Goal: Feedback & Contribution: Contribute content

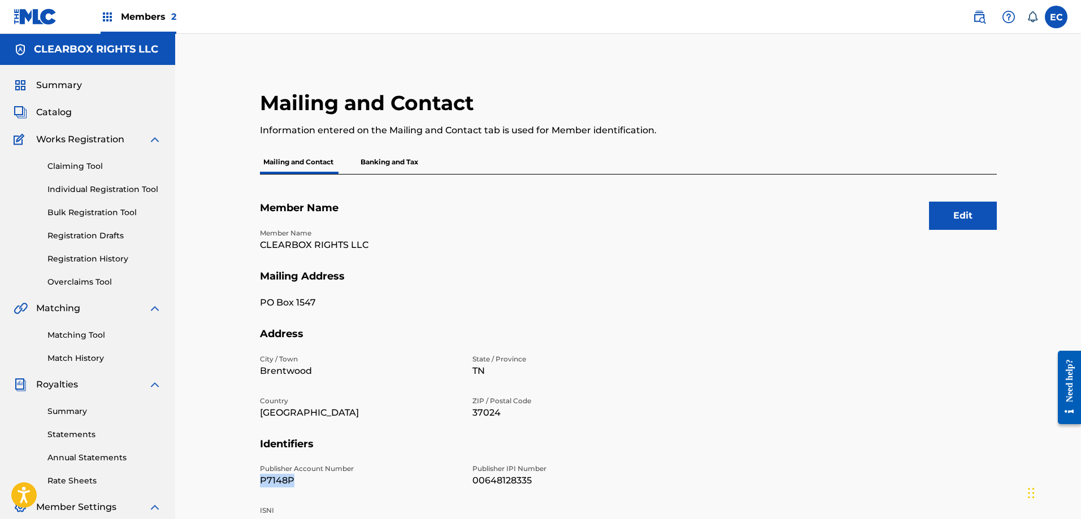
click at [973, 18] on img at bounding box center [979, 17] width 14 height 14
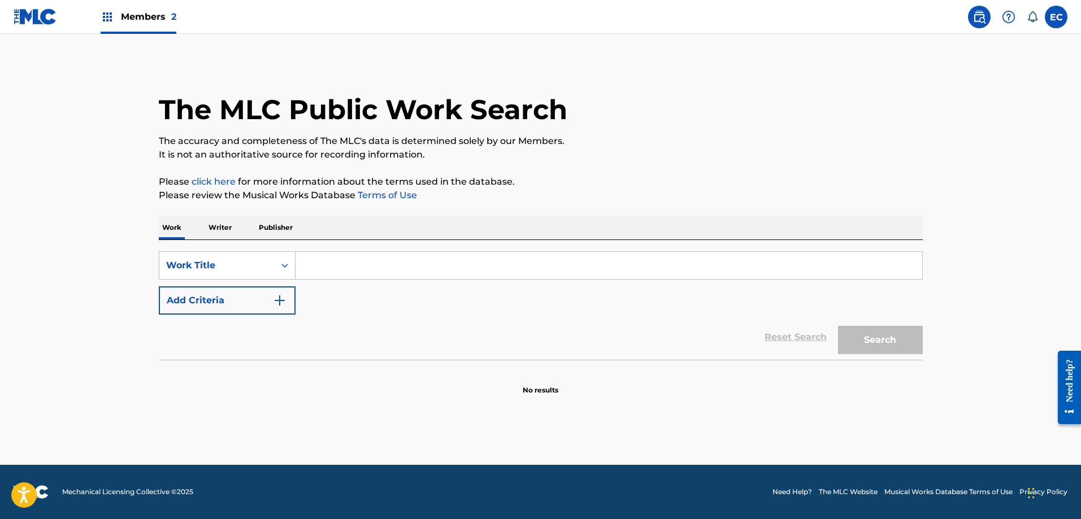
click at [356, 270] on input "Search Form" at bounding box center [608, 265] width 626 height 27
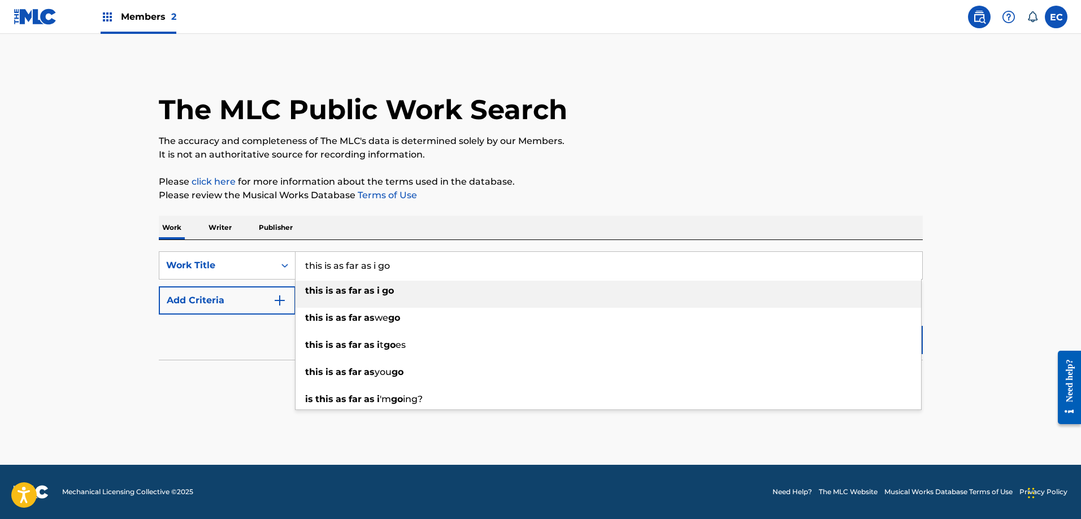
type input "this is as far as i go"
click at [371, 296] on div "this is as far as i go" at bounding box center [607, 291] width 625 height 20
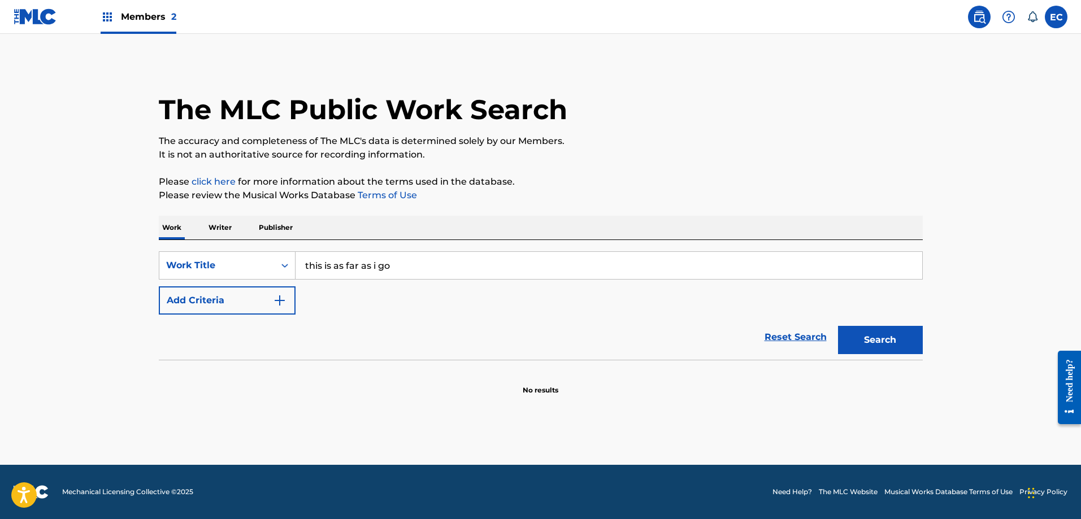
click at [267, 303] on button "Add Criteria" at bounding box center [227, 300] width 137 height 28
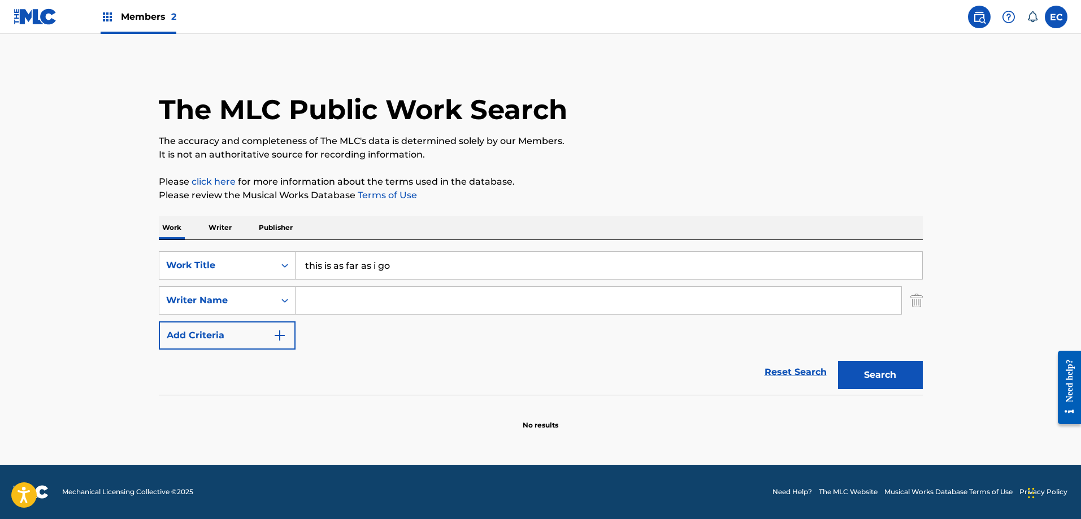
click at [351, 308] on input "Search Form" at bounding box center [597, 300] width 605 height 27
type input "[PERSON_NAME]"
click at [866, 379] on button "Search" at bounding box center [880, 375] width 85 height 28
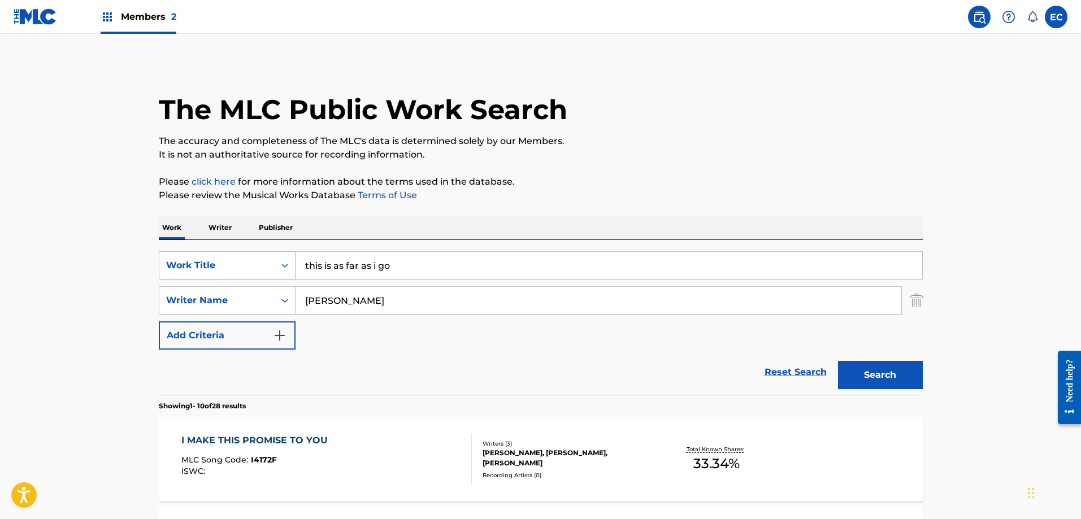
drag, startPoint x: 422, startPoint y: 270, endPoint x: 234, endPoint y: 252, distance: 189.5
click at [234, 252] on div "SearchWithCriteria479a5f10-0a33-4b2e-b9cc-3ae7bf68f9f7 Work Title this is as fa…" at bounding box center [541, 265] width 764 height 28
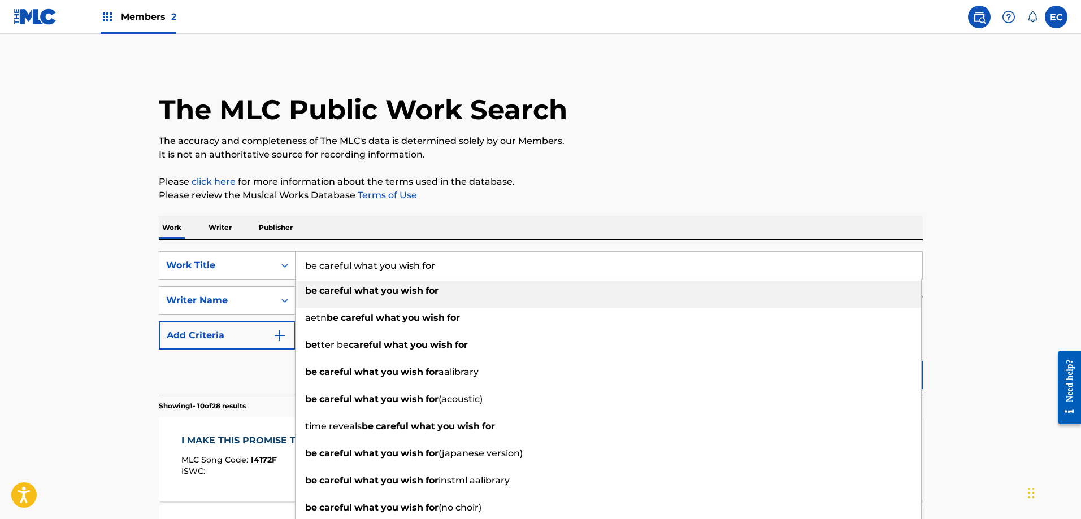
type input "be careful what you wish for"
click at [469, 291] on div "be careful what you wish for" at bounding box center [607, 291] width 625 height 20
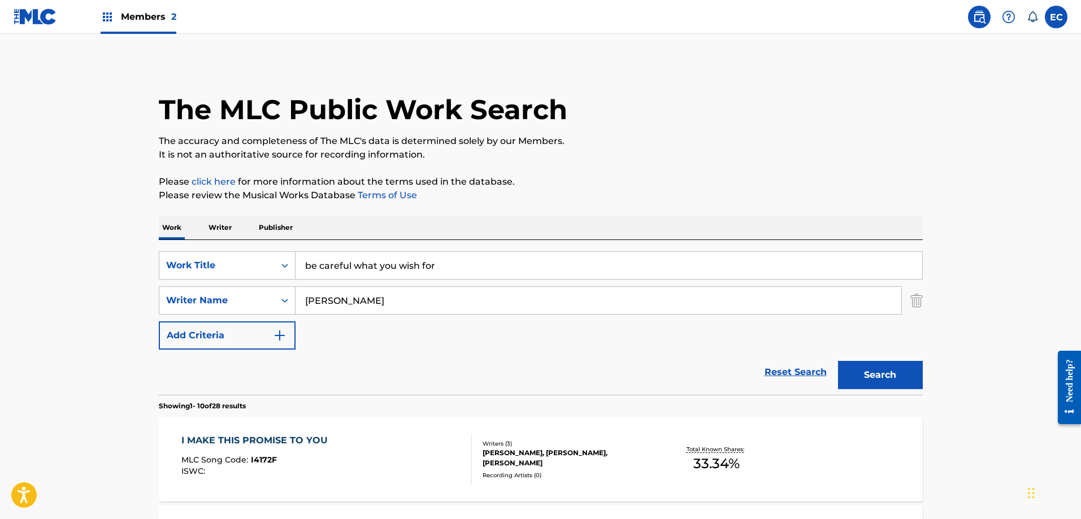
click at [875, 376] on button "Search" at bounding box center [880, 375] width 85 height 28
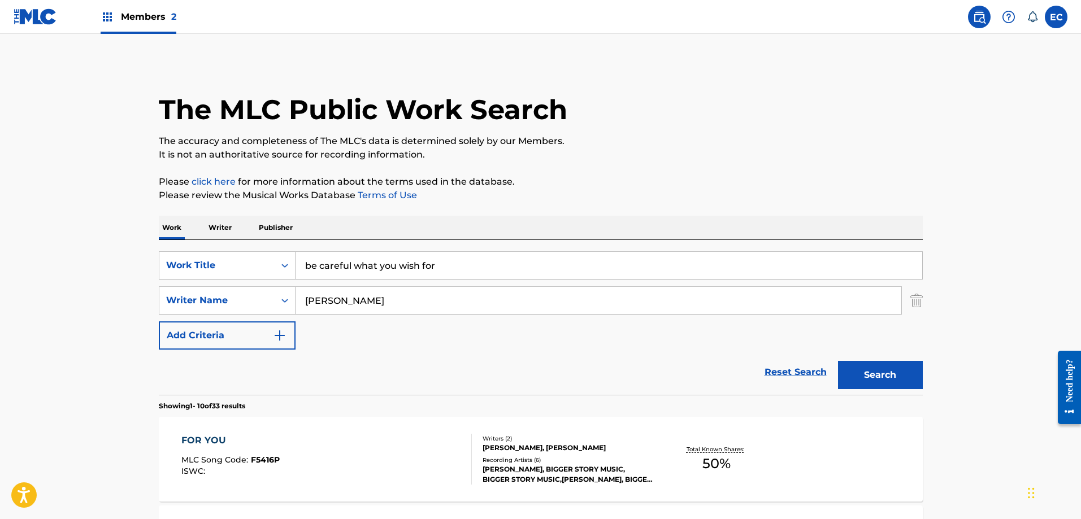
click at [143, 12] on span "Members 2" at bounding box center [148, 16] width 55 height 13
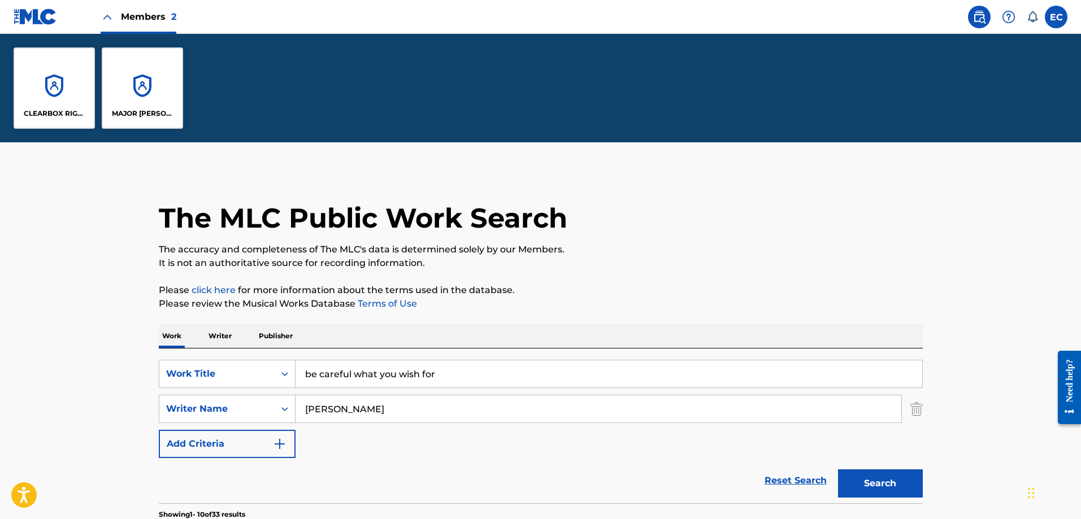
click at [75, 85] on div "CLEARBOX RIGHTS LLC" at bounding box center [54, 87] width 81 height 81
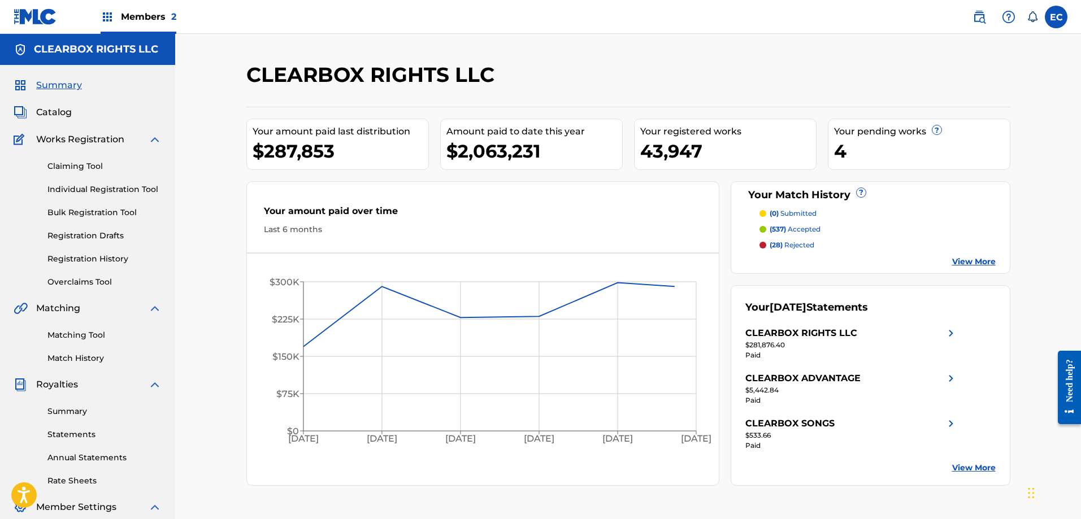
click at [64, 112] on span "Catalog" at bounding box center [54, 113] width 36 height 14
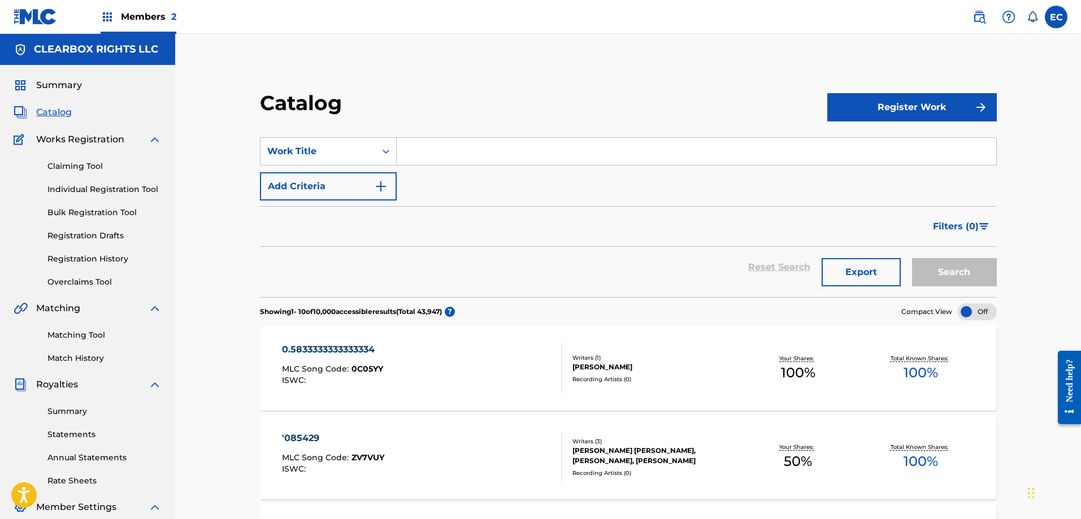
click at [957, 103] on button "Register Work" at bounding box center [911, 107] width 169 height 28
click at [914, 137] on link "Individual" at bounding box center [911, 143] width 169 height 27
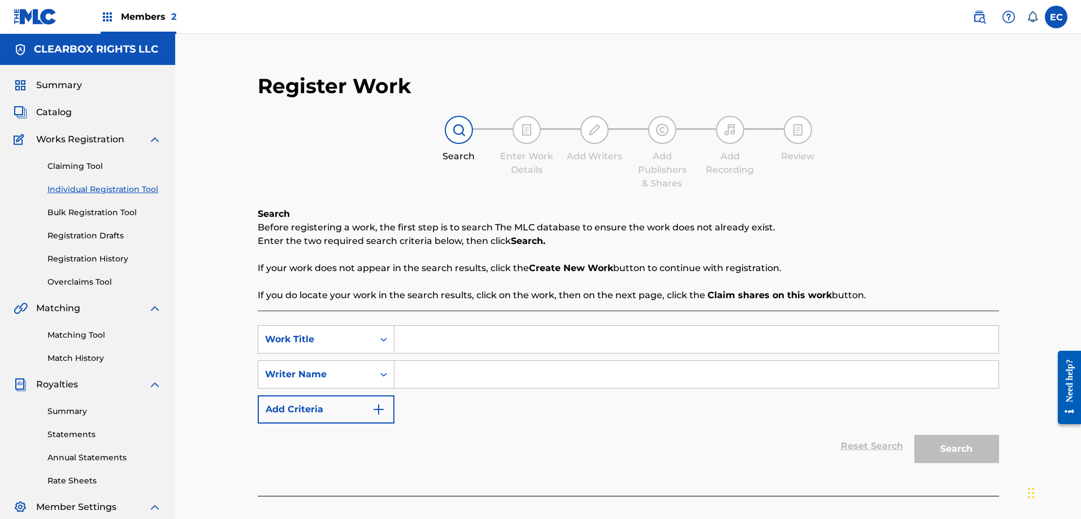
click at [437, 345] on input "Search Form" at bounding box center [696, 339] width 604 height 27
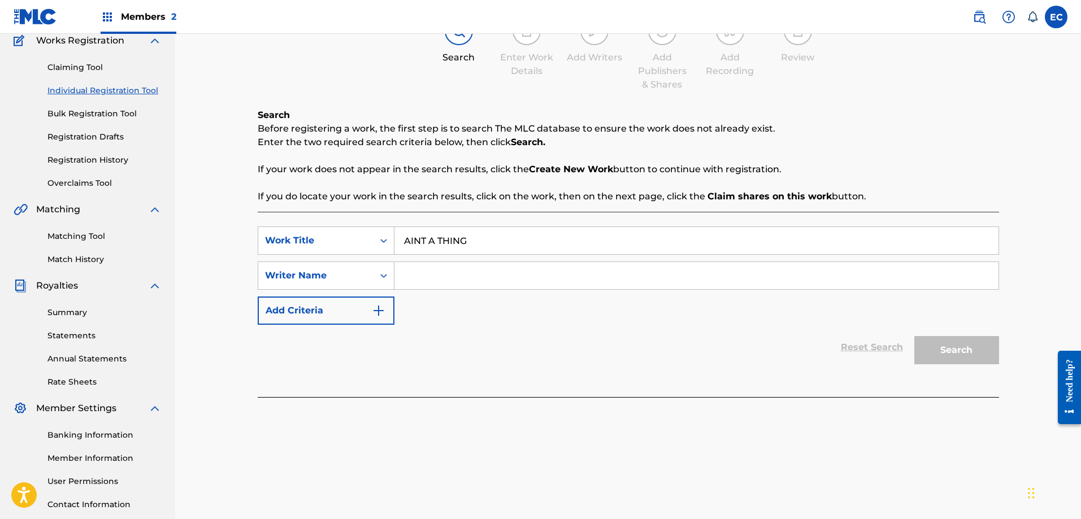
scroll to position [113, 0]
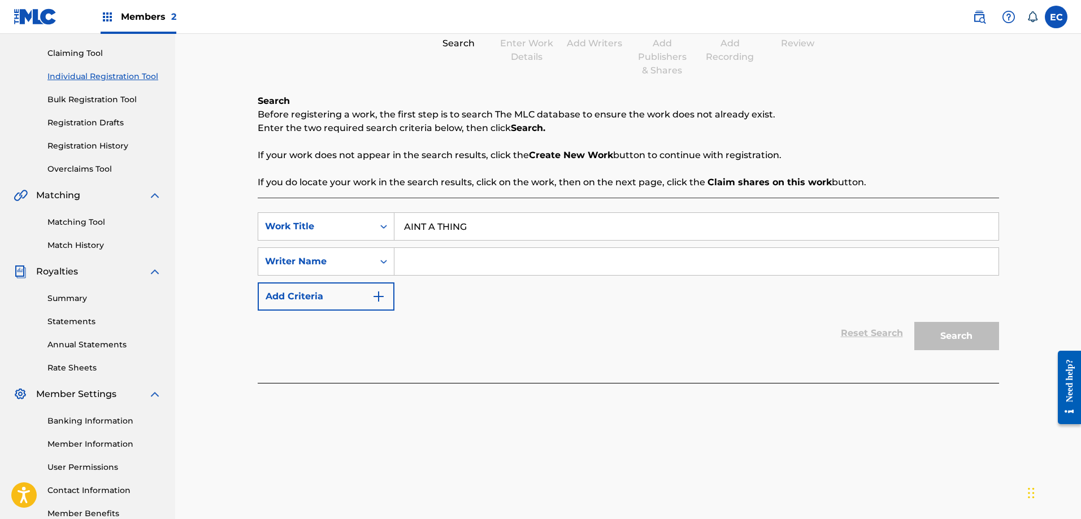
click at [420, 223] on input "AINT A THING" at bounding box center [696, 226] width 604 height 27
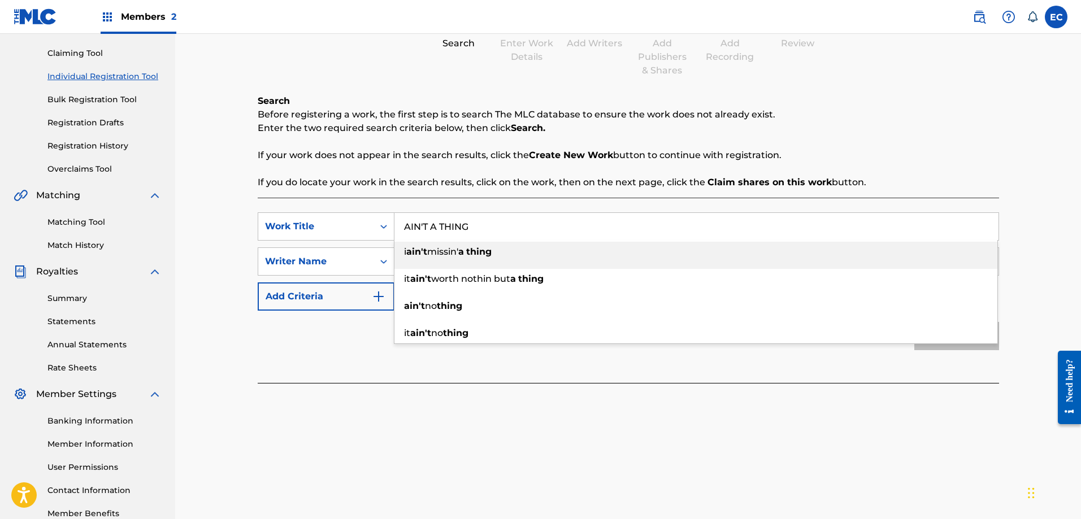
click at [575, 229] on input "AIN'T A THING" at bounding box center [696, 226] width 604 height 27
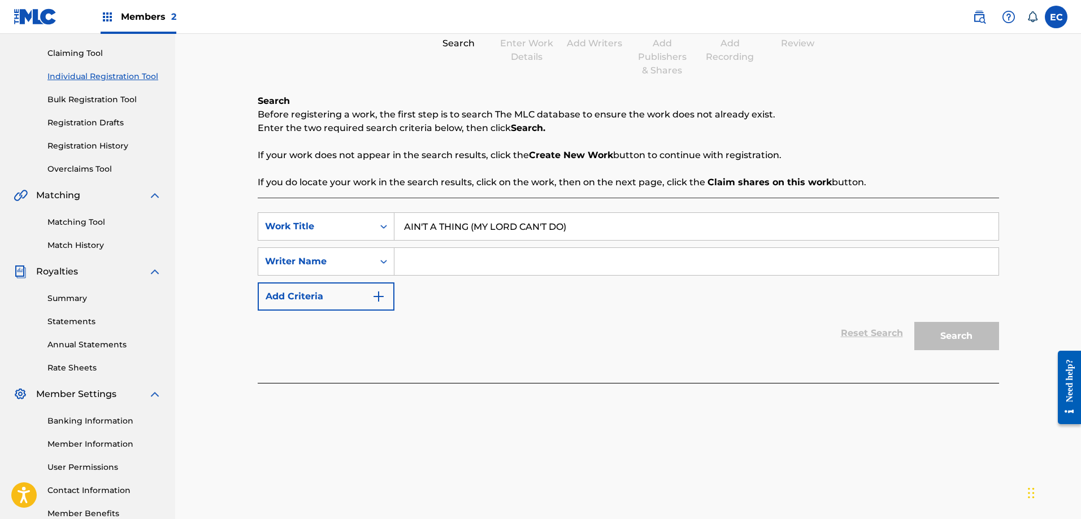
type input "AIN'T A THING (MY LORD CAN'T DO)"
click at [454, 262] on input "Search Form" at bounding box center [696, 261] width 604 height 27
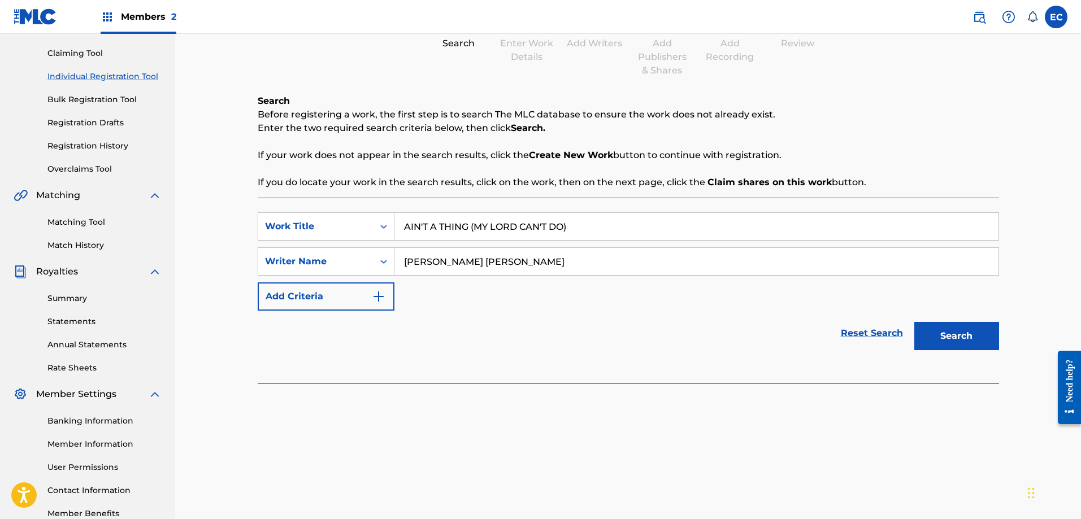
type input "[PERSON_NAME] [PERSON_NAME]"
click at [931, 336] on button "Search" at bounding box center [956, 336] width 85 height 28
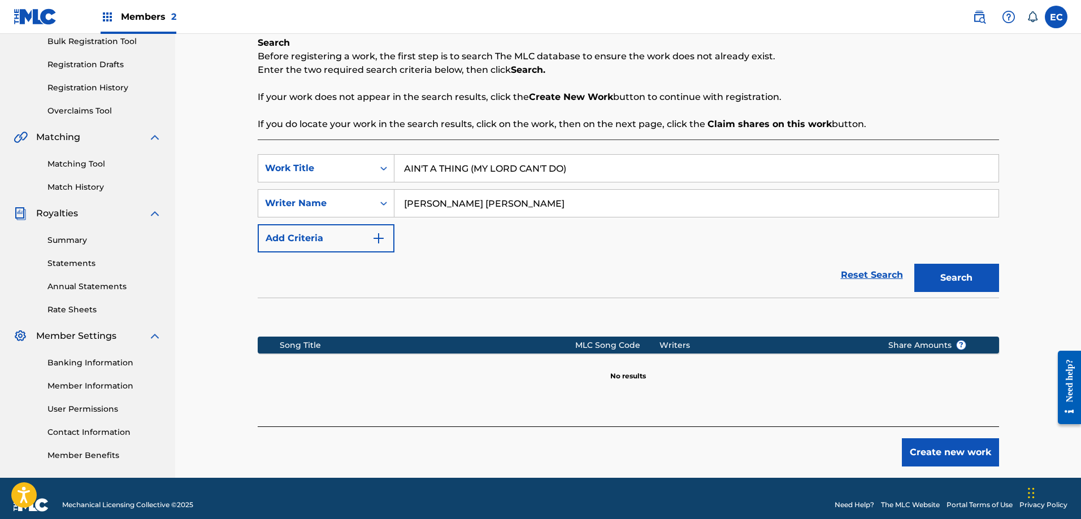
scroll to position [184, 0]
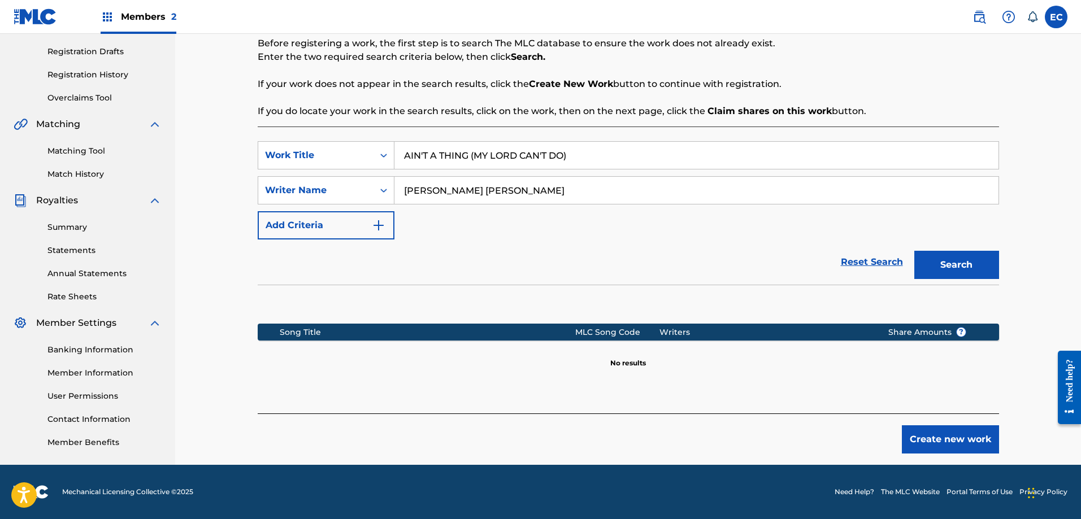
click at [955, 432] on button "Create new work" at bounding box center [949, 439] width 97 height 28
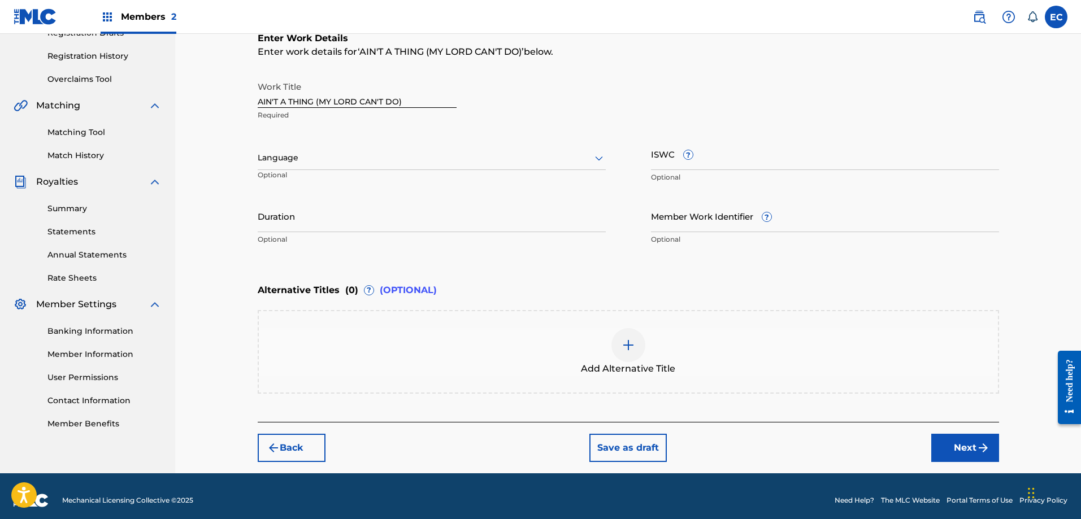
scroll to position [211, 0]
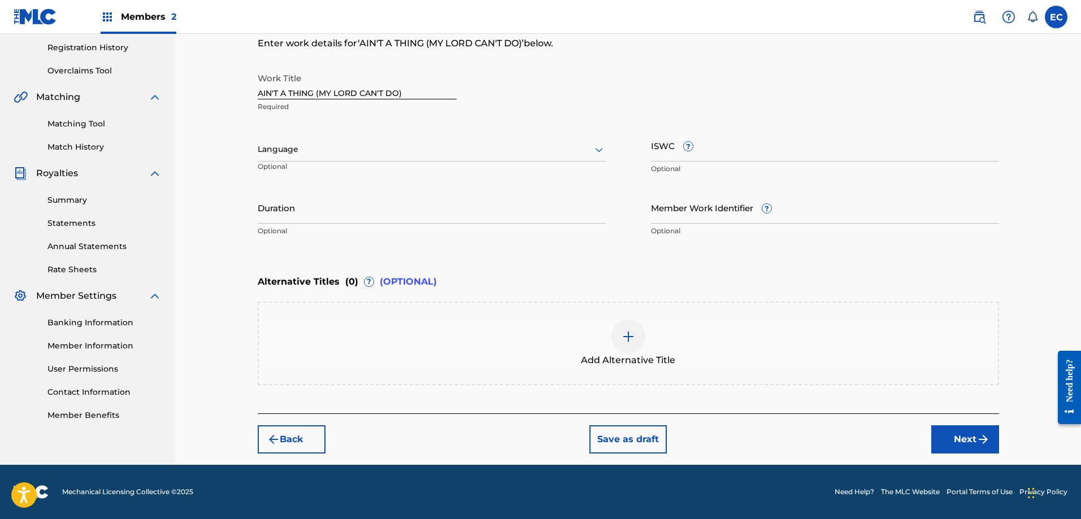
click at [951, 438] on button "Next" at bounding box center [965, 439] width 68 height 28
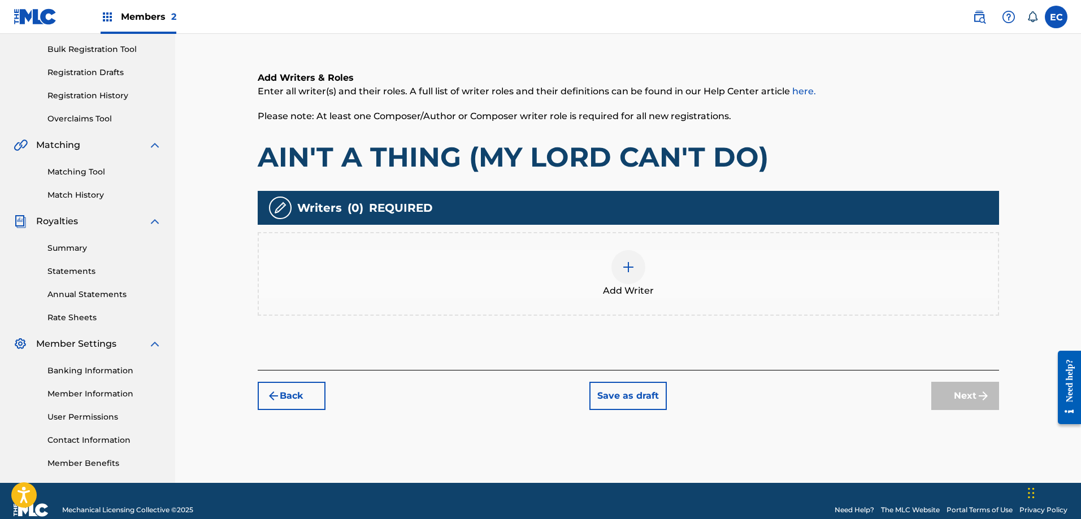
scroll to position [181, 0]
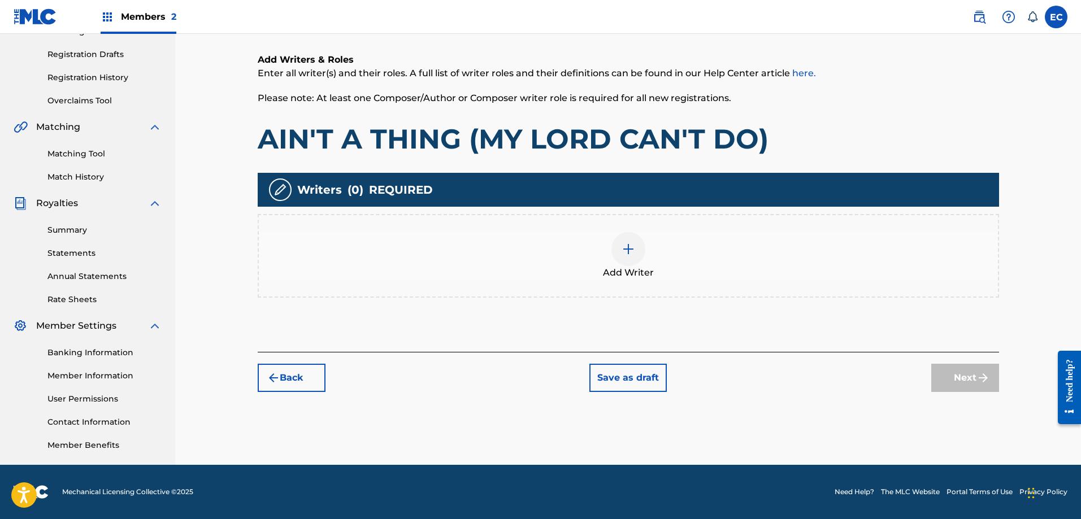
click at [633, 260] on div at bounding box center [628, 249] width 34 height 34
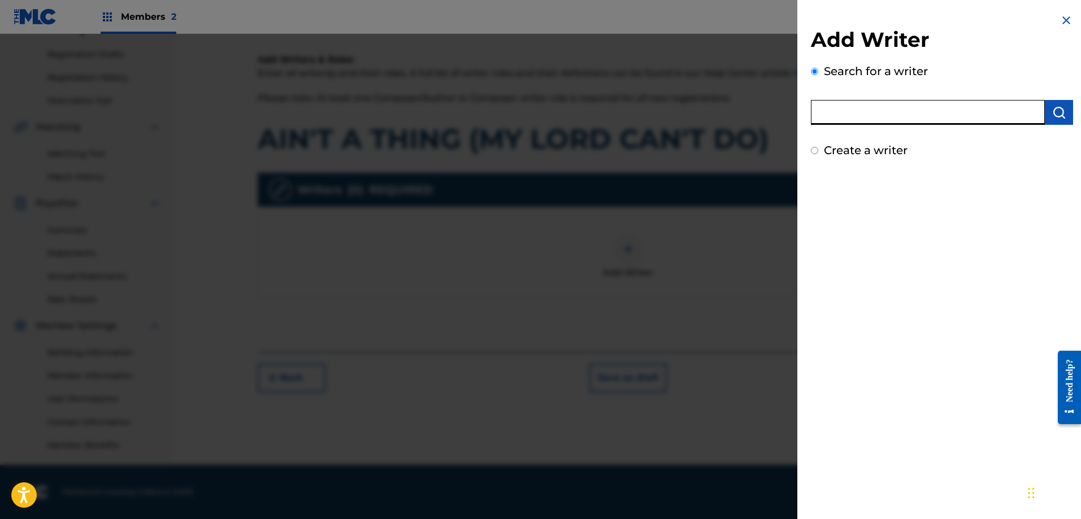
click at [845, 114] on input "text" at bounding box center [928, 112] width 234 height 25
type input "[PERSON_NAME] [PERSON_NAME]"
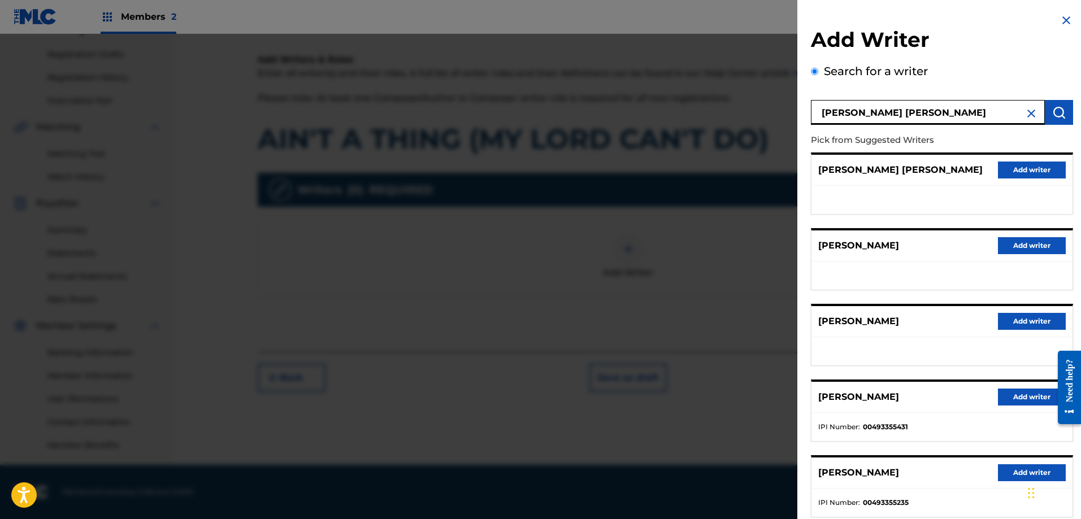
click at [1016, 164] on button "Add writer" at bounding box center [1031, 170] width 68 height 17
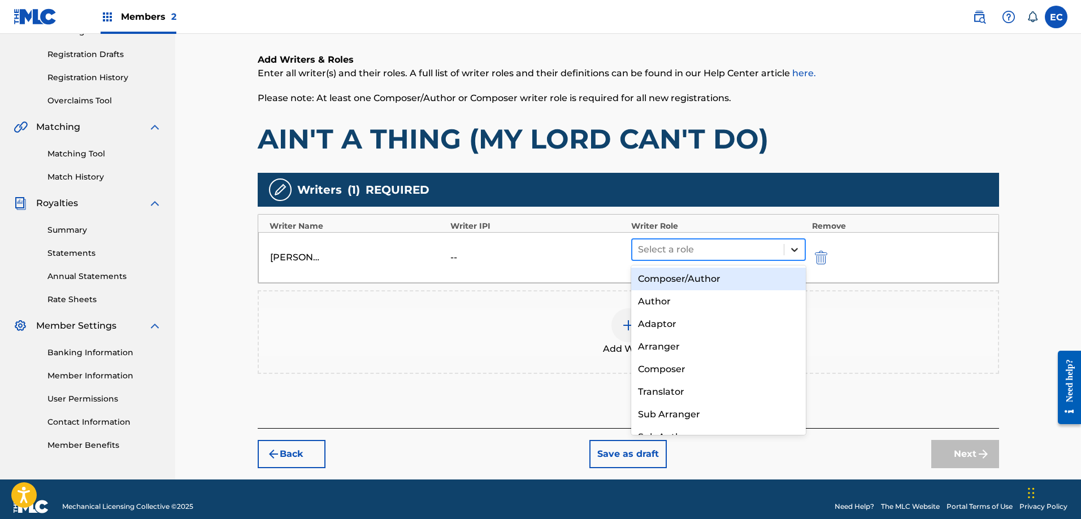
click at [795, 256] on div at bounding box center [794, 249] width 20 height 20
click at [741, 278] on div "Composer/Author" at bounding box center [718, 279] width 175 height 23
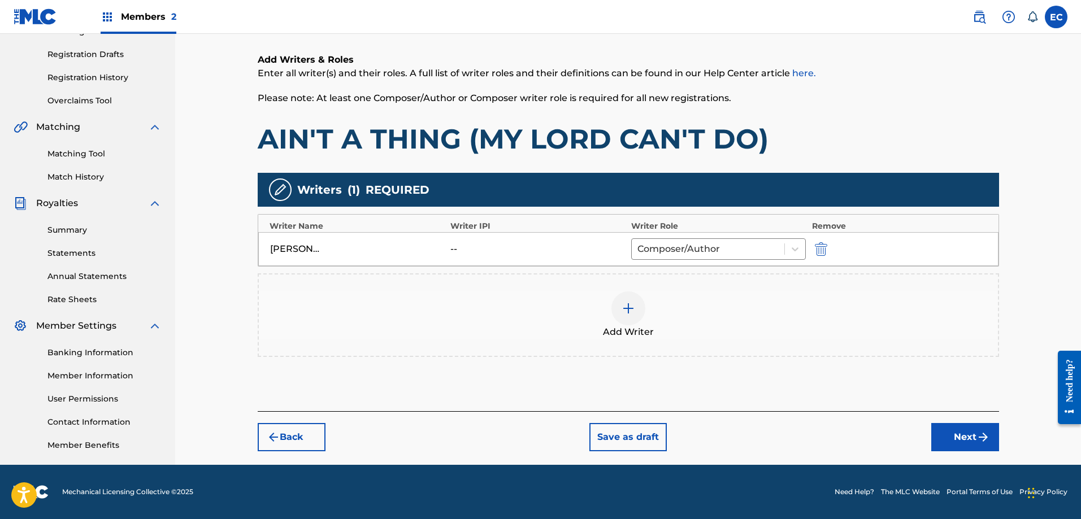
click at [648, 299] on div "Add Writer" at bounding box center [628, 314] width 739 height 47
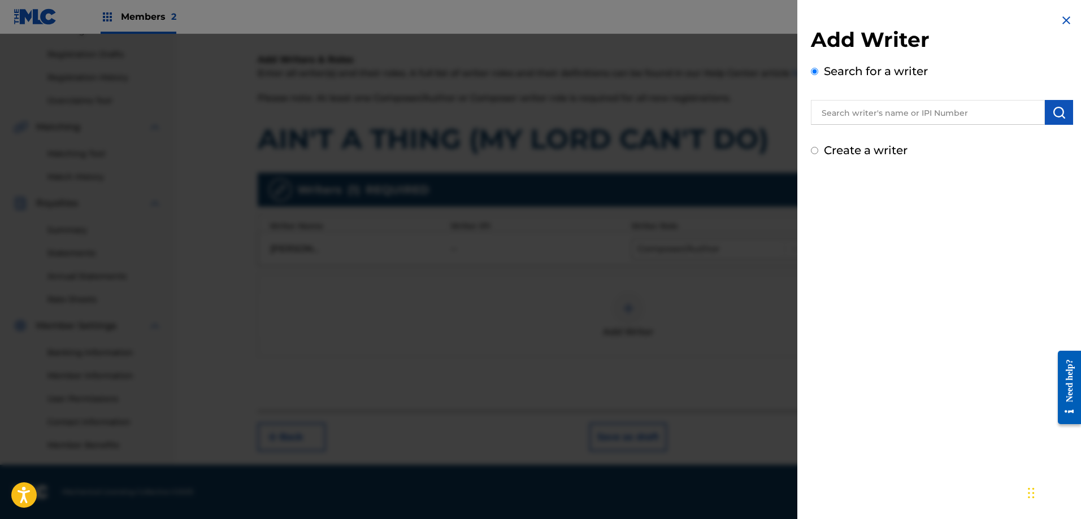
click at [888, 114] on input "text" at bounding box center [928, 112] width 234 height 25
type input "[PERSON_NAME]"
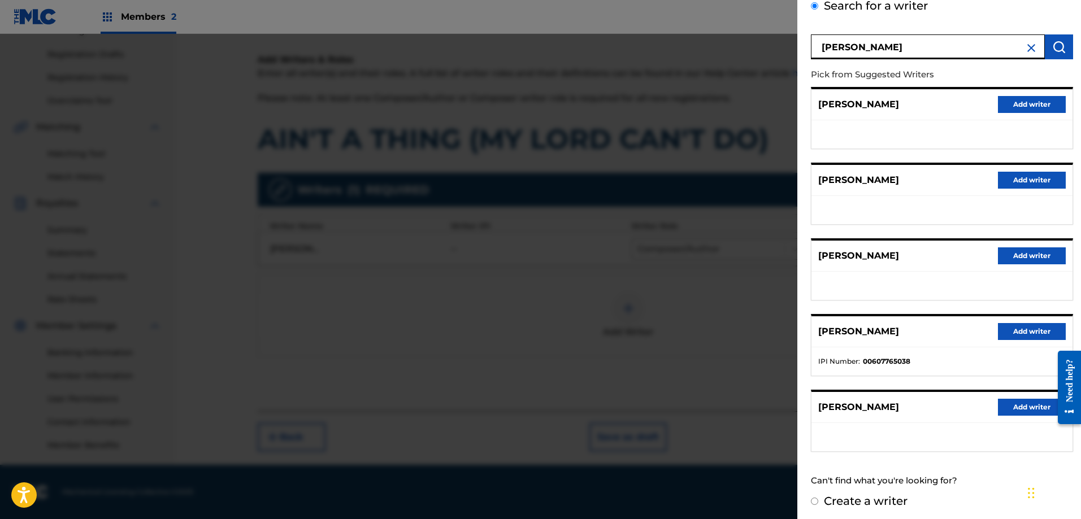
scroll to position [69, 0]
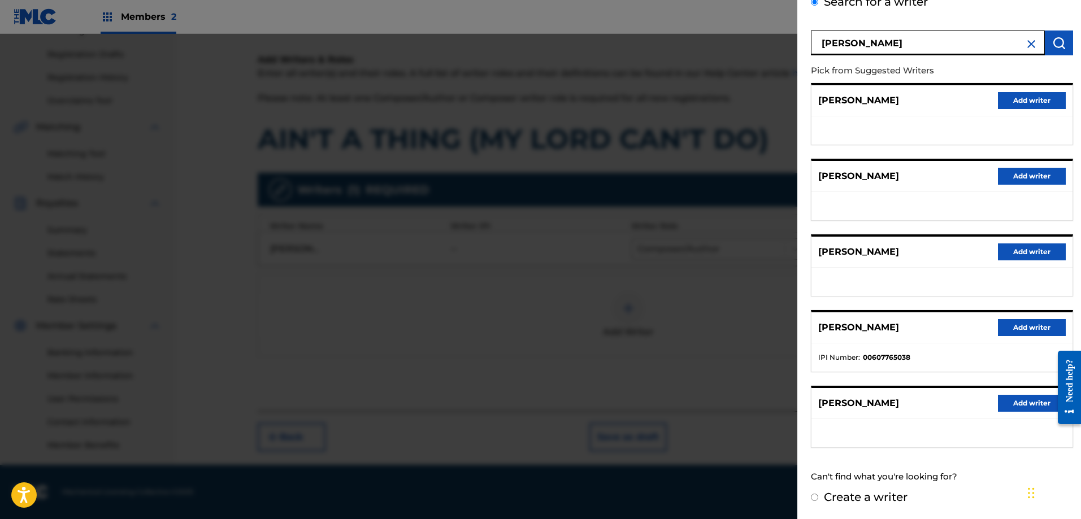
click at [1006, 406] on button "Add writer" at bounding box center [1031, 403] width 68 height 17
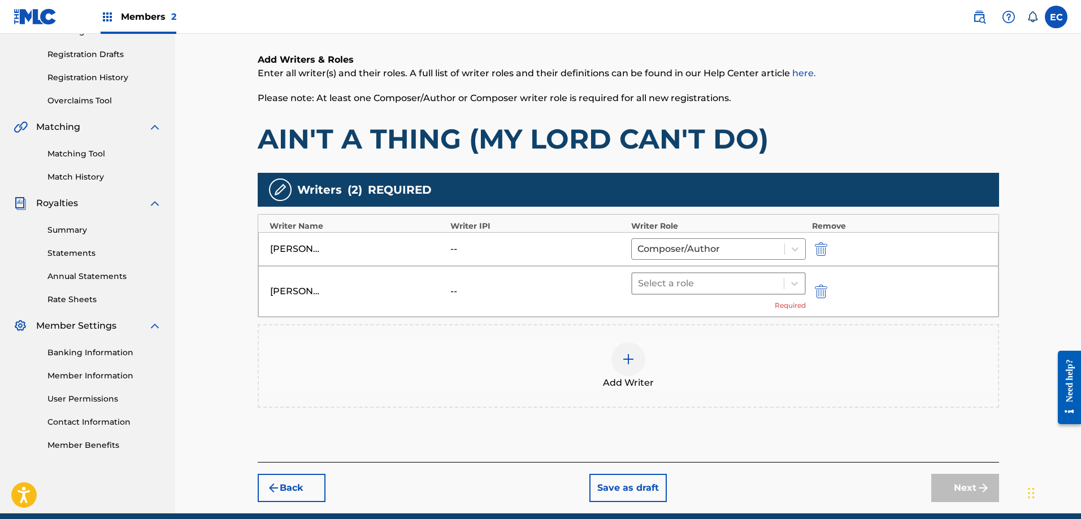
click at [747, 281] on div at bounding box center [708, 284] width 141 height 16
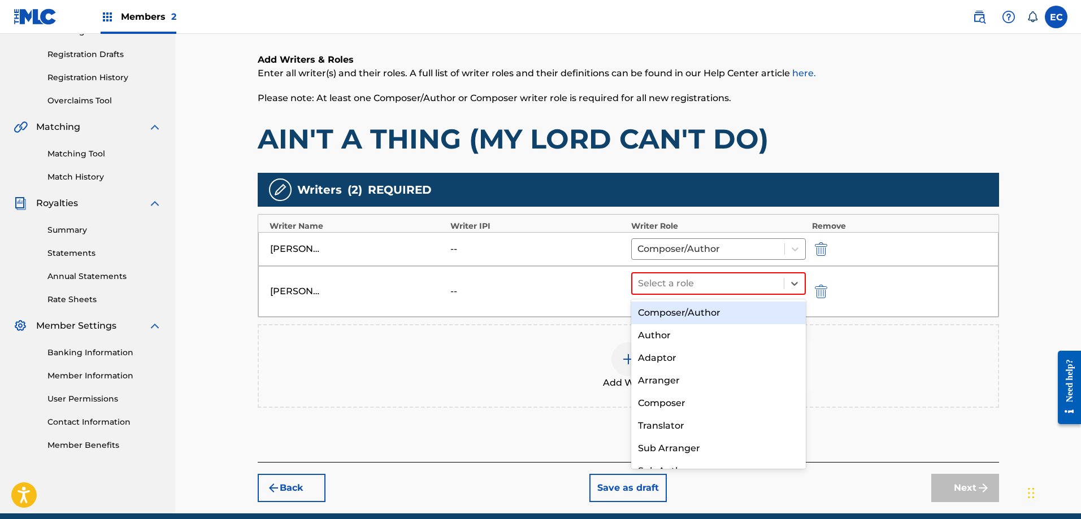
click at [720, 312] on div "Composer/Author" at bounding box center [718, 313] width 175 height 23
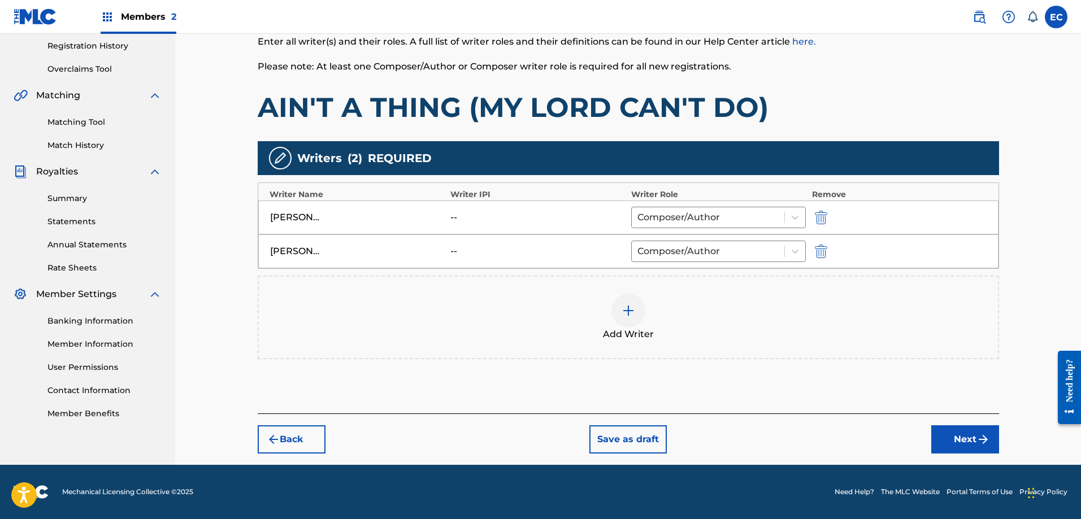
click at [959, 435] on button "Next" at bounding box center [965, 439] width 68 height 28
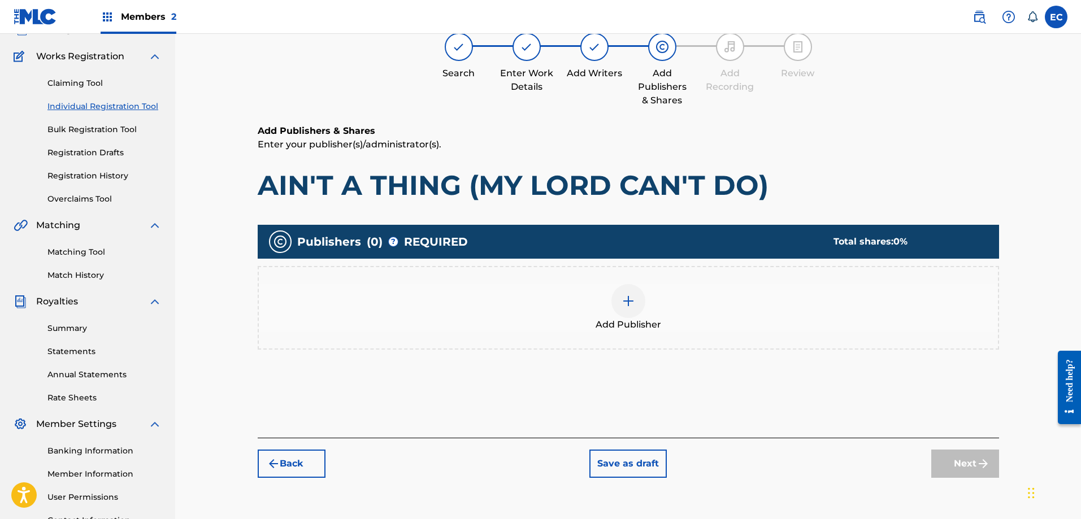
scroll to position [107, 0]
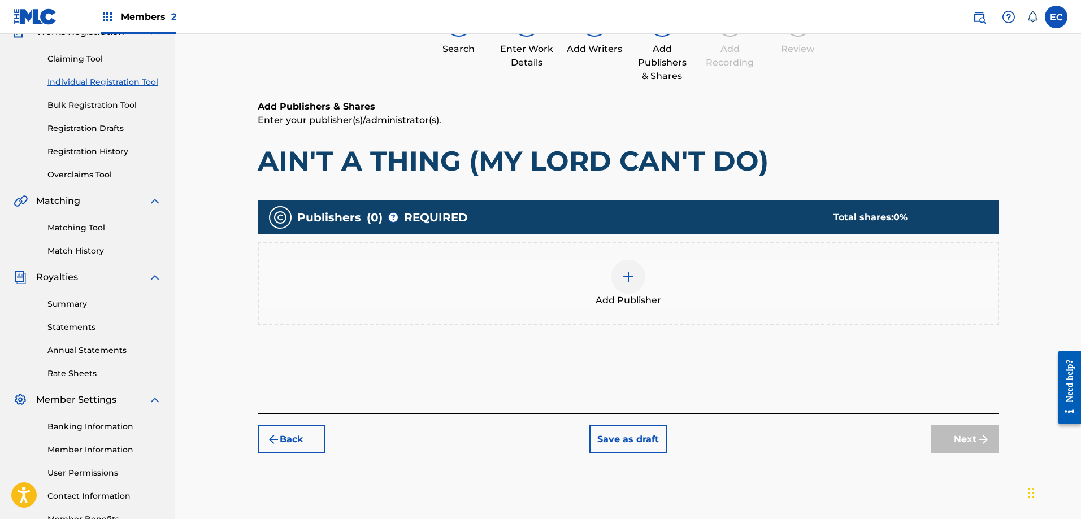
click at [633, 277] on img at bounding box center [628, 277] width 14 height 14
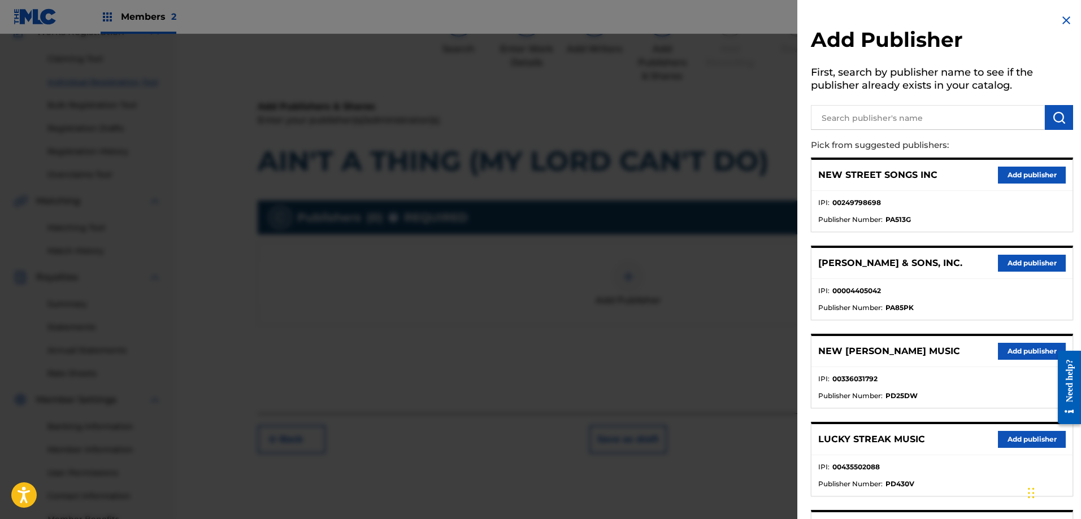
click at [904, 114] on input "text" at bounding box center [928, 117] width 234 height 25
type input "WAYFARING [DEMOGRAPHIC_DATA]"
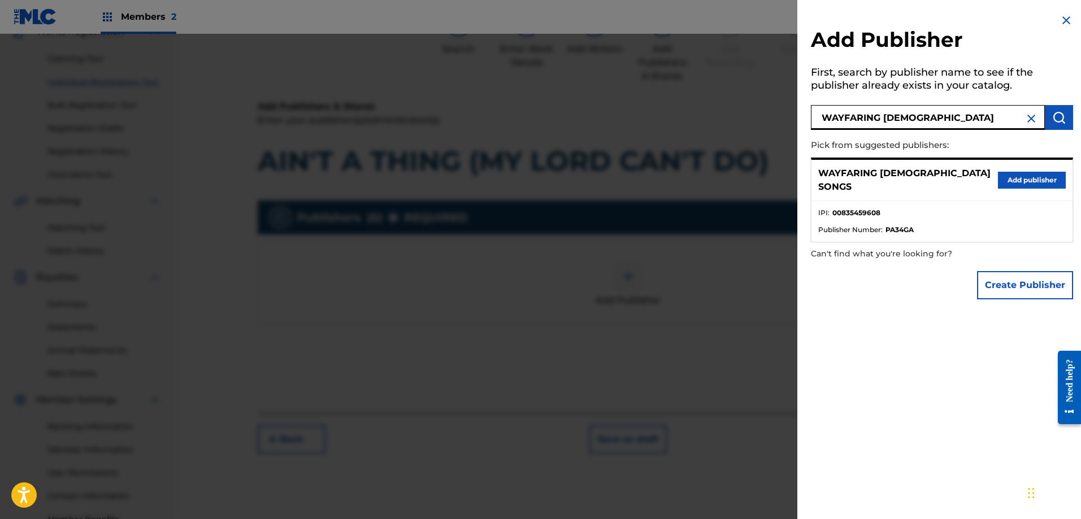
click at [1042, 177] on button "Add publisher" at bounding box center [1031, 180] width 68 height 17
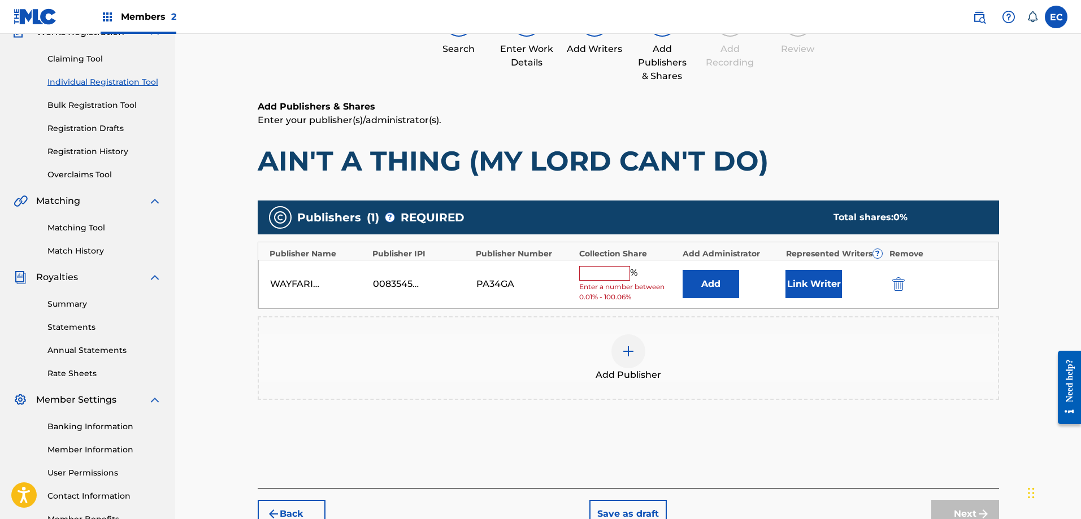
click at [725, 283] on button "Add" at bounding box center [710, 284] width 56 height 28
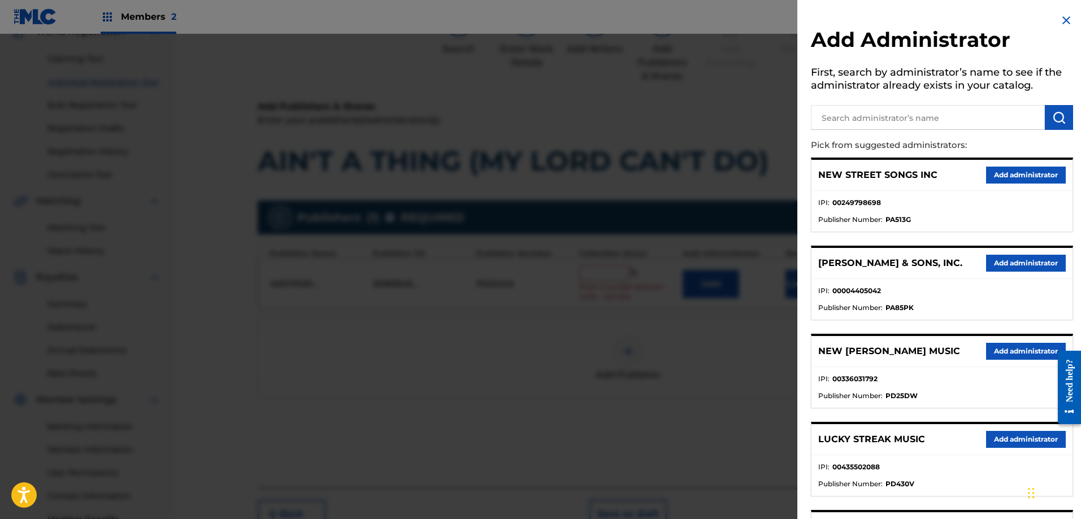
click at [922, 113] on input "text" at bounding box center [928, 117] width 234 height 25
type input "CLEARBOX B"
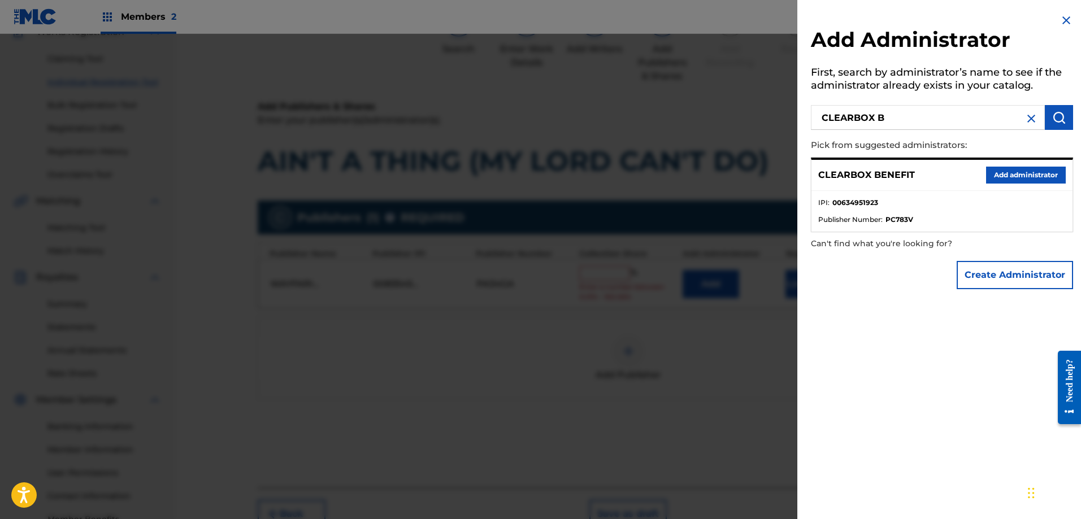
click at [1020, 172] on button "Add administrator" at bounding box center [1026, 175] width 80 height 17
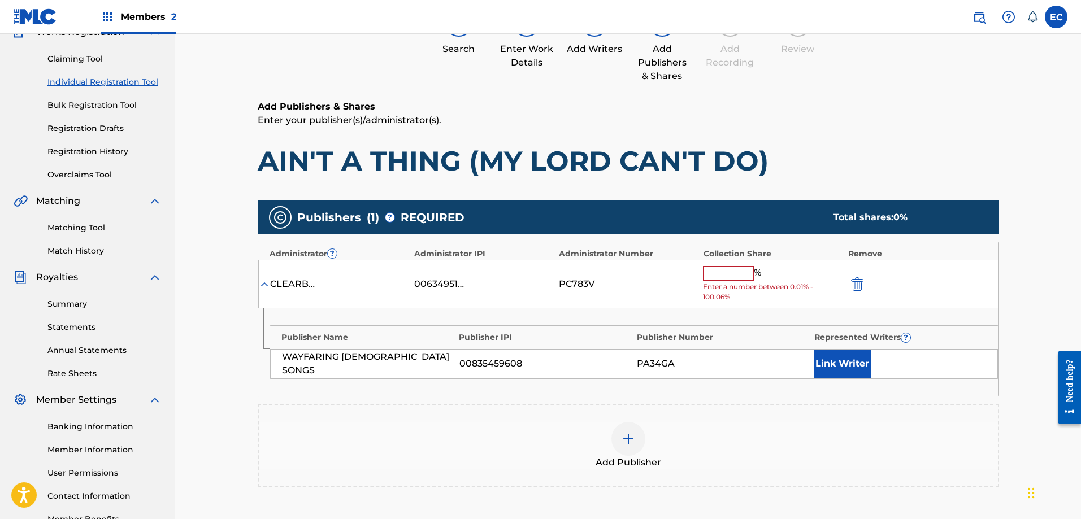
click at [720, 275] on input "text" at bounding box center [728, 273] width 51 height 15
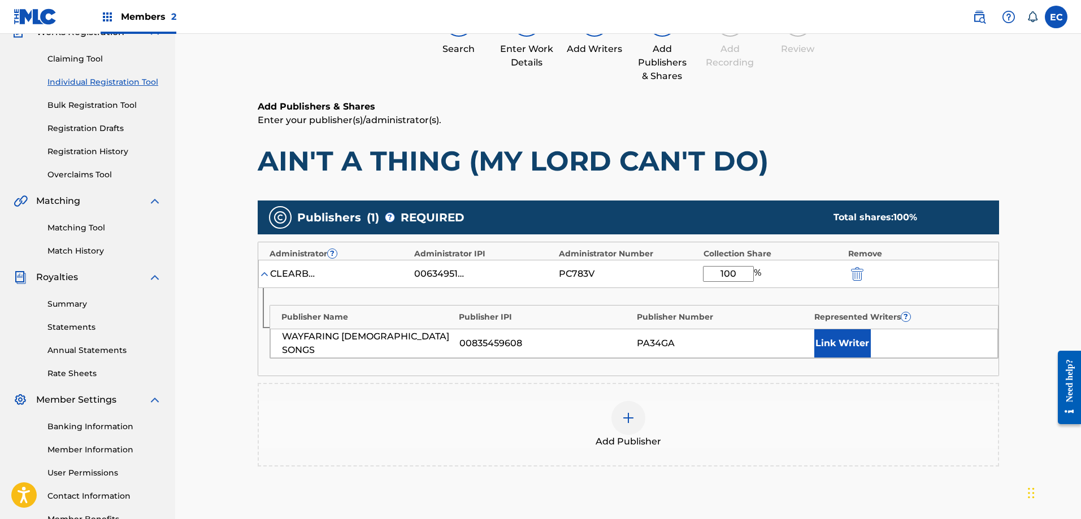
type input "100"
click at [833, 337] on button "Link Writer" at bounding box center [842, 343] width 56 height 28
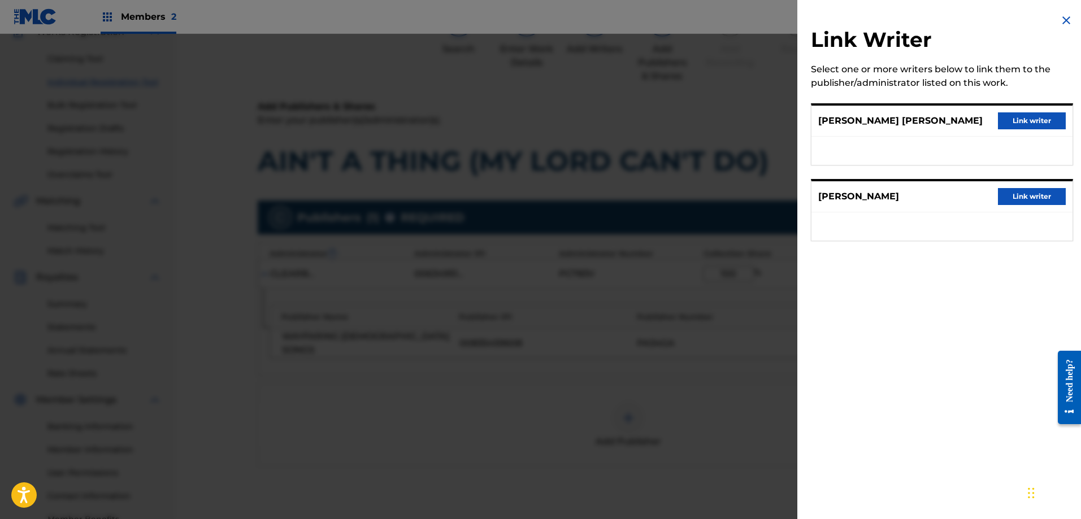
click at [1023, 121] on button "Link writer" at bounding box center [1031, 120] width 68 height 17
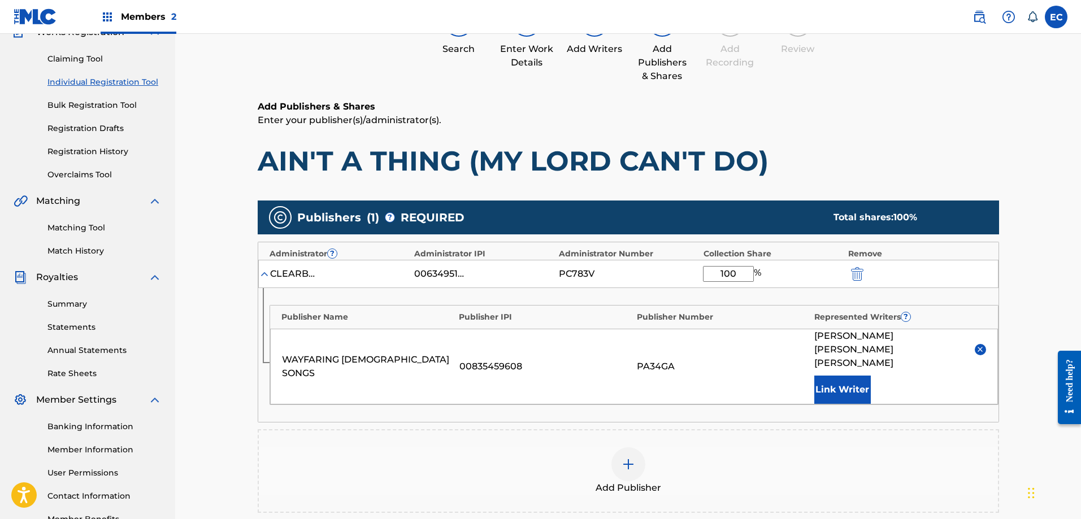
click at [834, 376] on button "Link Writer" at bounding box center [842, 390] width 56 height 28
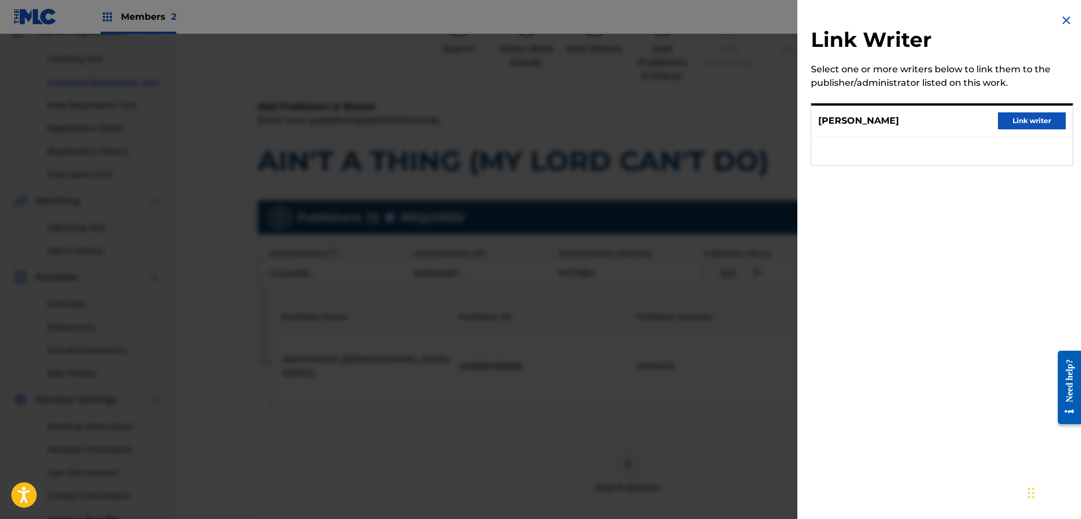
click at [1046, 120] on button "Link writer" at bounding box center [1031, 120] width 68 height 17
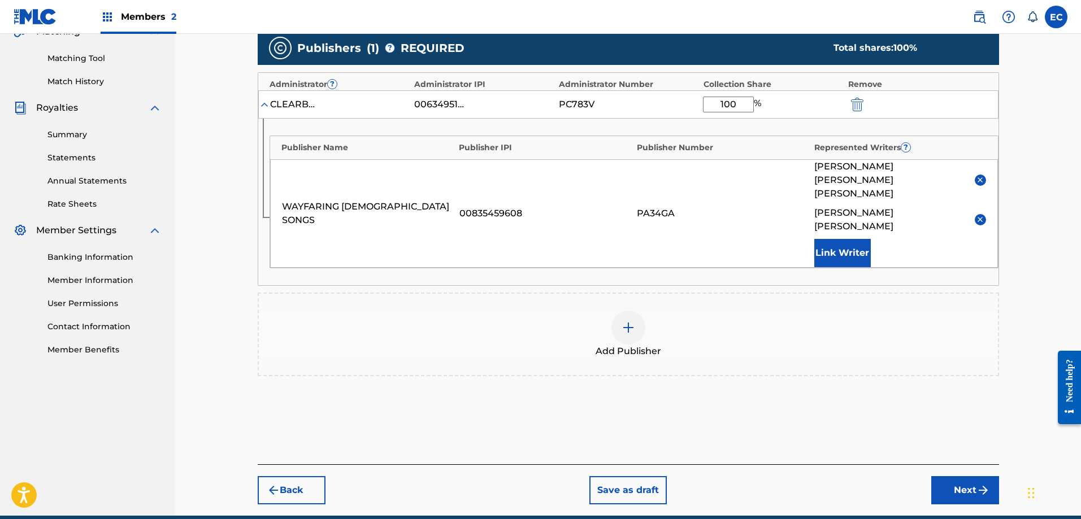
scroll to position [287, 0]
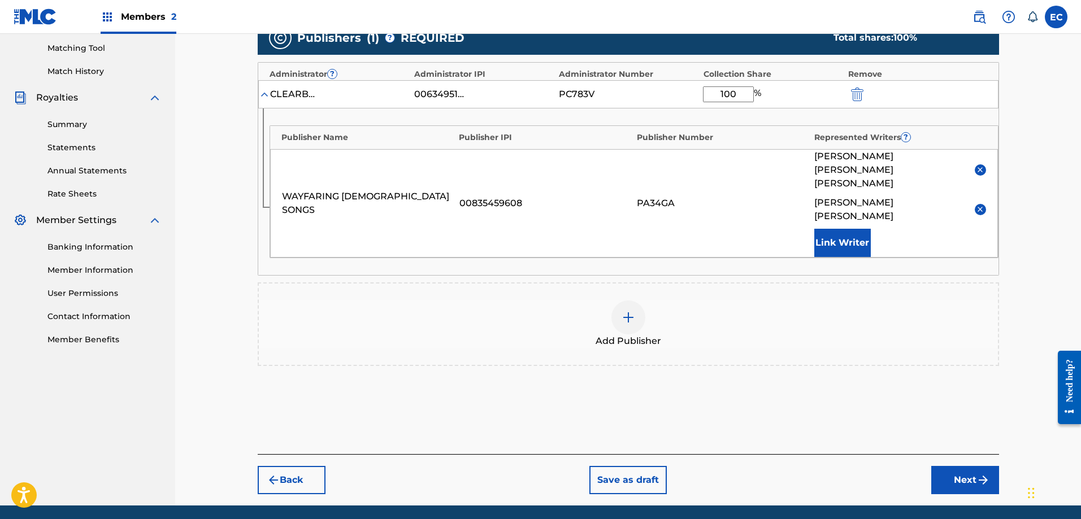
click at [959, 466] on button "Next" at bounding box center [965, 480] width 68 height 28
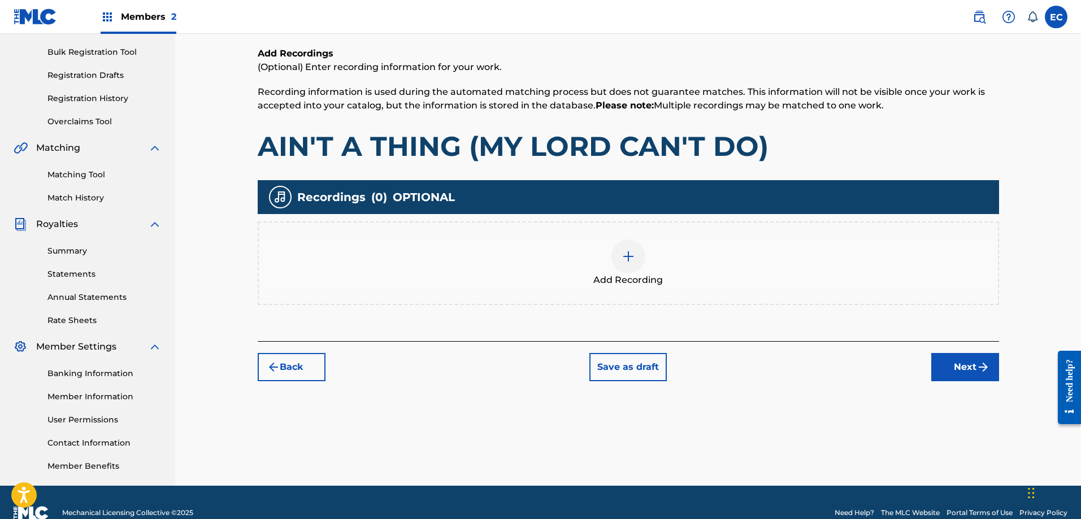
scroll to position [164, 0]
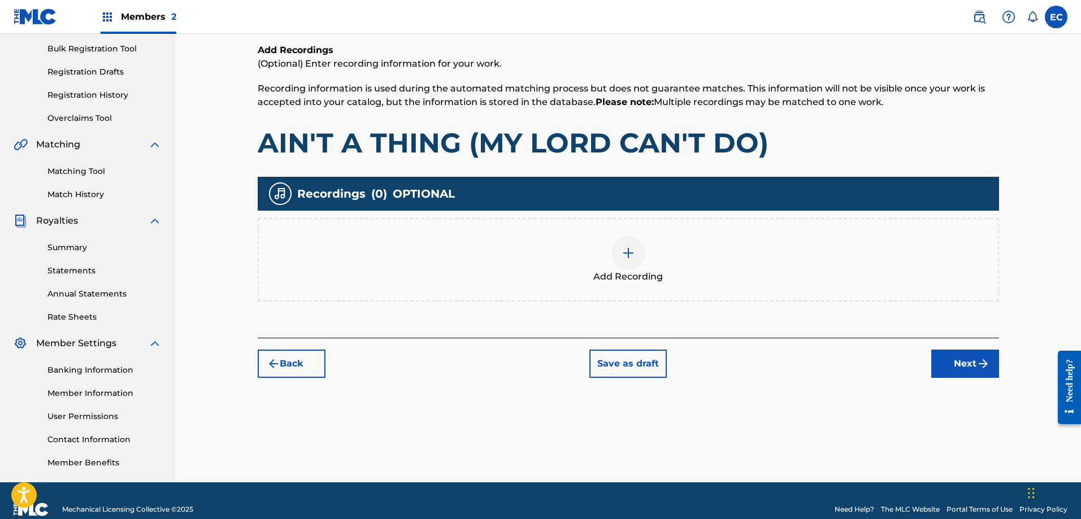
click at [631, 245] on div at bounding box center [628, 253] width 34 height 34
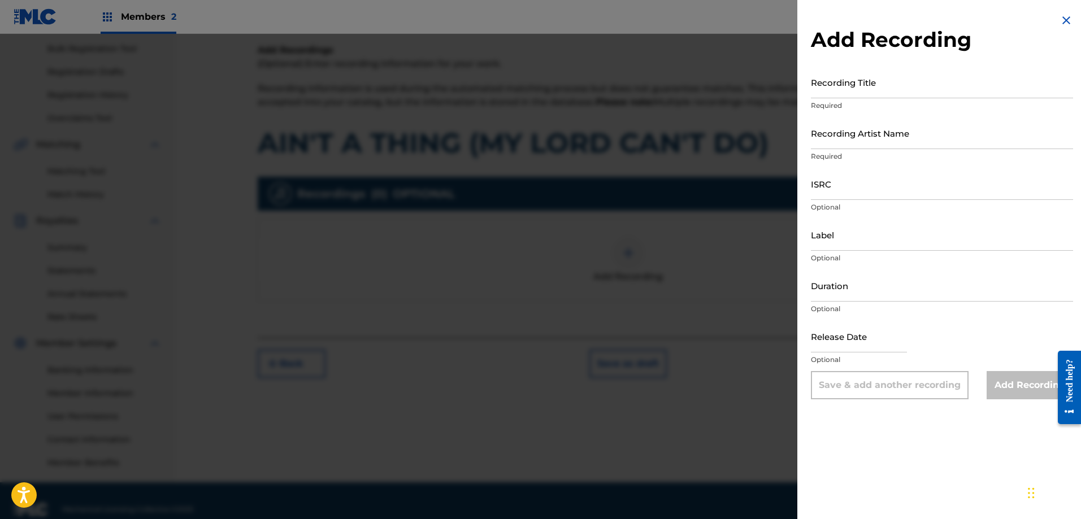
click at [887, 82] on input "Recording Title" at bounding box center [942, 82] width 262 height 32
type input "a"
type input "Ain't A Thing (My Lord Can't Do)"
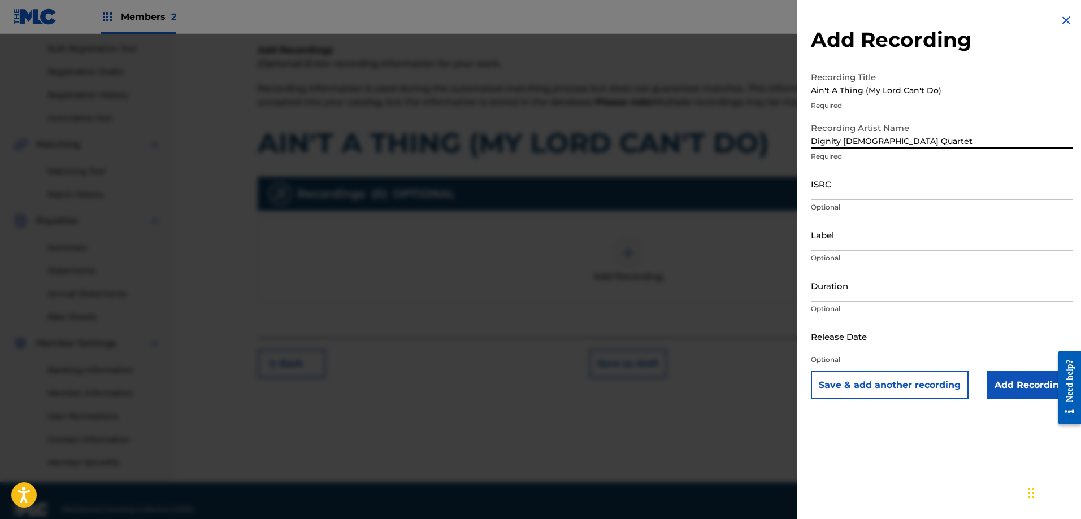
type input "Dignity [DEMOGRAPHIC_DATA] Quartet"
click at [1007, 377] on input "Add Recording" at bounding box center [1029, 385] width 86 height 28
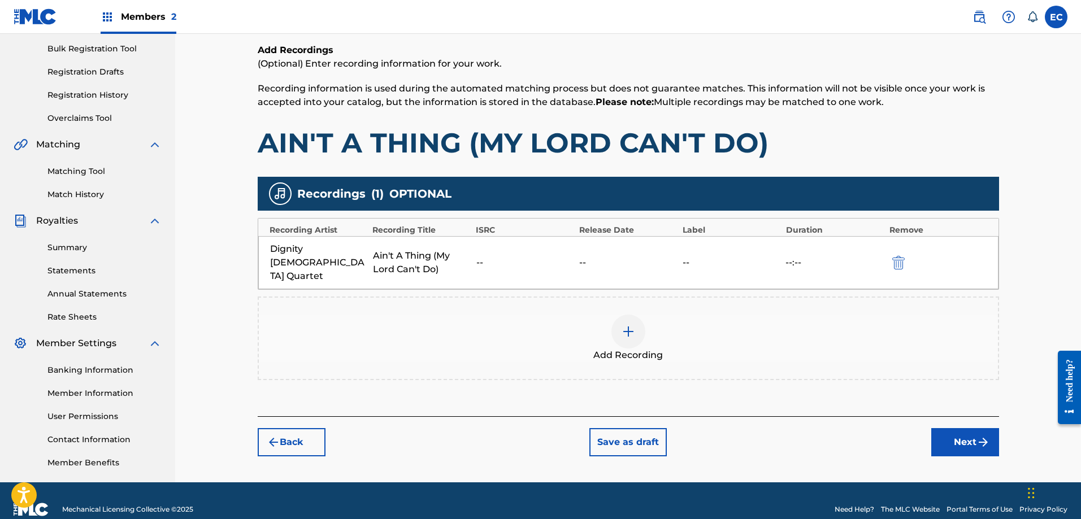
click at [967, 428] on button "Next" at bounding box center [965, 442] width 68 height 28
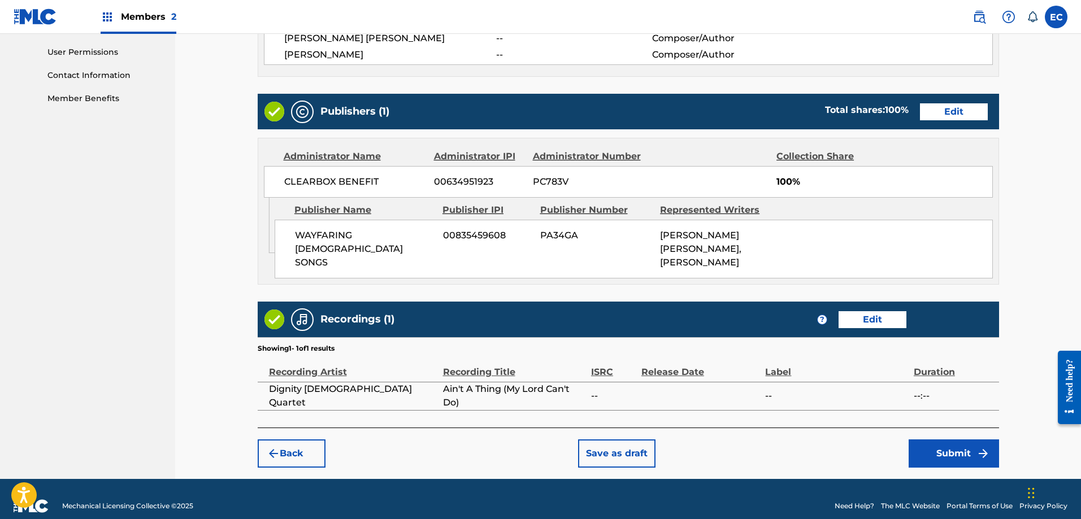
scroll to position [529, 0]
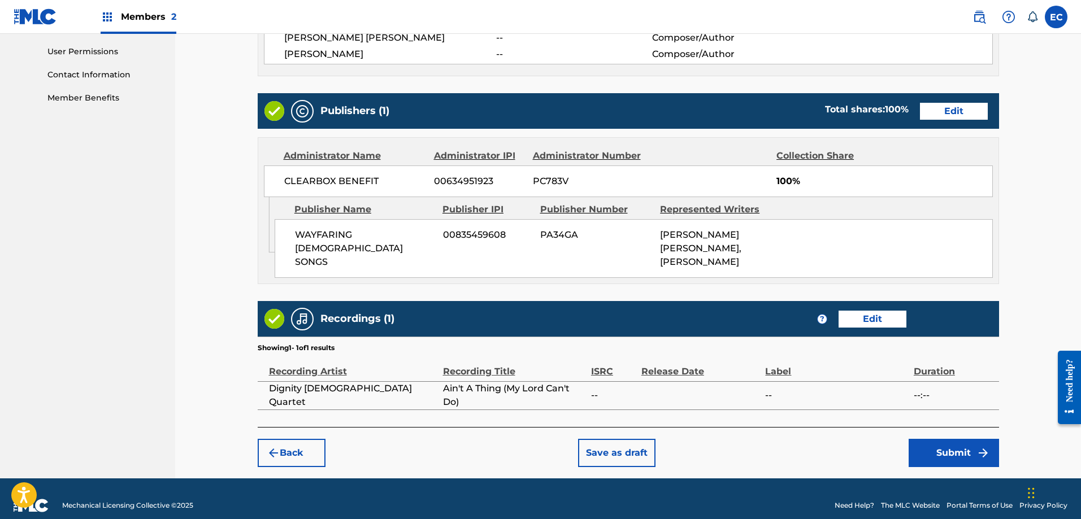
click at [962, 439] on button "Submit" at bounding box center [953, 453] width 90 height 28
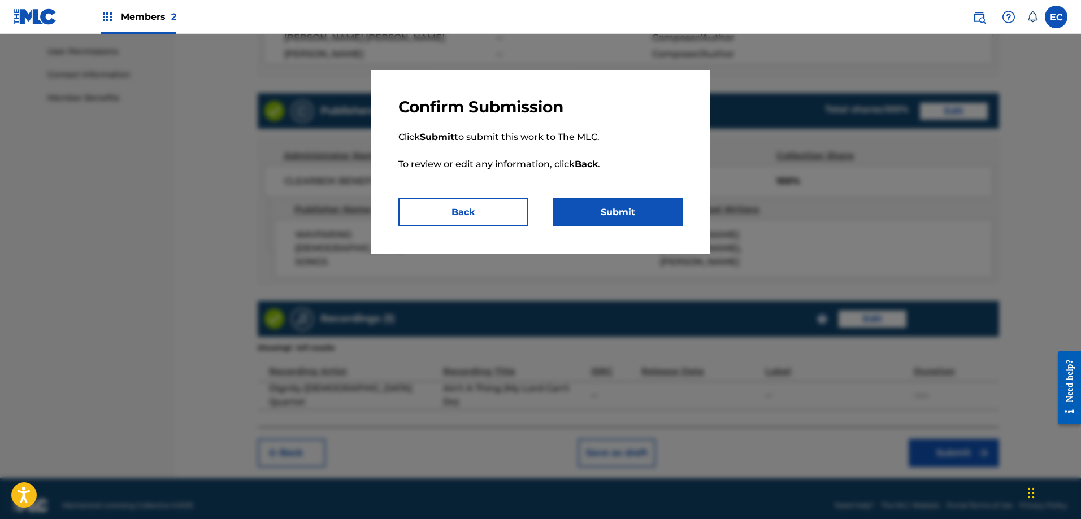
click at [645, 204] on button "Submit" at bounding box center [618, 212] width 130 height 28
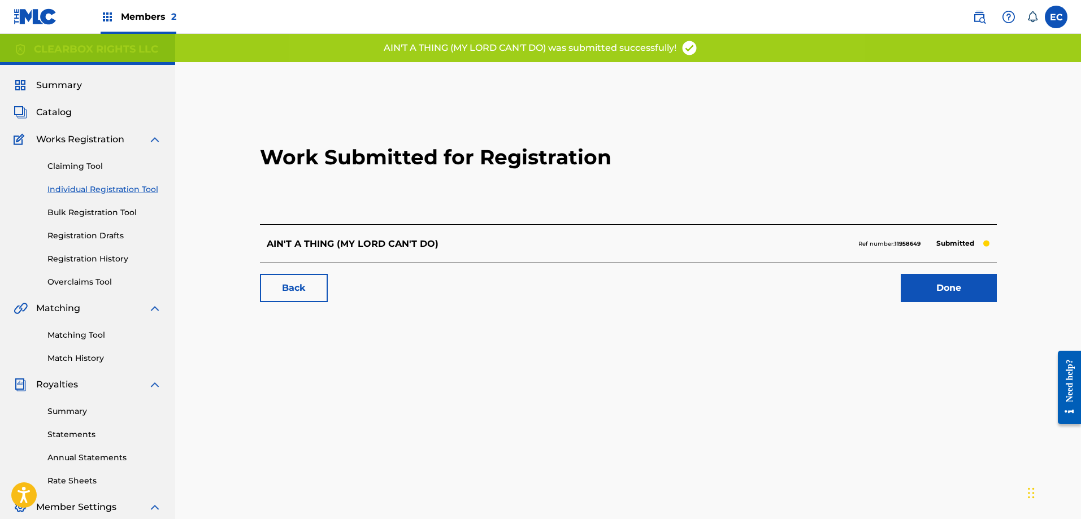
click at [929, 286] on link "Done" at bounding box center [948, 288] width 96 height 28
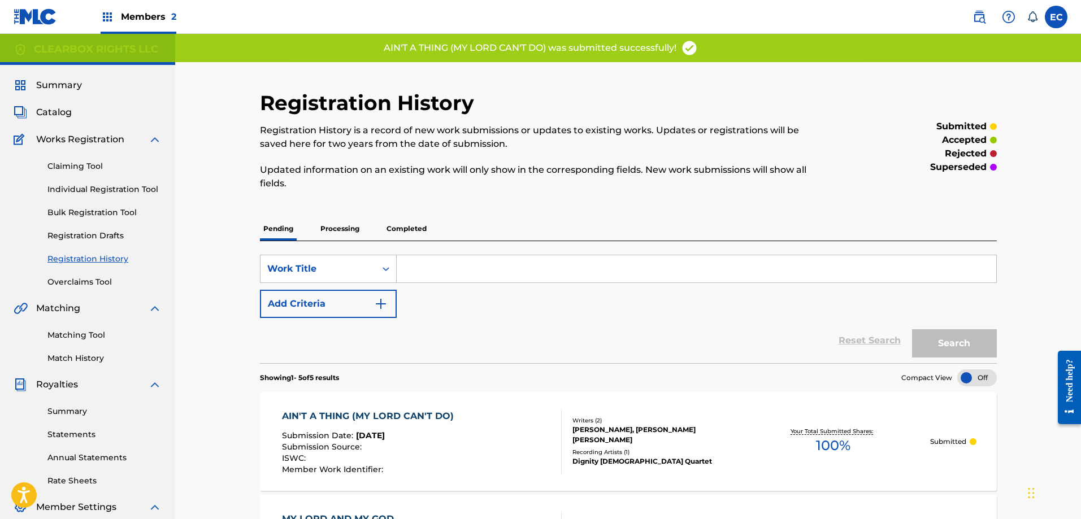
click at [537, 262] on input "Search Form" at bounding box center [696, 268] width 599 height 27
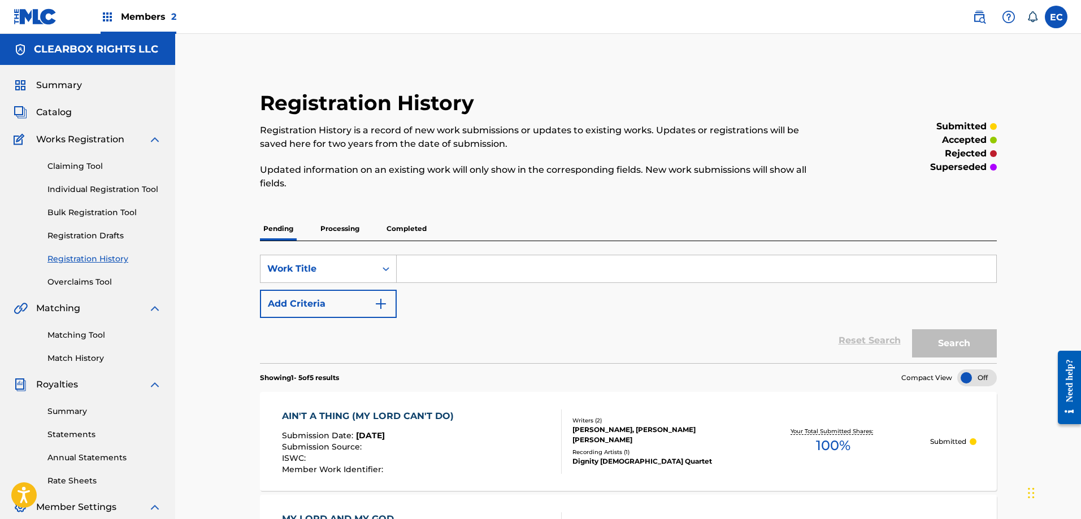
click at [65, 112] on span "Catalog" at bounding box center [54, 113] width 36 height 14
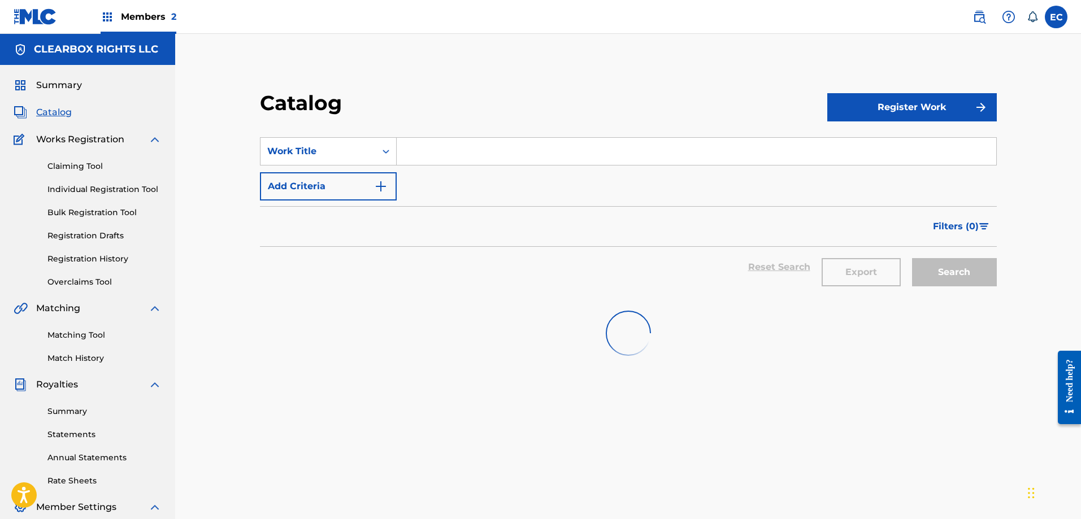
click at [913, 111] on button "Register Work" at bounding box center [911, 107] width 169 height 28
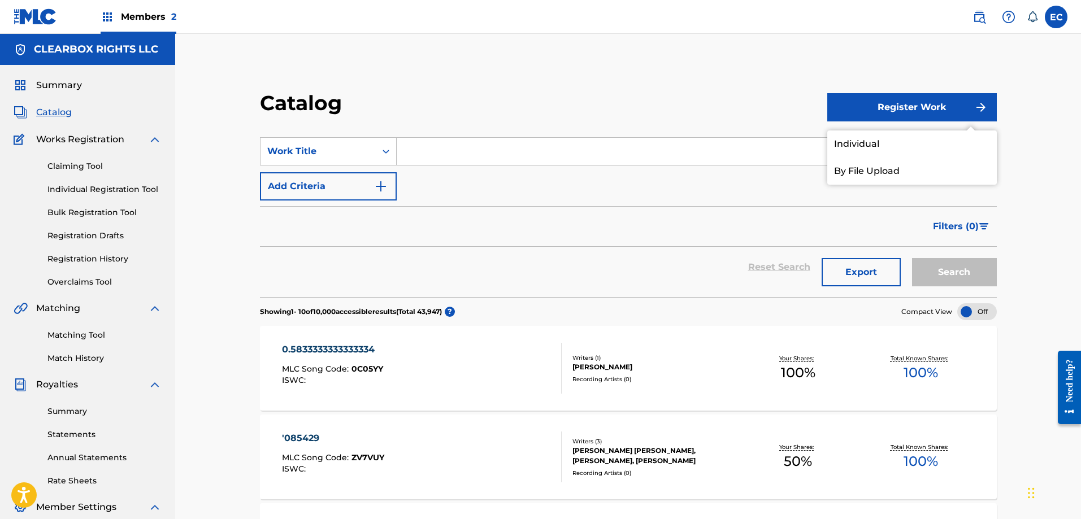
click at [912, 138] on link "Individual" at bounding box center [911, 143] width 169 height 27
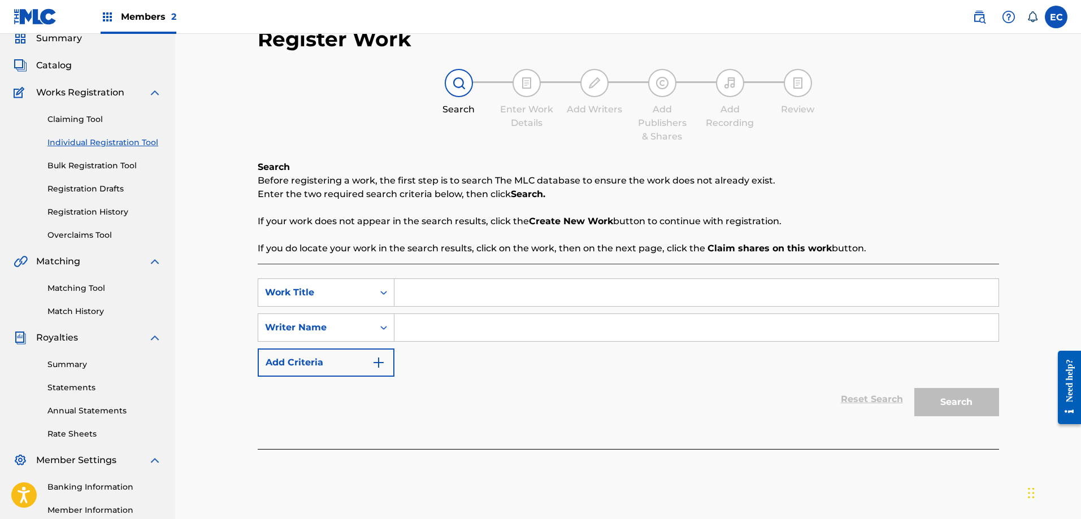
scroll to position [113, 0]
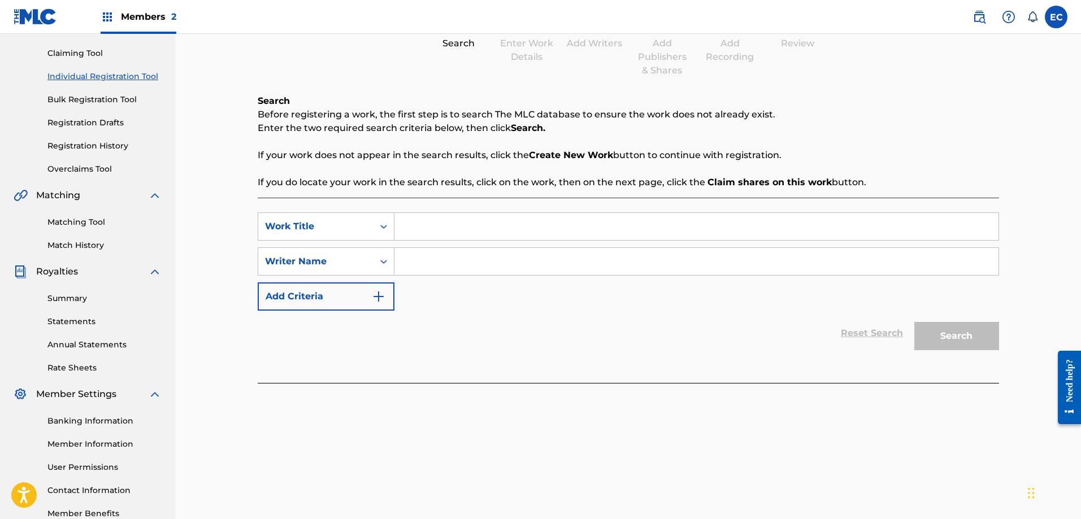
click at [490, 220] on input "Search Form" at bounding box center [696, 226] width 604 height 27
type input "s"
type input "SOMEBODY GO TELL SOMEBODY"
click at [562, 386] on div at bounding box center [628, 389] width 741 height 12
click at [542, 267] on input "Search Form" at bounding box center [696, 261] width 604 height 27
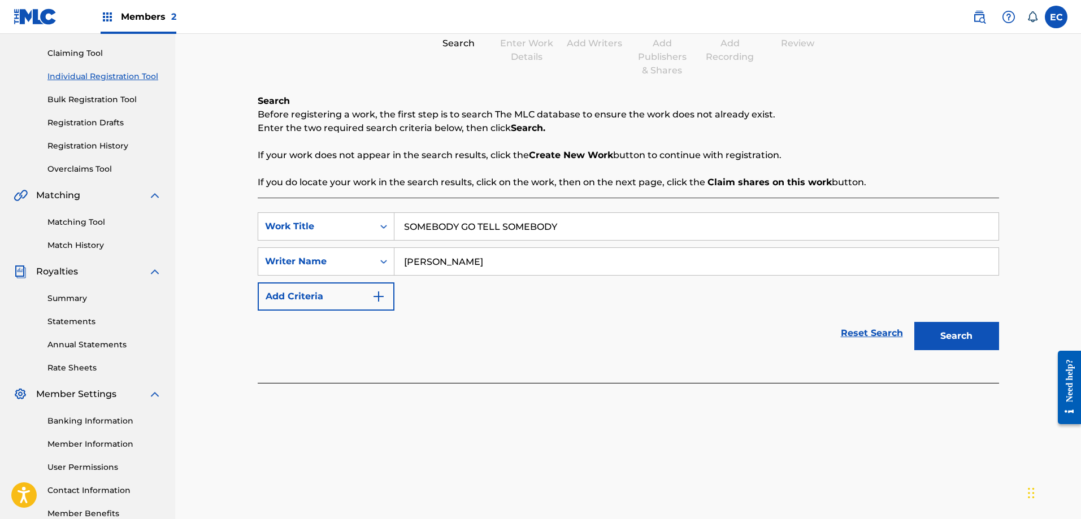
type input "[PERSON_NAME]"
click at [950, 338] on button "Search" at bounding box center [956, 336] width 85 height 28
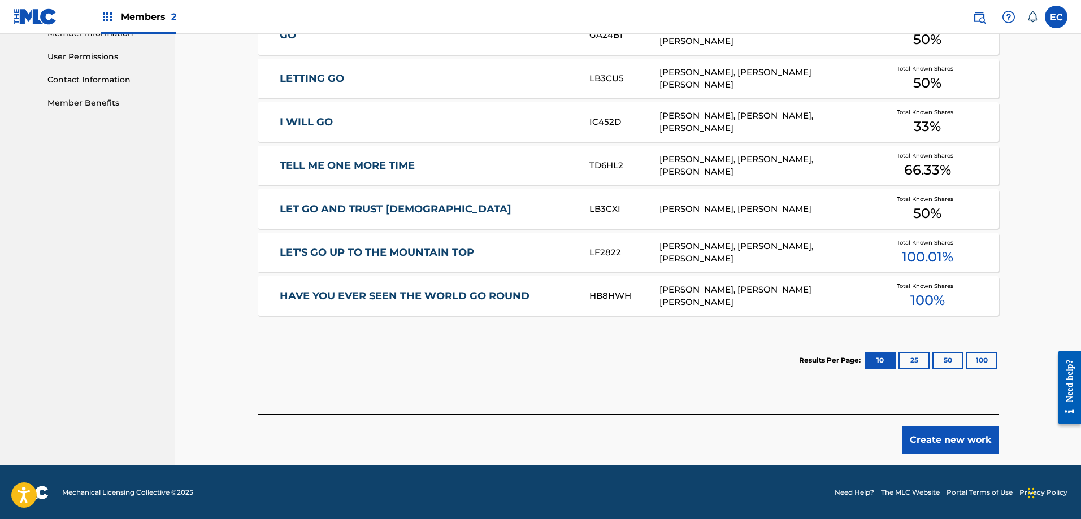
scroll to position [524, 0]
click at [974, 439] on button "Create new work" at bounding box center [949, 439] width 97 height 28
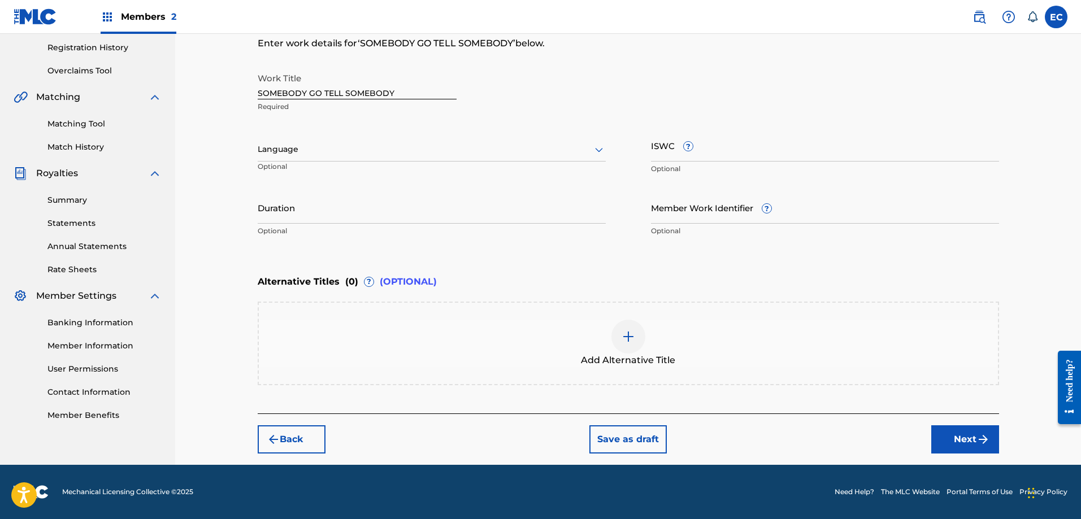
scroll to position [211, 0]
click at [973, 429] on button "Next" at bounding box center [965, 439] width 68 height 28
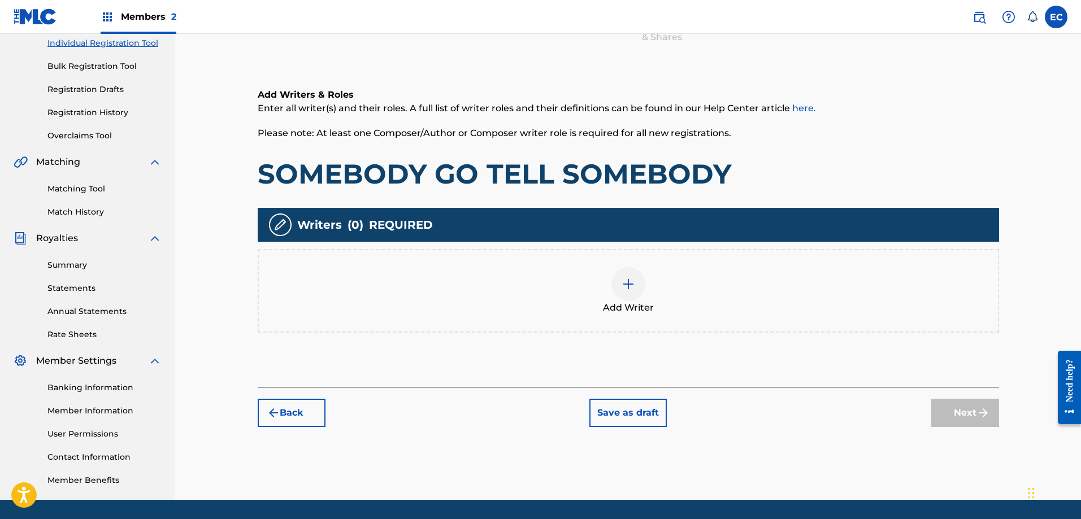
scroll to position [164, 0]
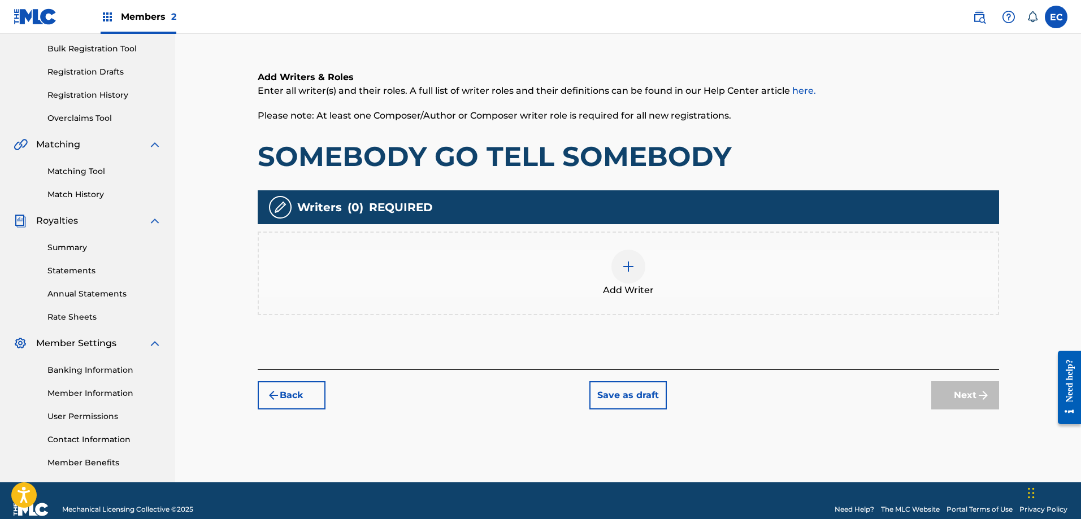
click at [621, 274] on div at bounding box center [628, 267] width 34 height 34
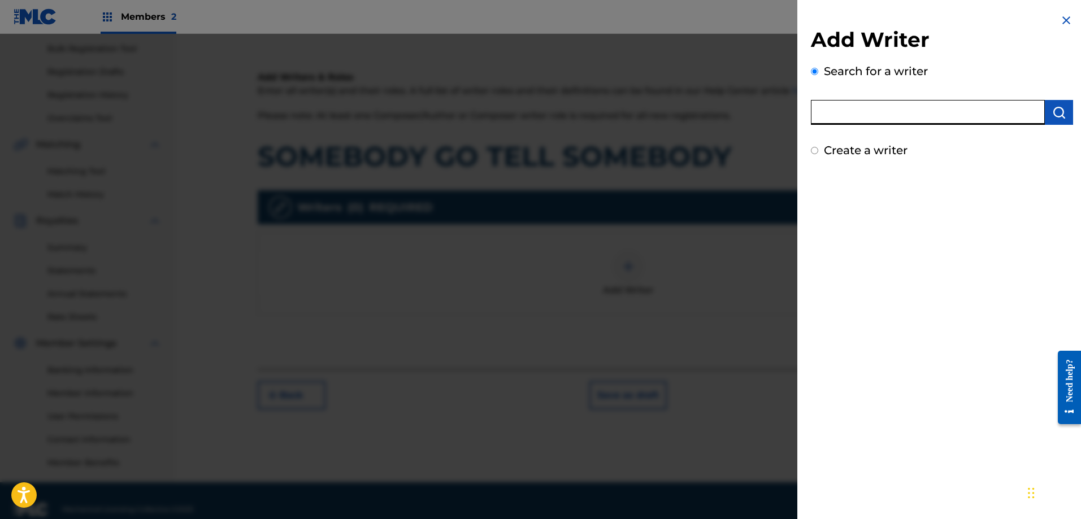
click at [877, 110] on input "text" at bounding box center [928, 112] width 234 height 25
type input "R"
type input "[PERSON_NAME]"
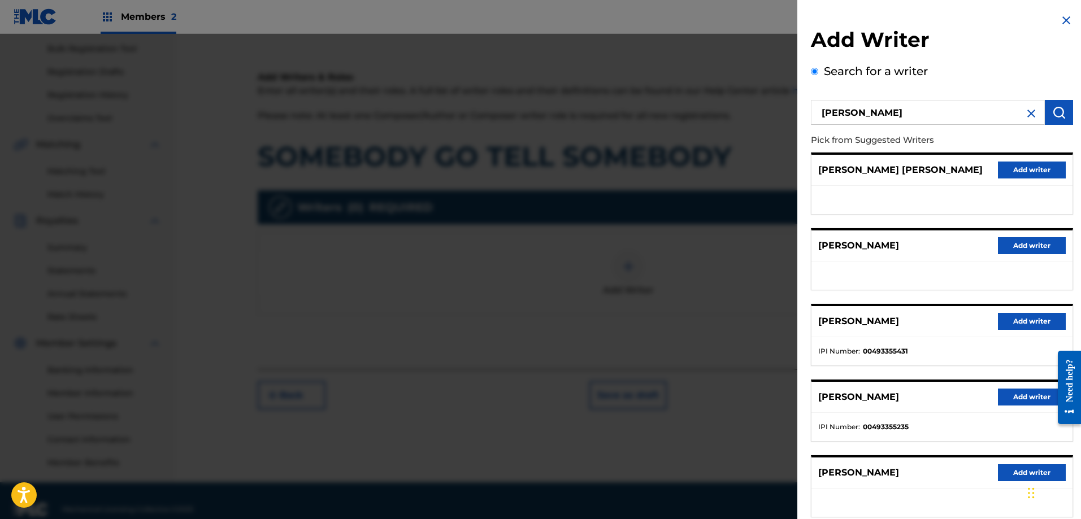
click at [1027, 173] on button "Add writer" at bounding box center [1031, 170] width 68 height 17
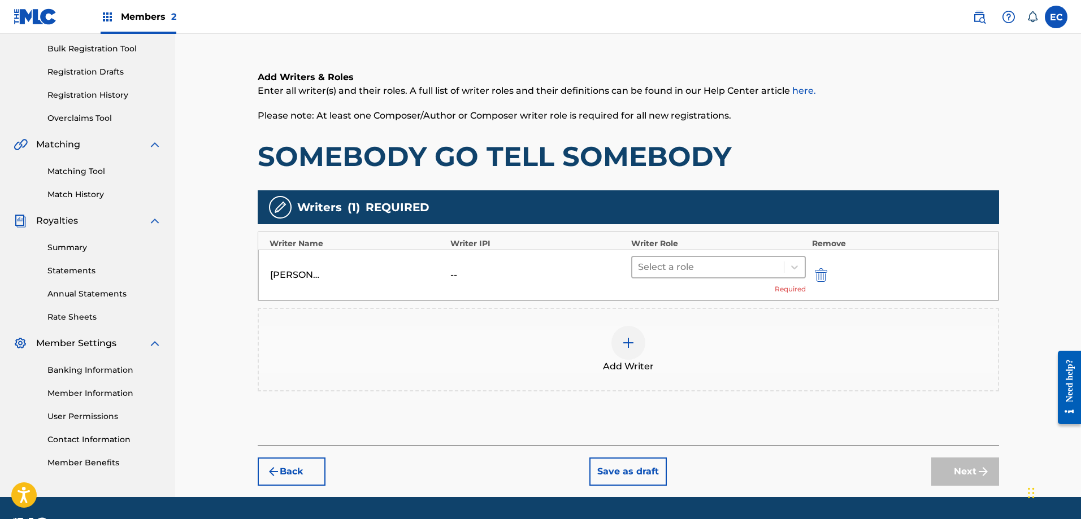
click at [732, 271] on div at bounding box center [708, 267] width 141 height 16
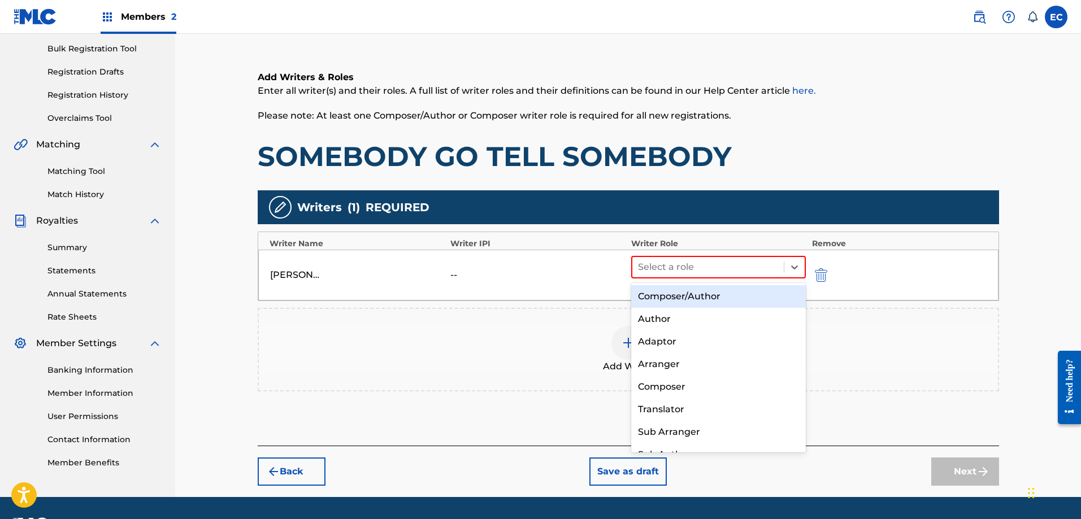
click at [721, 300] on div "Composer/Author" at bounding box center [718, 296] width 175 height 23
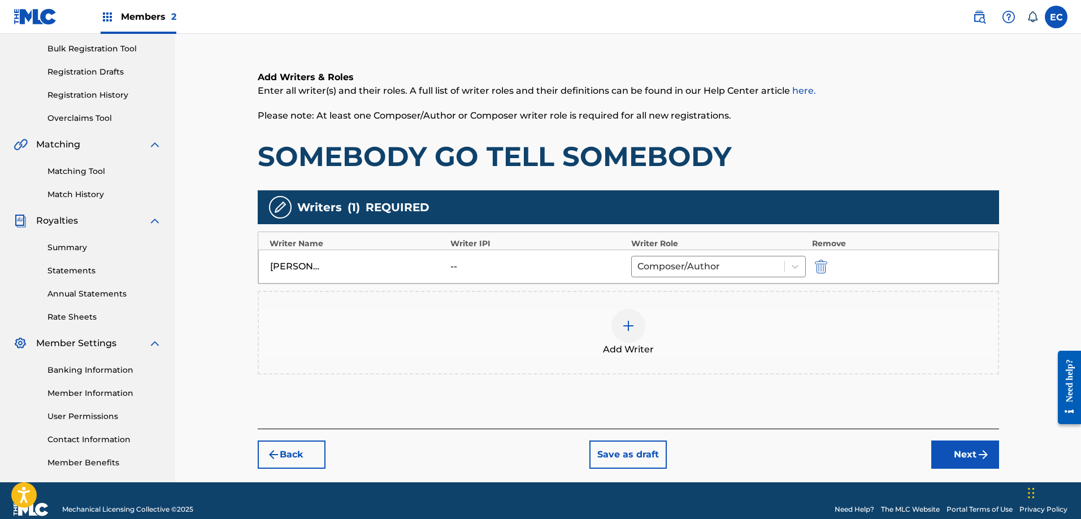
click at [630, 323] on img at bounding box center [628, 326] width 14 height 14
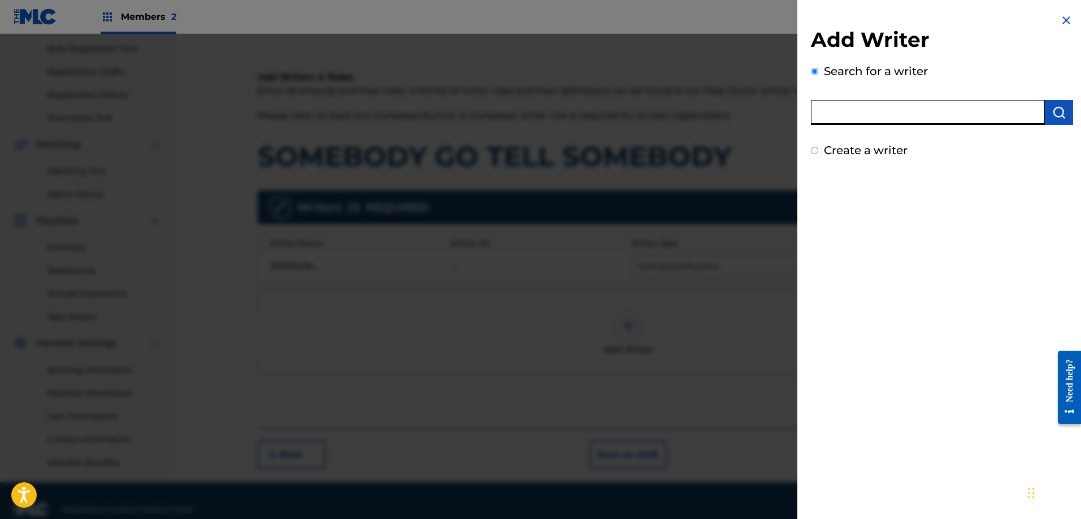
click at [851, 110] on input "text" at bounding box center [928, 112] width 234 height 25
type input "[PERSON_NAME]"
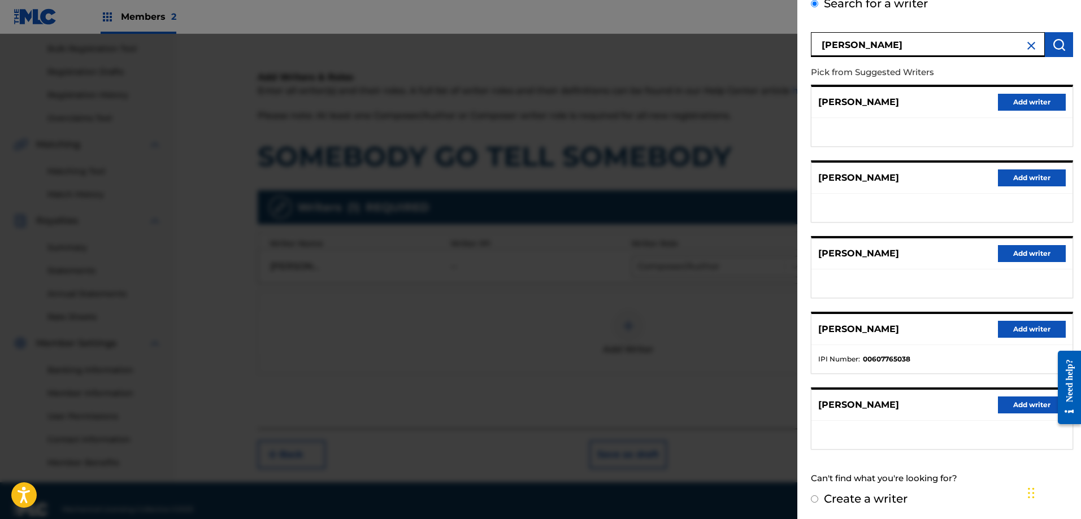
scroll to position [69, 0]
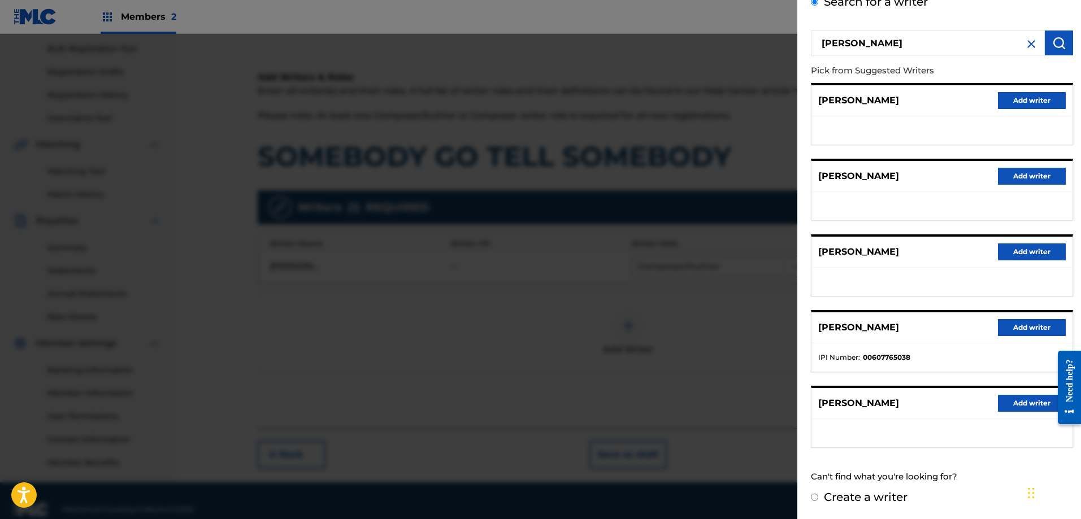
click at [1005, 395] on button "Add writer" at bounding box center [1031, 403] width 68 height 17
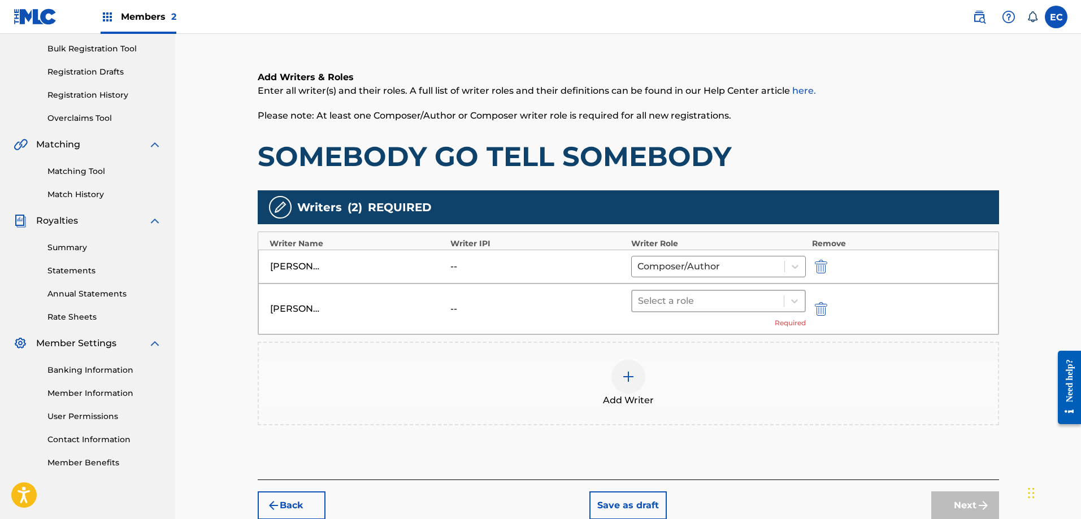
click at [673, 292] on div "Select a role" at bounding box center [708, 301] width 152 height 20
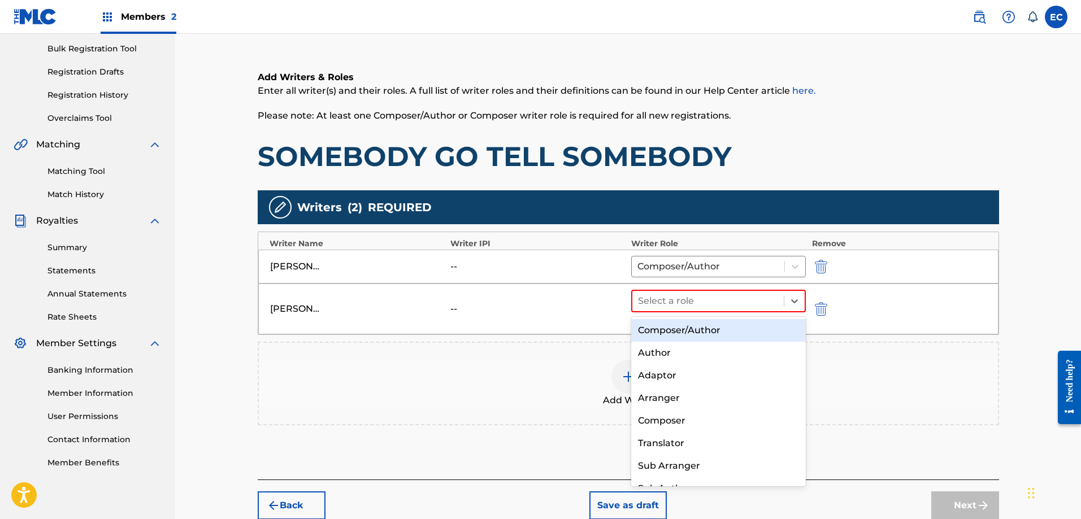
click at [672, 319] on div "Composer/Author" at bounding box center [718, 330] width 175 height 23
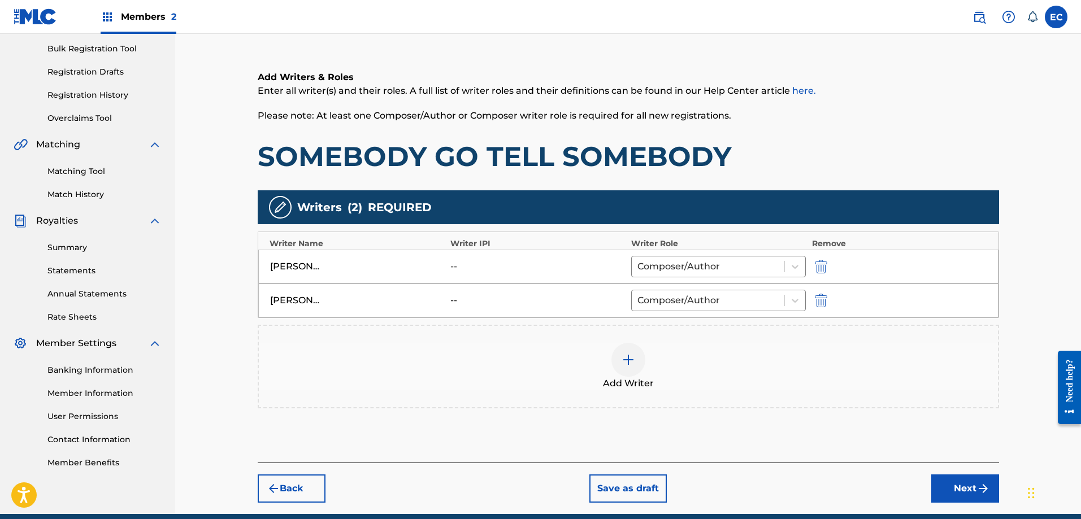
click at [945, 479] on button "Next" at bounding box center [965, 488] width 68 height 28
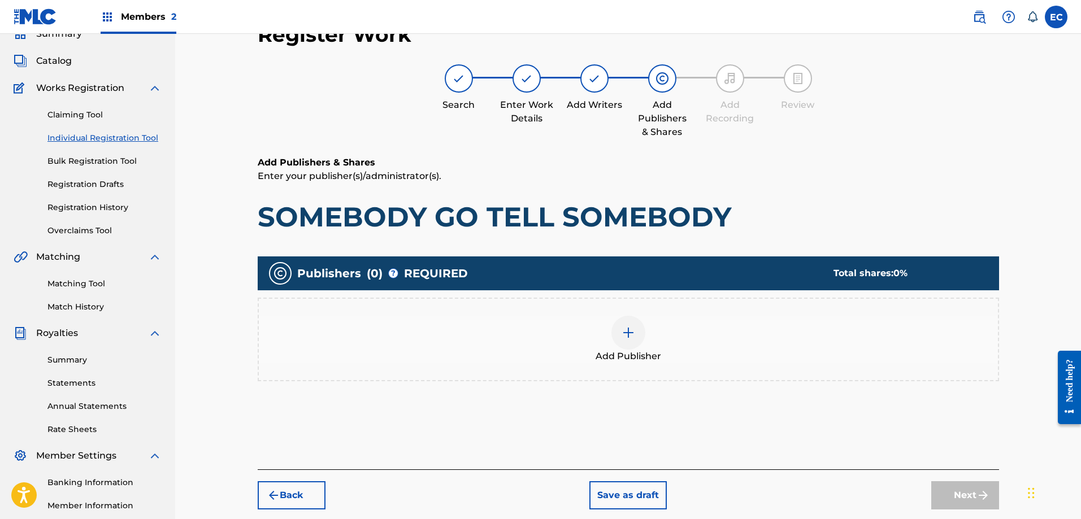
scroll to position [51, 0]
click at [622, 322] on div at bounding box center [628, 333] width 34 height 34
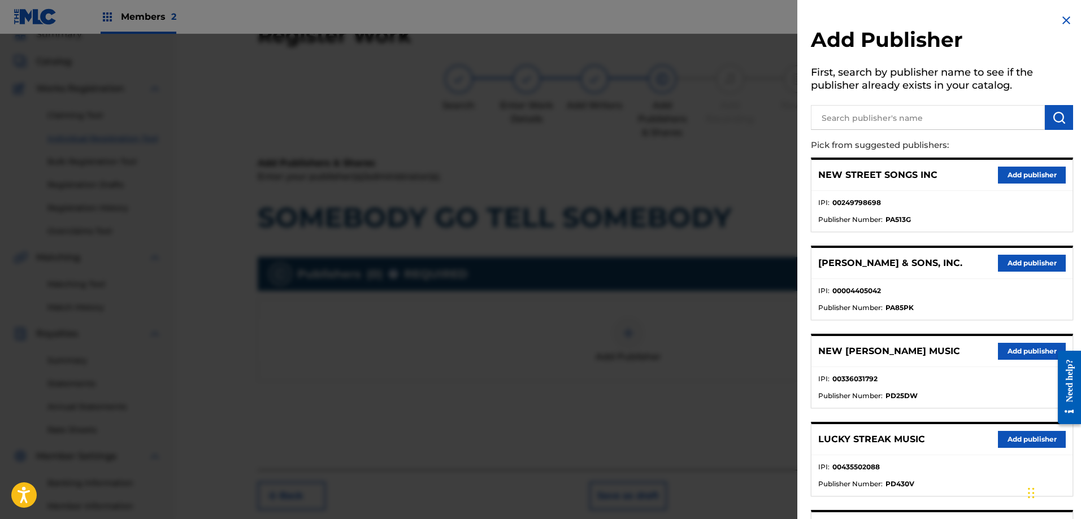
click at [870, 115] on input "text" at bounding box center [928, 117] width 234 height 25
type input "WAYFARING"
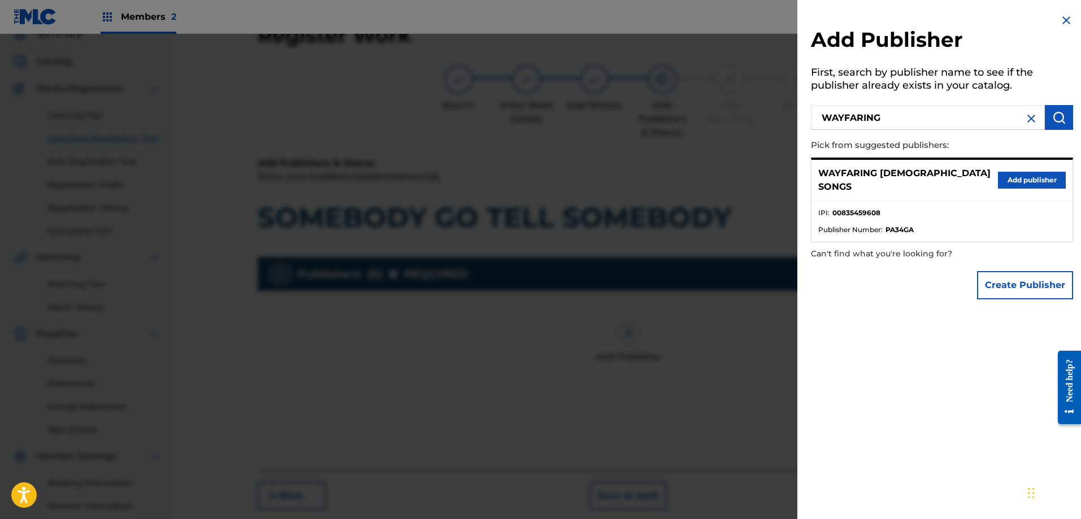
click at [1056, 178] on button "Add publisher" at bounding box center [1031, 180] width 68 height 17
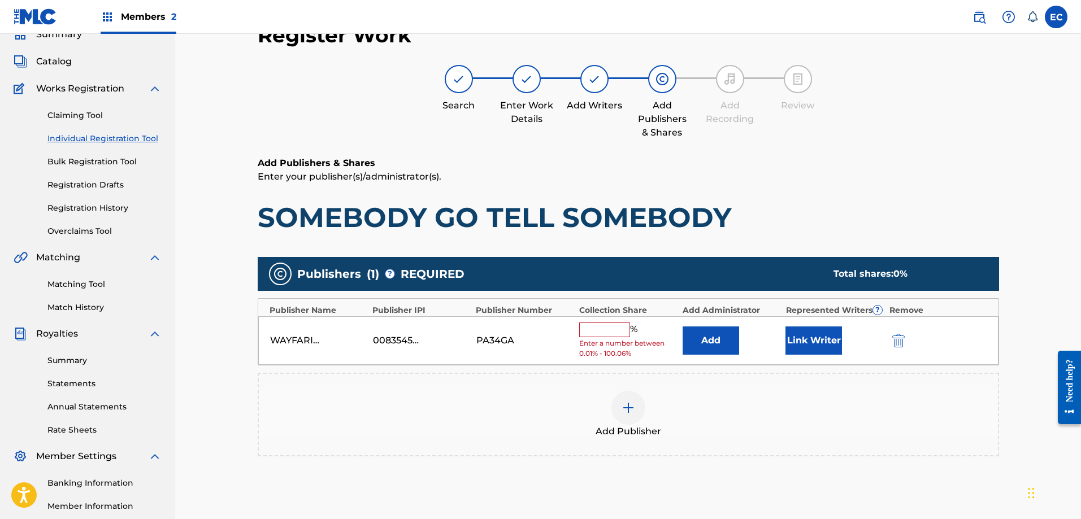
click at [718, 337] on button "Add" at bounding box center [710, 340] width 56 height 28
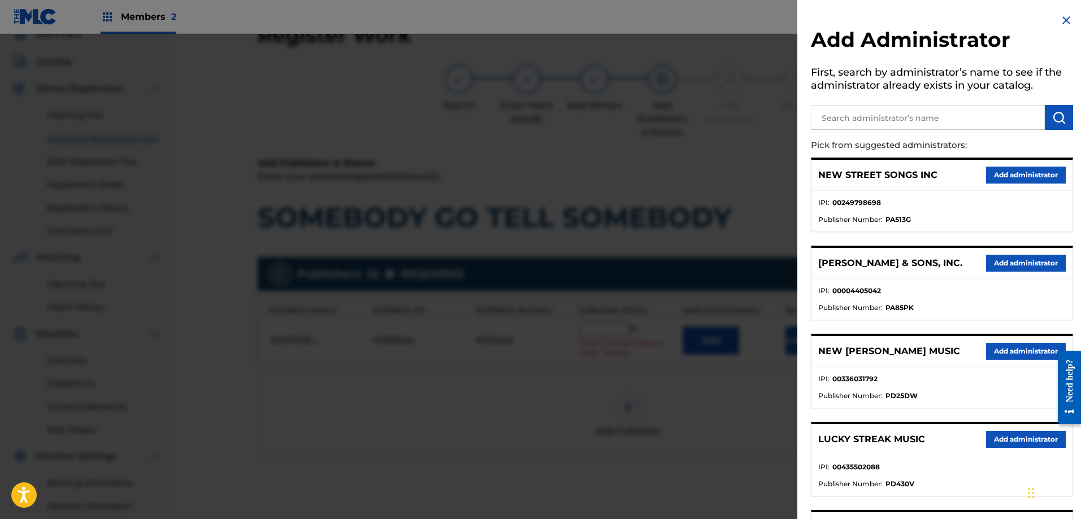
click at [900, 124] on input "text" at bounding box center [928, 117] width 234 height 25
type input "CLEARBOX B"
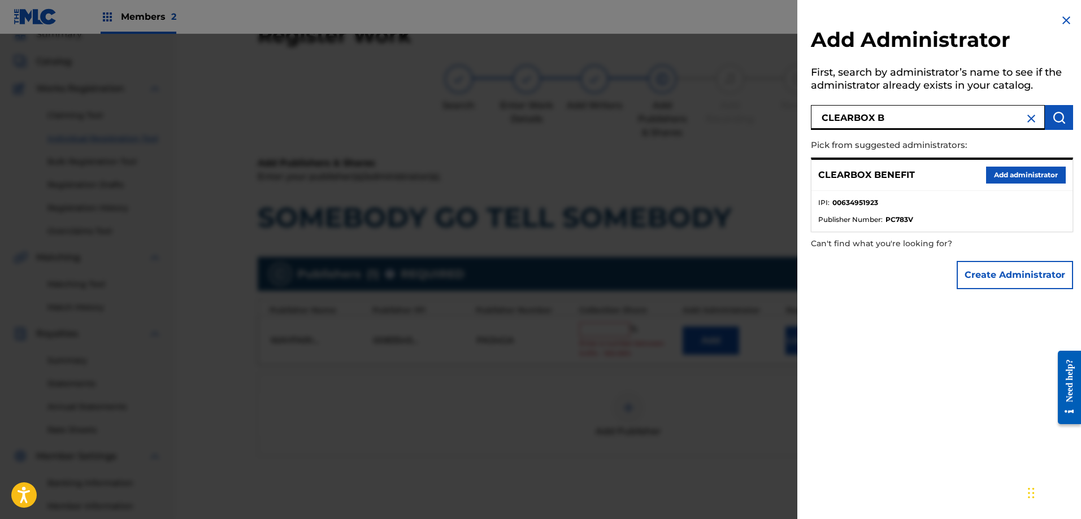
click at [1039, 177] on button "Add administrator" at bounding box center [1026, 175] width 80 height 17
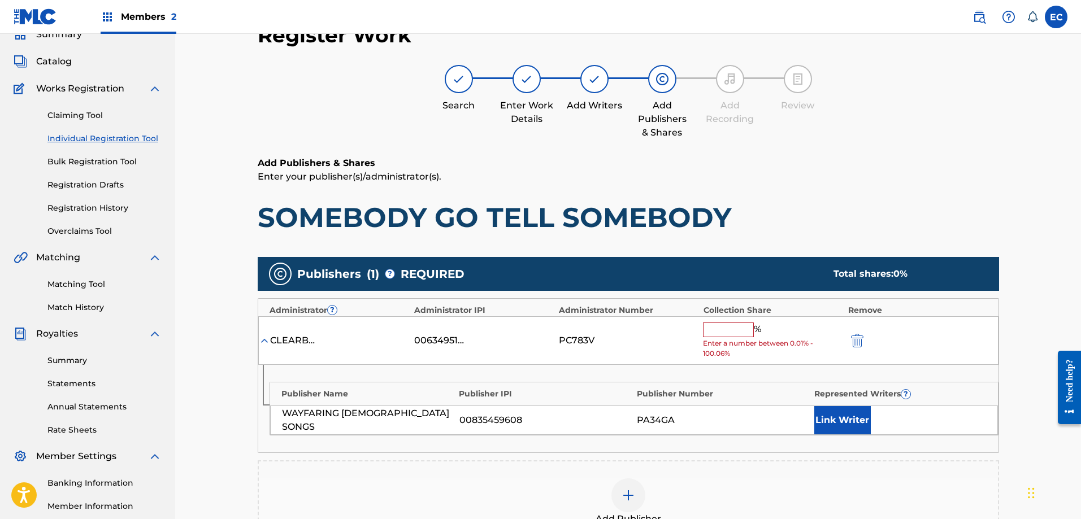
click at [733, 325] on input "text" at bounding box center [728, 330] width 51 height 15
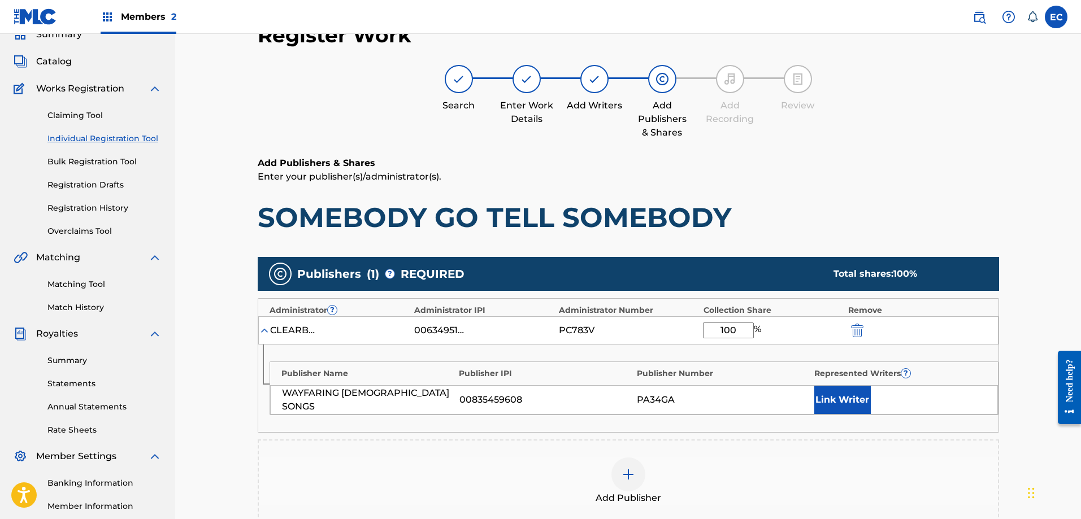
type input "100"
click at [834, 404] on button "Link Writer" at bounding box center [842, 400] width 56 height 28
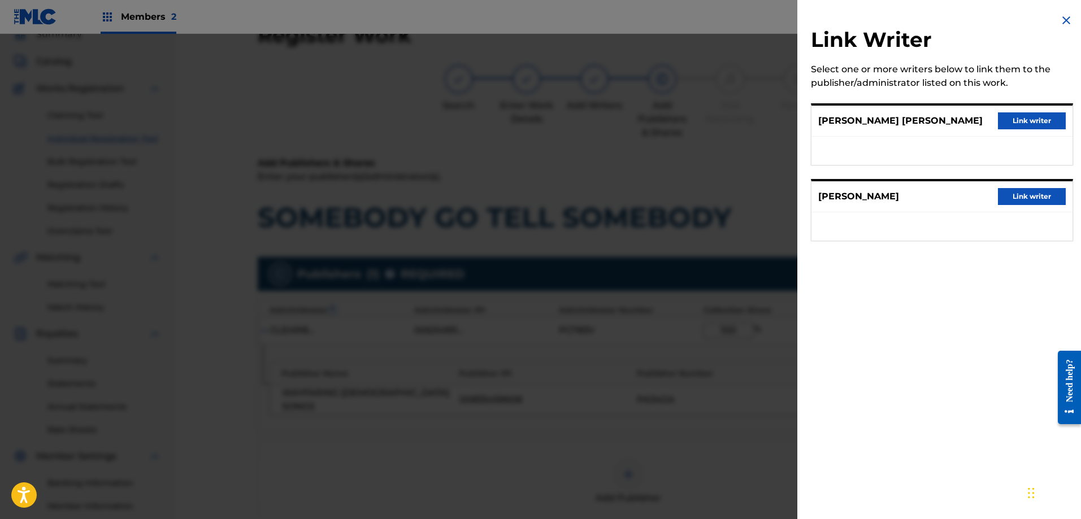
click at [1023, 129] on button "Link writer" at bounding box center [1031, 120] width 68 height 17
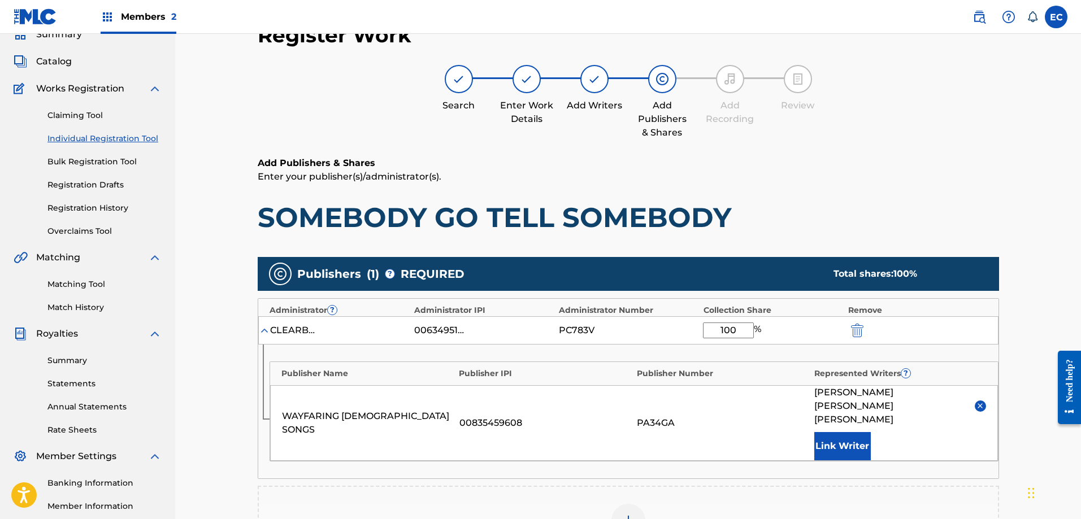
click at [848, 432] on button "Link Writer" at bounding box center [842, 446] width 56 height 28
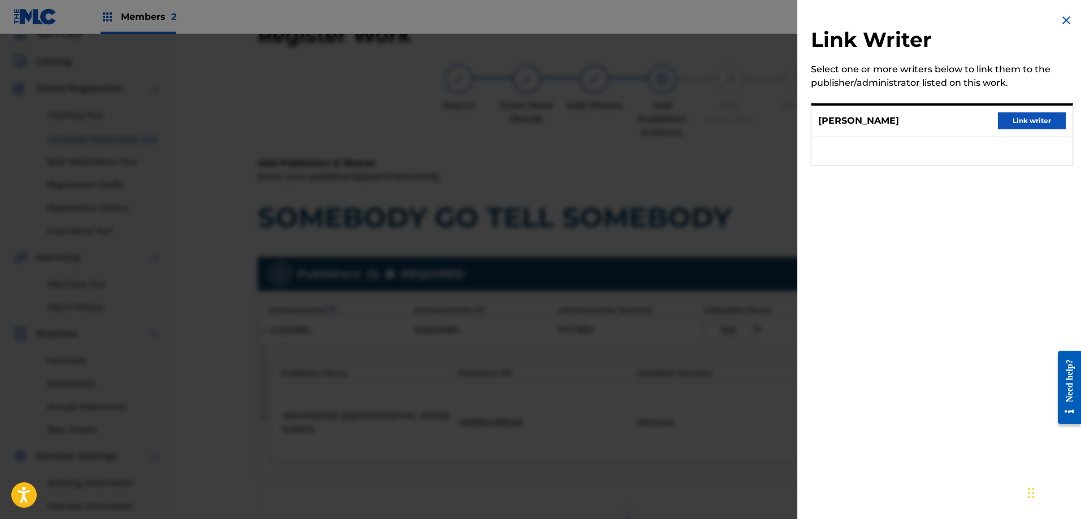
click at [1039, 117] on button "Link writer" at bounding box center [1031, 120] width 68 height 17
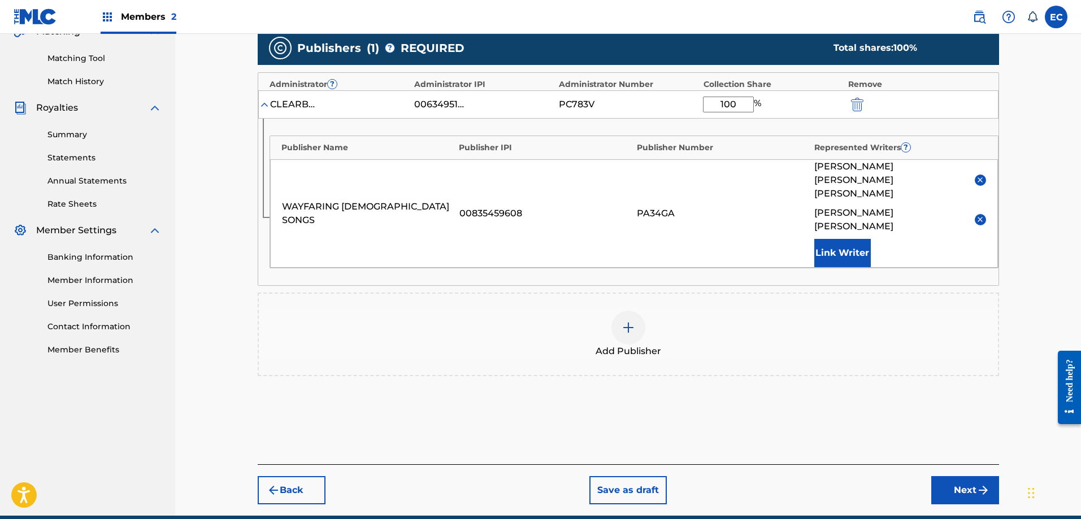
click at [982, 483] on img "submit" at bounding box center [983, 490] width 14 height 14
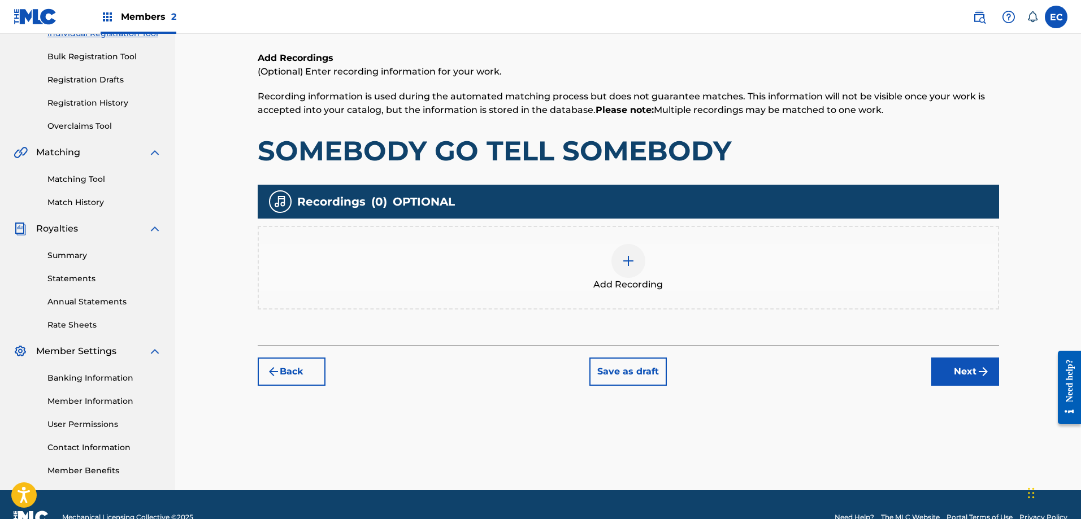
scroll to position [164, 0]
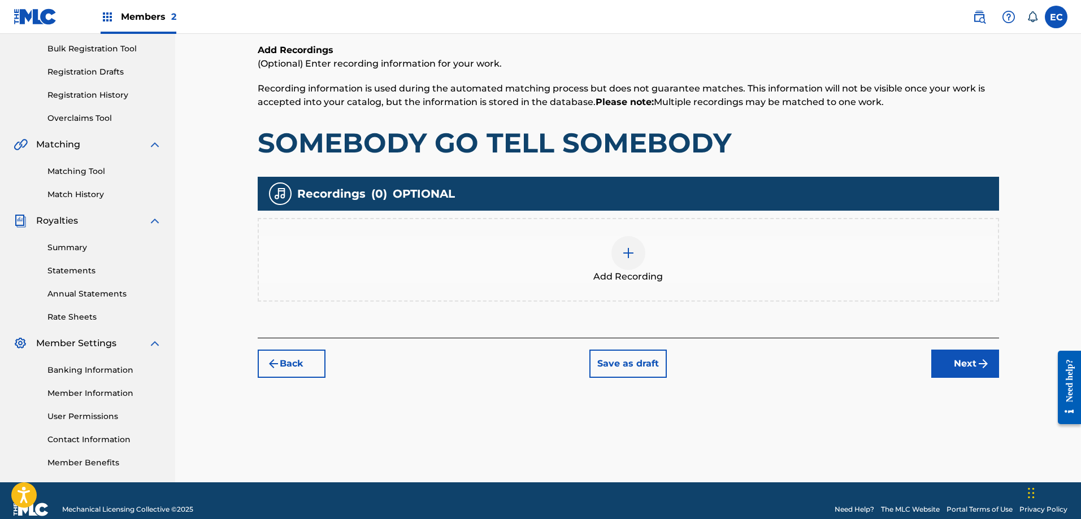
click at [613, 244] on div "Add Recording" at bounding box center [628, 259] width 739 height 47
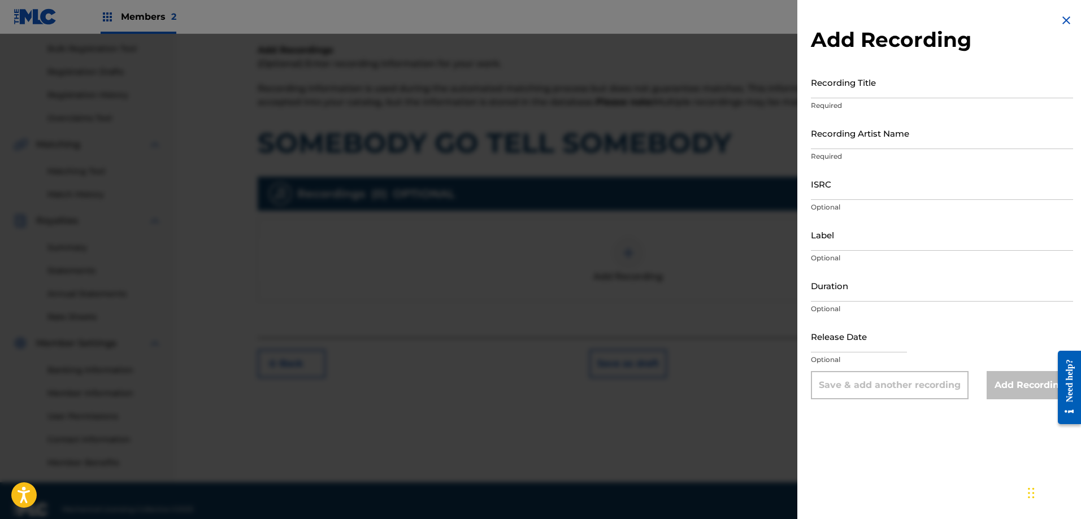
click at [866, 89] on input "Recording Title" at bounding box center [942, 82] width 262 height 32
type input "Somebody Go Tell Somebody"
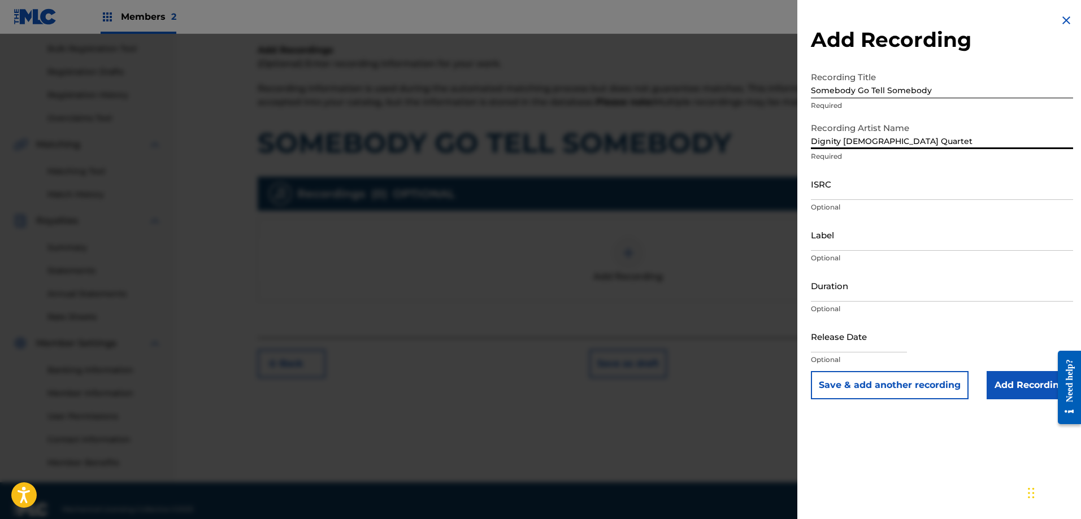
type input "Dignity [DEMOGRAPHIC_DATA] Quartet"
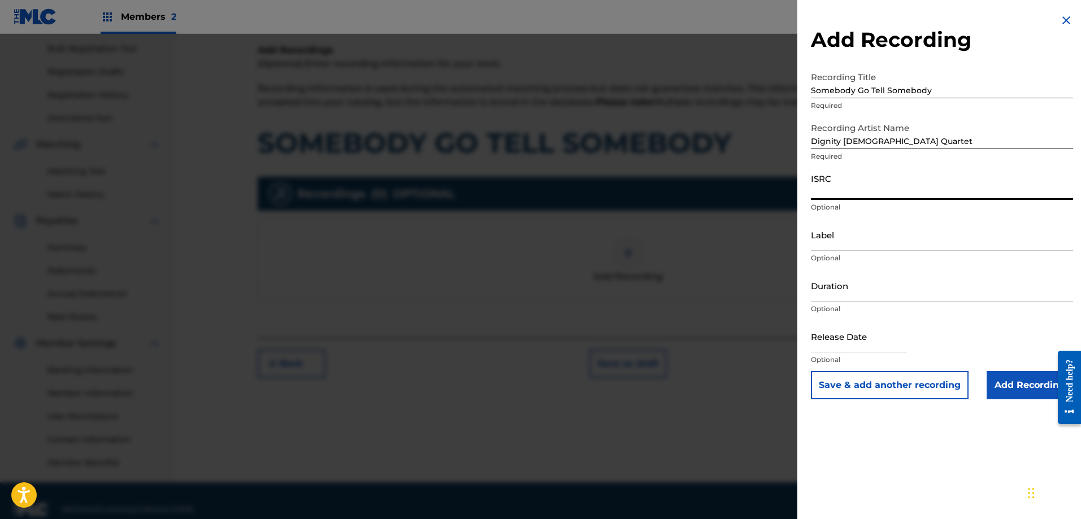
click at [1030, 390] on input "Add Recording" at bounding box center [1029, 385] width 86 height 28
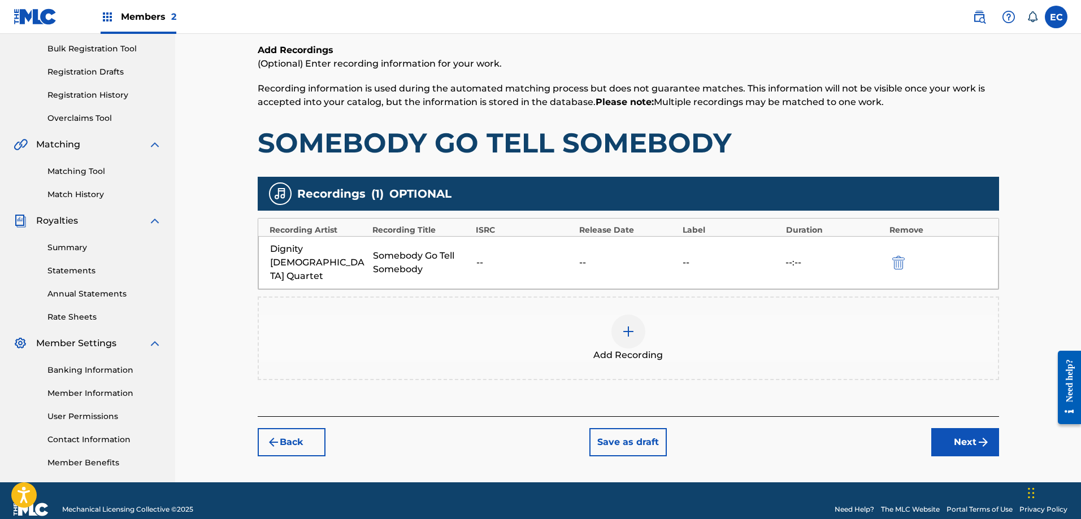
scroll to position [181, 0]
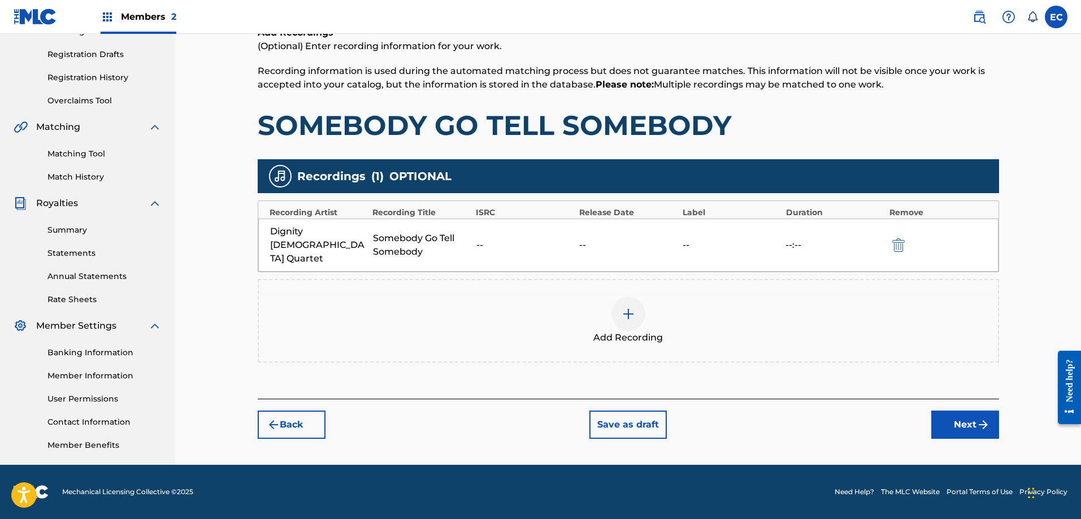
click at [949, 411] on button "Next" at bounding box center [965, 425] width 68 height 28
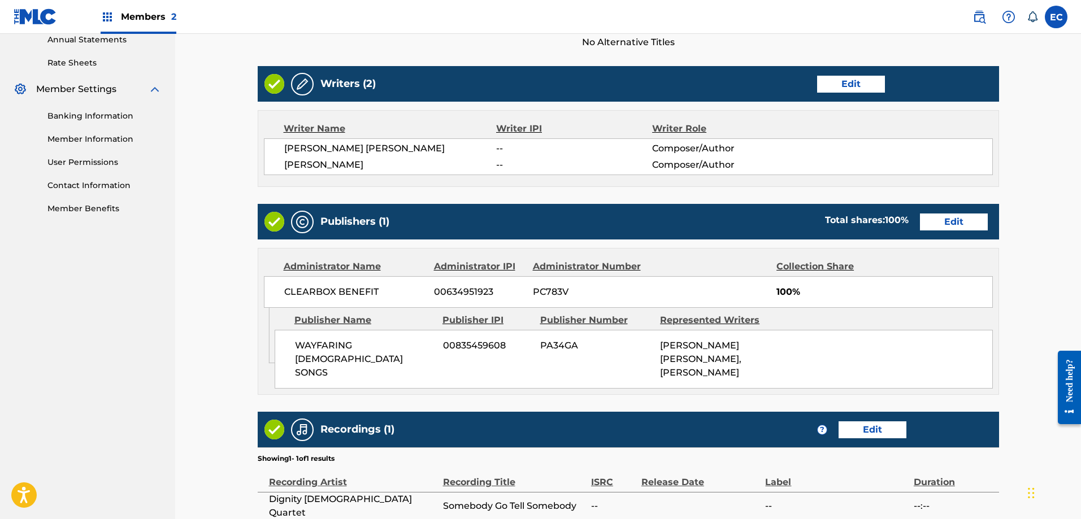
scroll to position [529, 0]
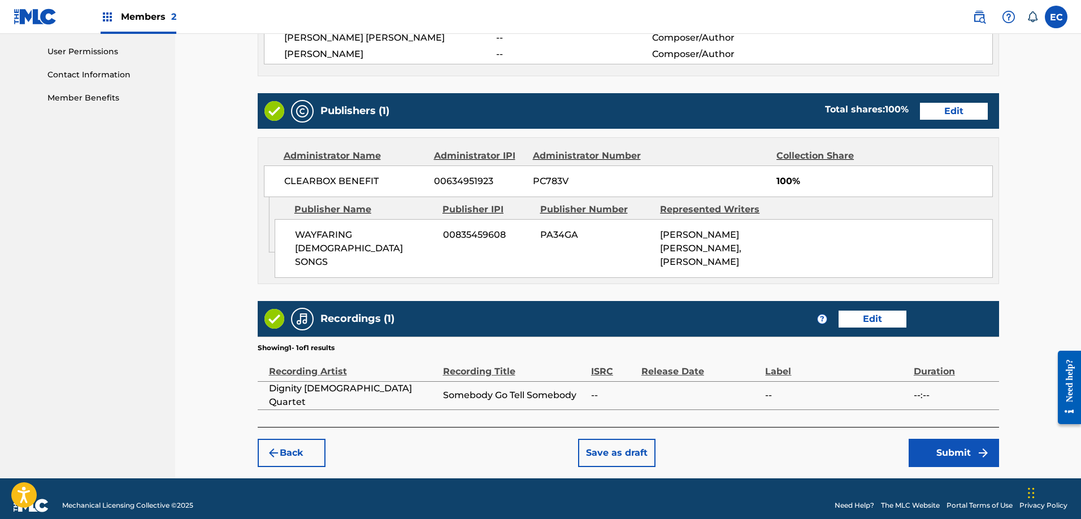
click at [962, 439] on button "Submit" at bounding box center [953, 453] width 90 height 28
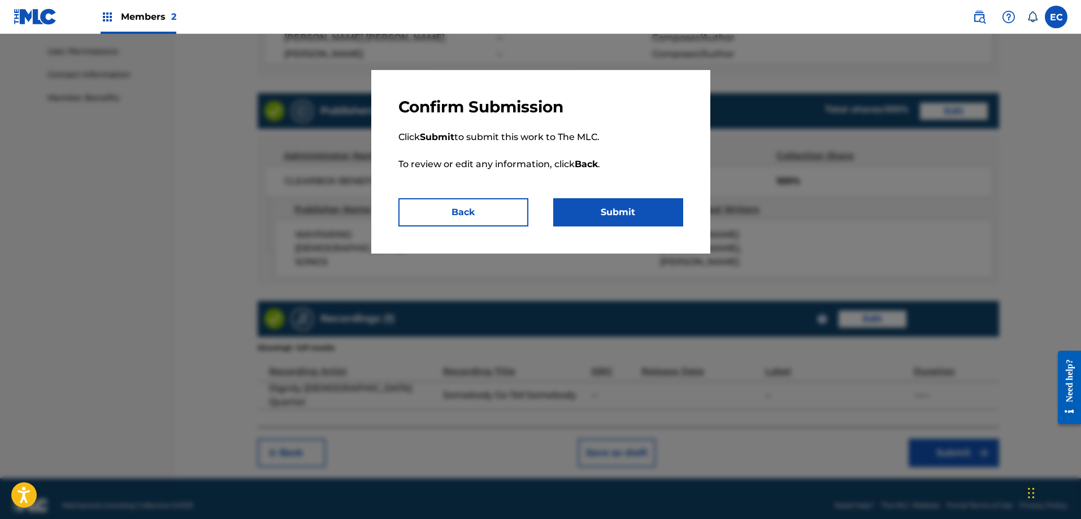
click at [625, 215] on button "Submit" at bounding box center [618, 212] width 130 height 28
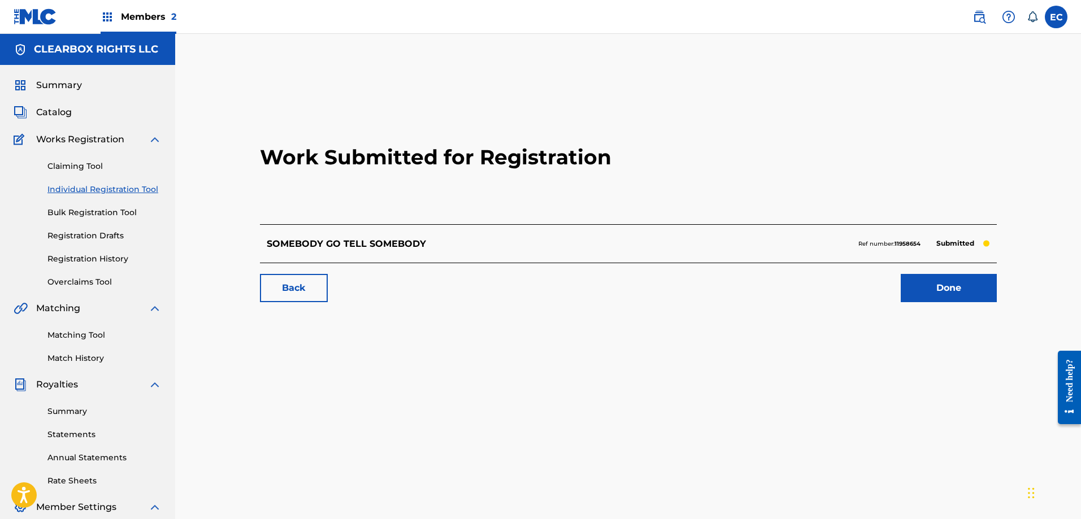
click at [955, 289] on link "Done" at bounding box center [948, 288] width 96 height 28
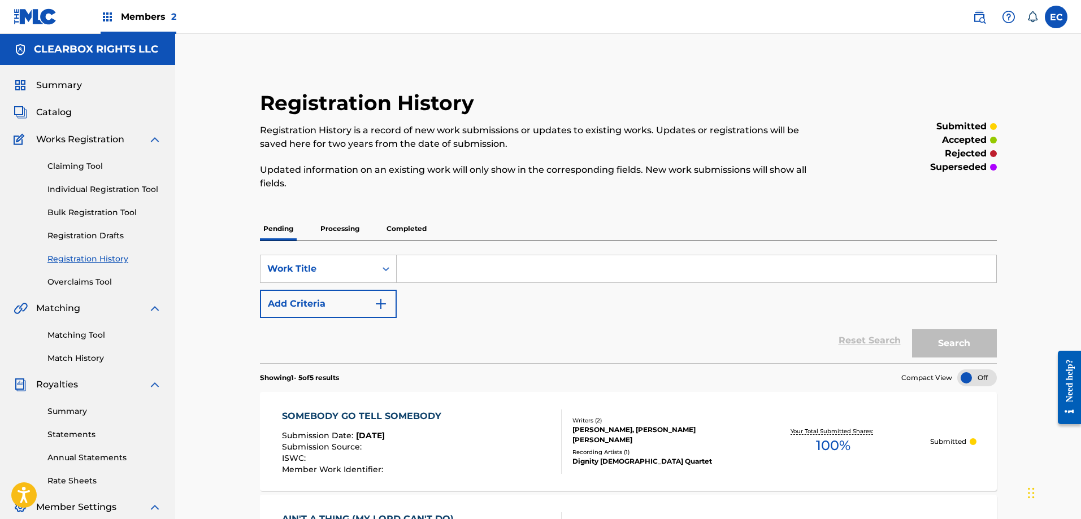
click at [61, 112] on span "Catalog" at bounding box center [54, 113] width 36 height 14
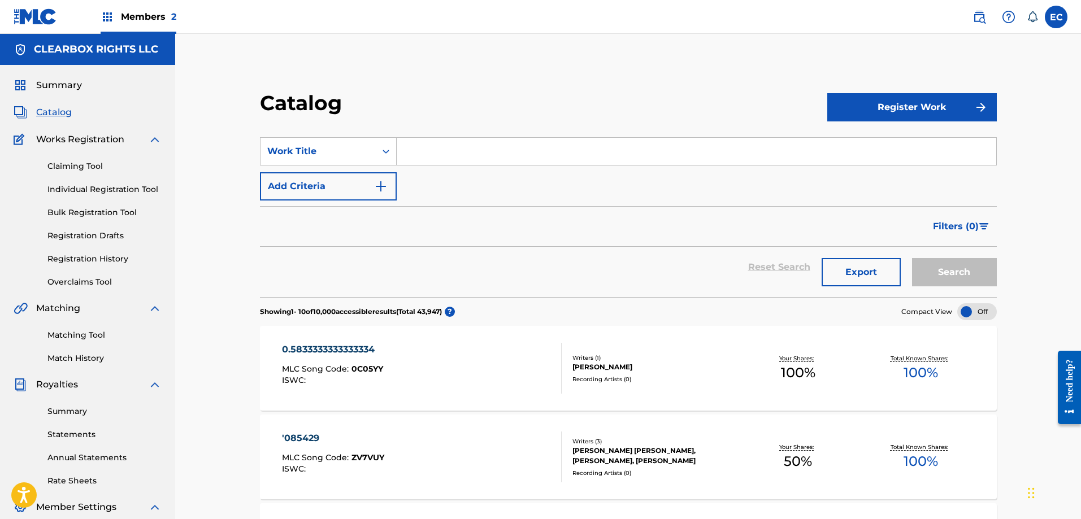
click at [434, 163] on input "Search Form" at bounding box center [696, 151] width 599 height 27
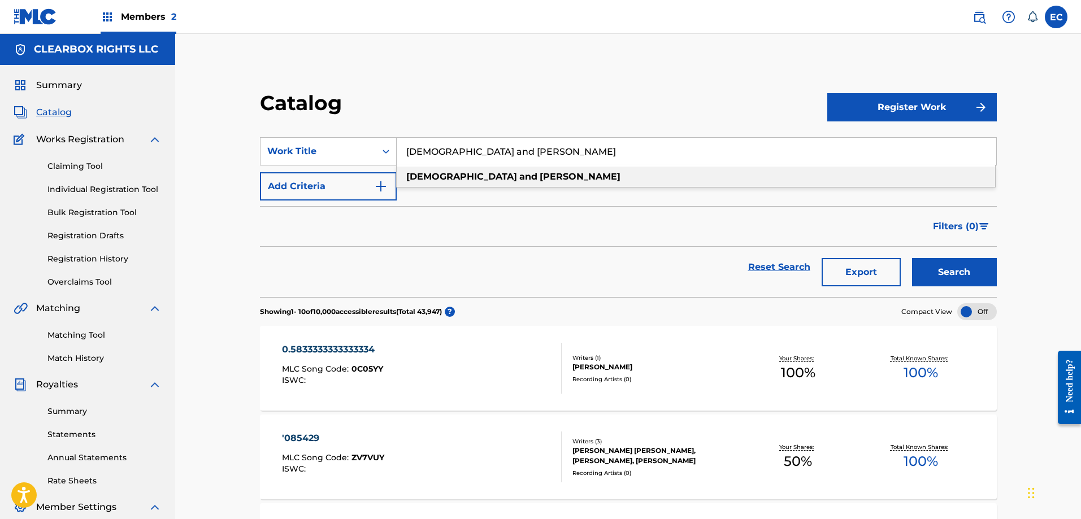
type input "[DEMOGRAPHIC_DATA] and [PERSON_NAME]"
click at [547, 174] on div "[DEMOGRAPHIC_DATA] and [PERSON_NAME]" at bounding box center [696, 177] width 598 height 20
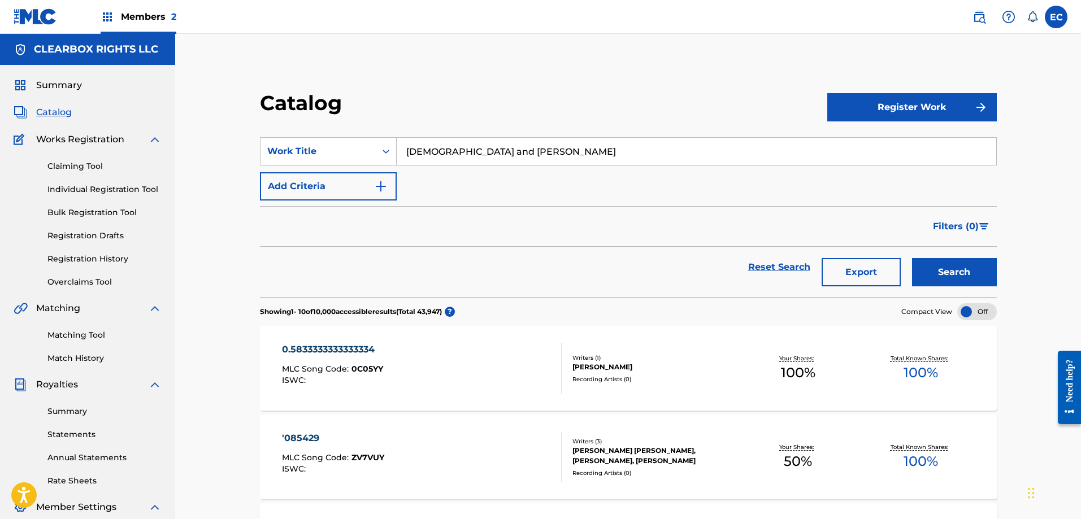
click at [965, 269] on button "Search" at bounding box center [954, 272] width 85 height 28
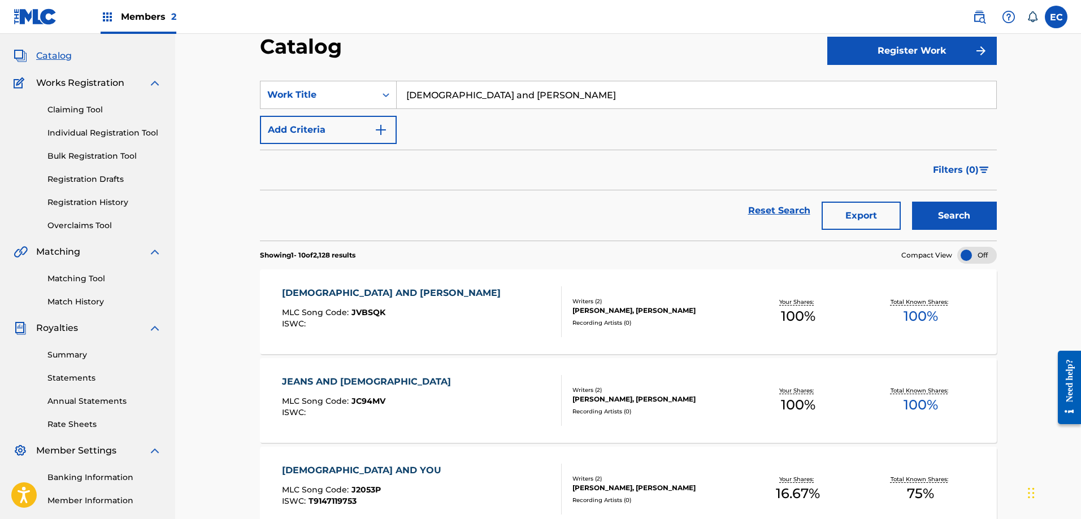
scroll to position [113, 0]
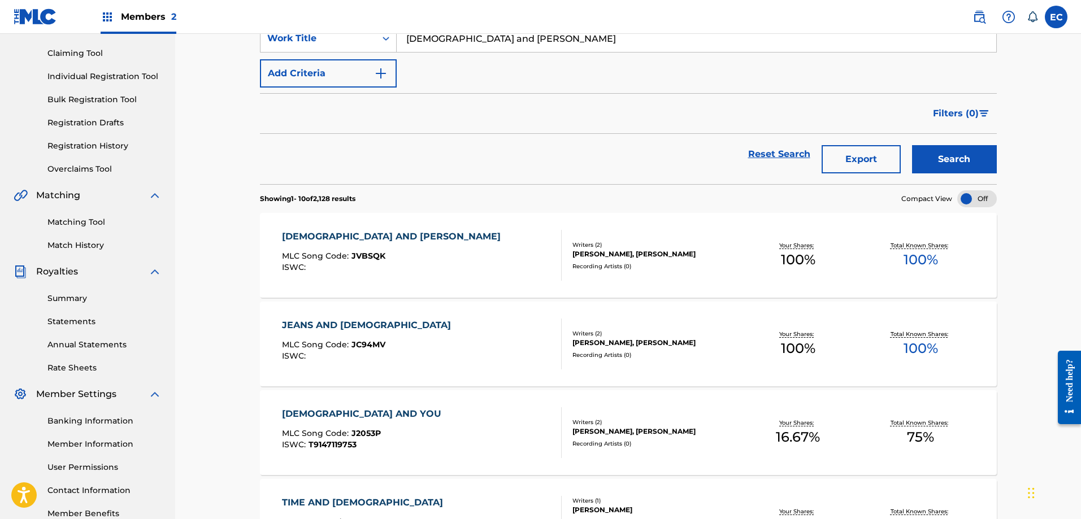
click at [350, 237] on div "[DEMOGRAPHIC_DATA] AND [PERSON_NAME]" at bounding box center [394, 237] width 224 height 14
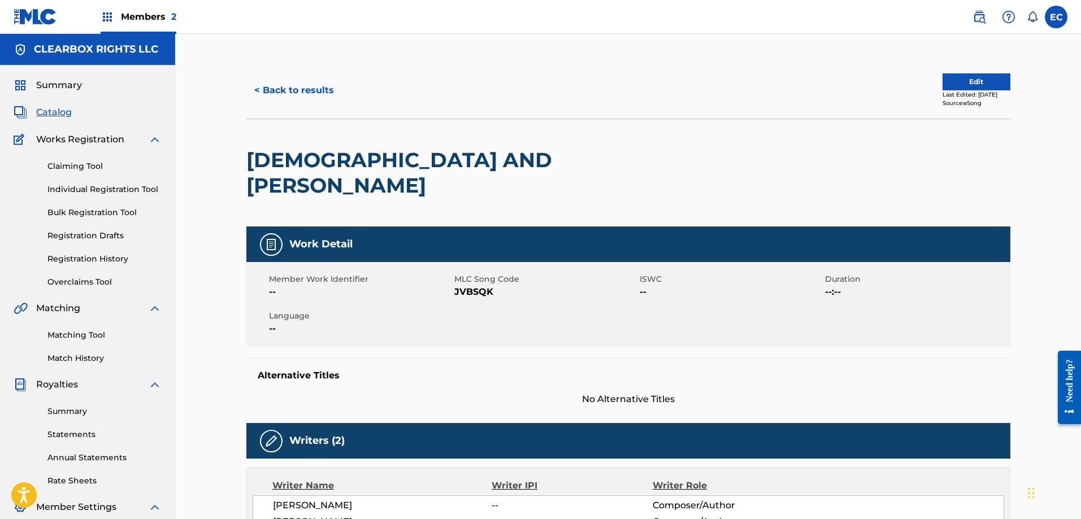
click at [984, 80] on button "Edit" at bounding box center [976, 81] width 68 height 17
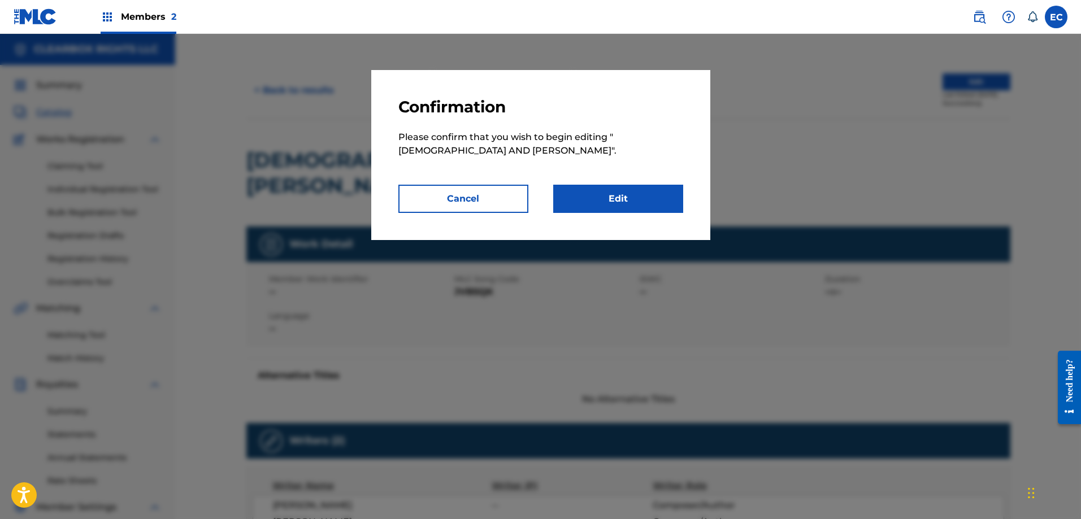
click at [632, 204] on link "Edit" at bounding box center [618, 199] width 130 height 28
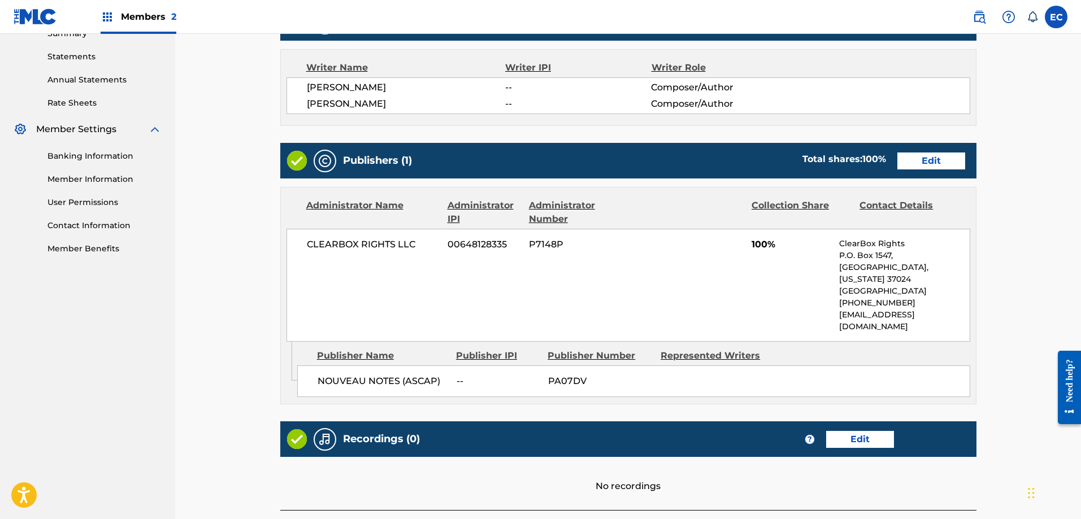
scroll to position [395, 0]
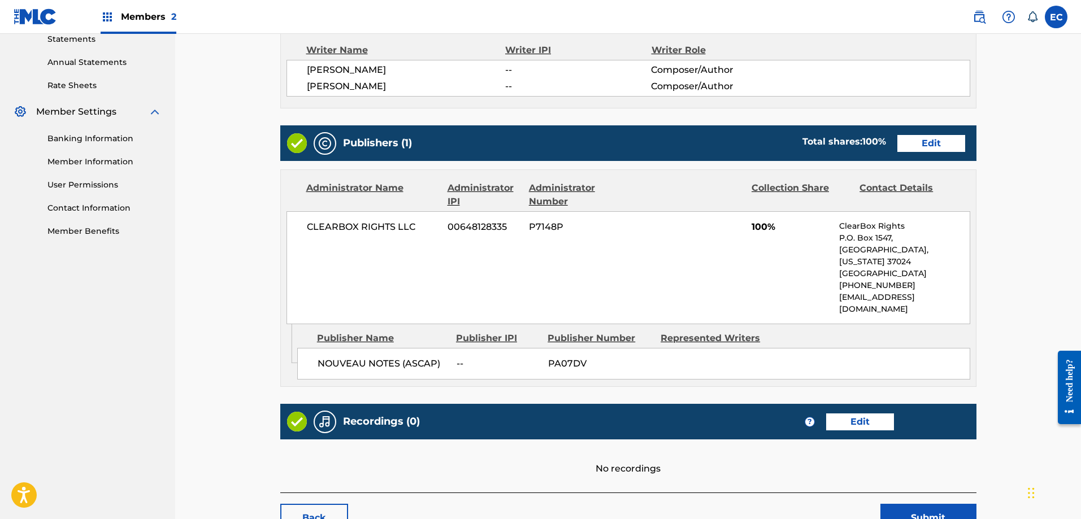
click at [952, 135] on link "Edit" at bounding box center [931, 143] width 68 height 17
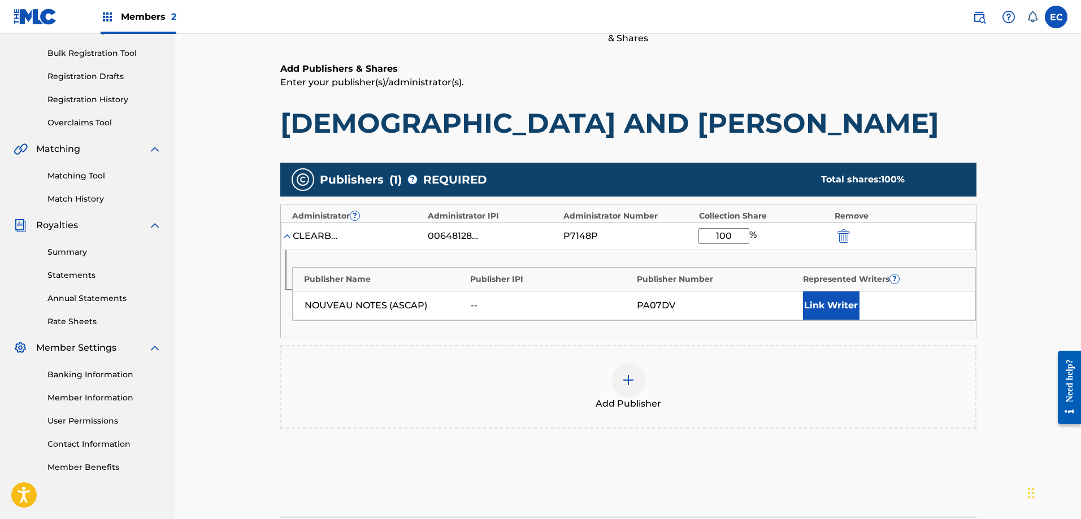
scroll to position [169, 0]
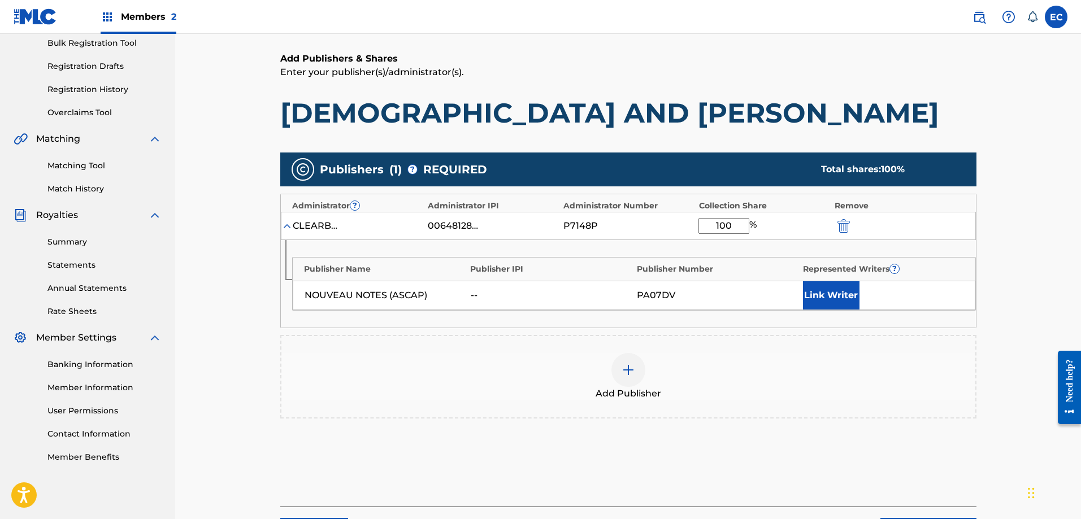
click at [740, 225] on input "100" at bounding box center [723, 226] width 51 height 16
drag, startPoint x: 734, startPoint y: 222, endPoint x: 693, endPoint y: 222, distance: 40.7
click at [693, 222] on div "CLEARBOX RIGHTS LLC 00648128335 P7148P 100 %" at bounding box center [628, 226] width 695 height 28
type input "75"
click at [636, 377] on div at bounding box center [628, 370] width 34 height 34
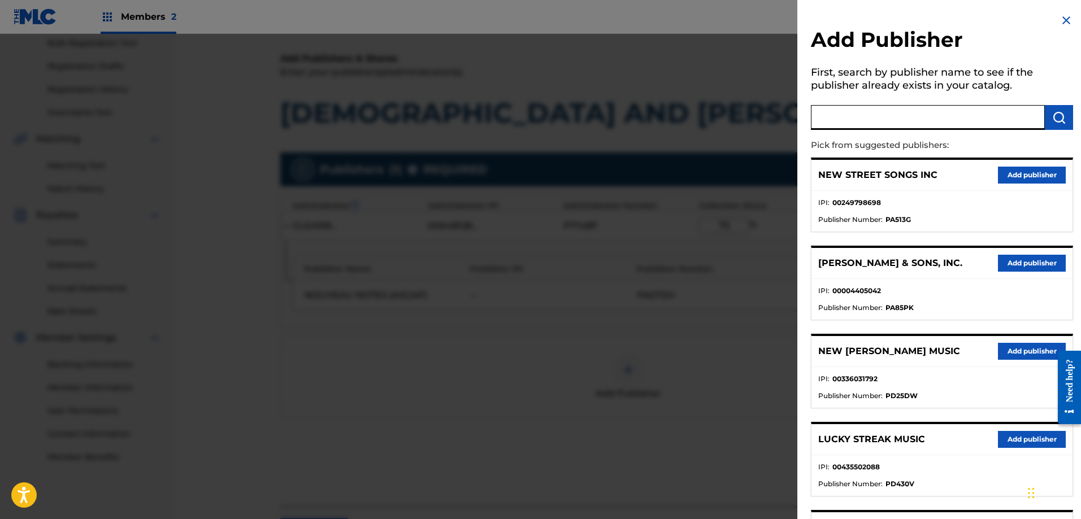
click at [869, 115] on input "text" at bounding box center [928, 117] width 234 height 25
type input "[PERSON_NAME]"
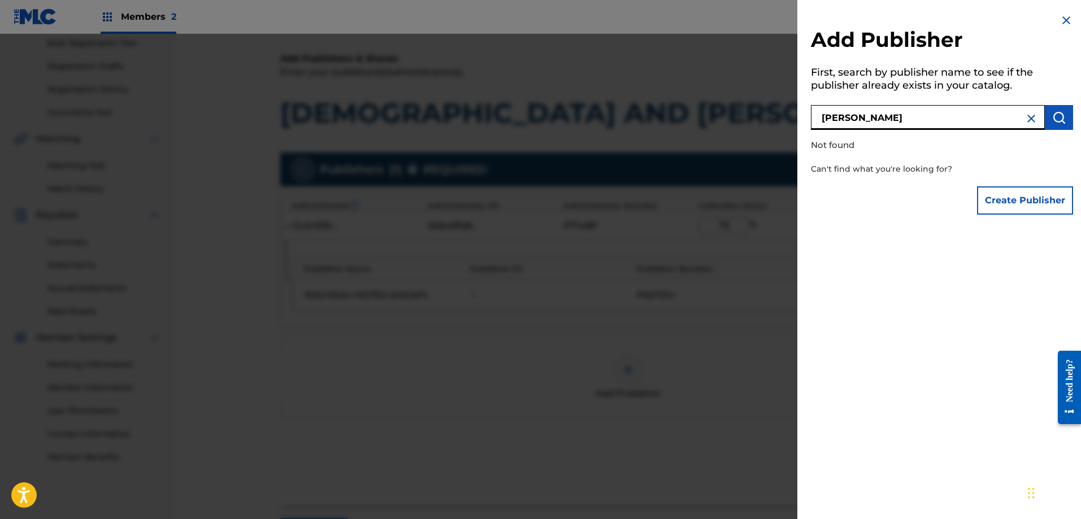
click at [1061, 25] on img at bounding box center [1066, 21] width 14 height 14
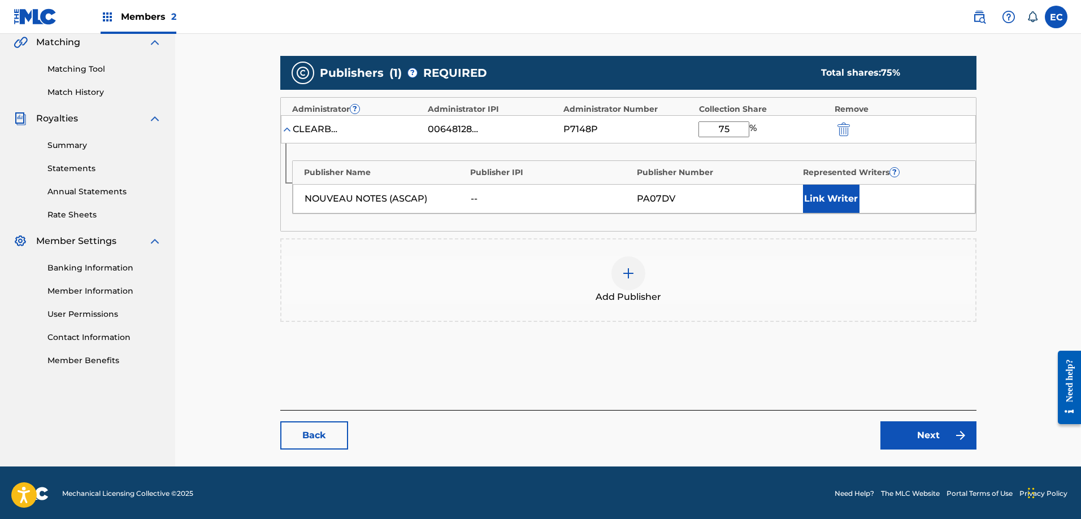
scroll to position [268, 0]
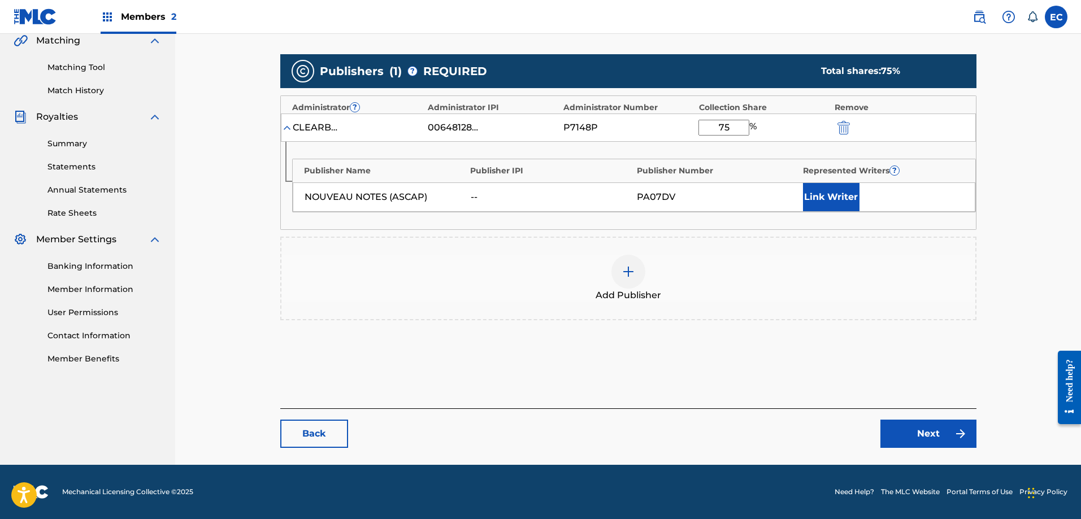
click at [938, 438] on link "Next" at bounding box center [928, 434] width 96 height 28
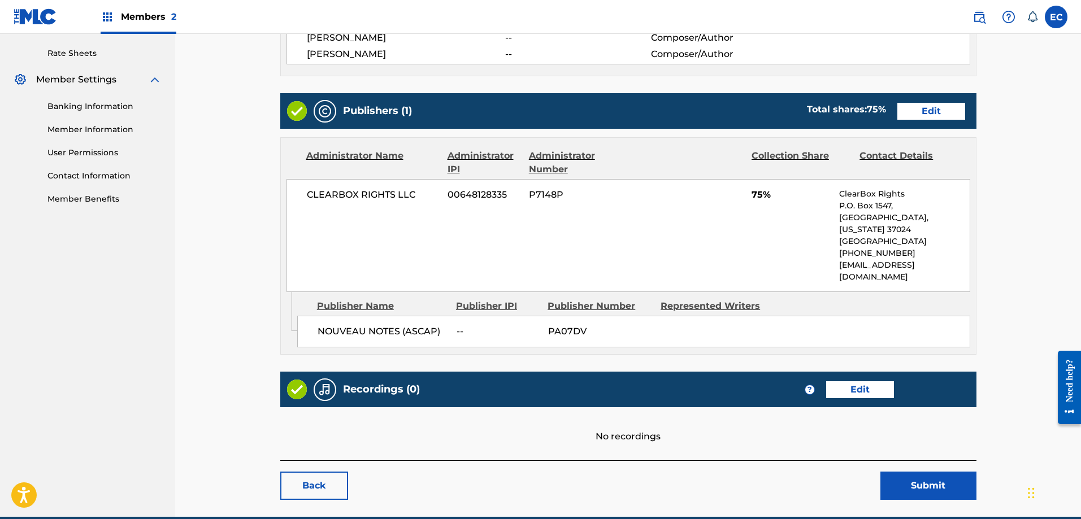
scroll to position [430, 0]
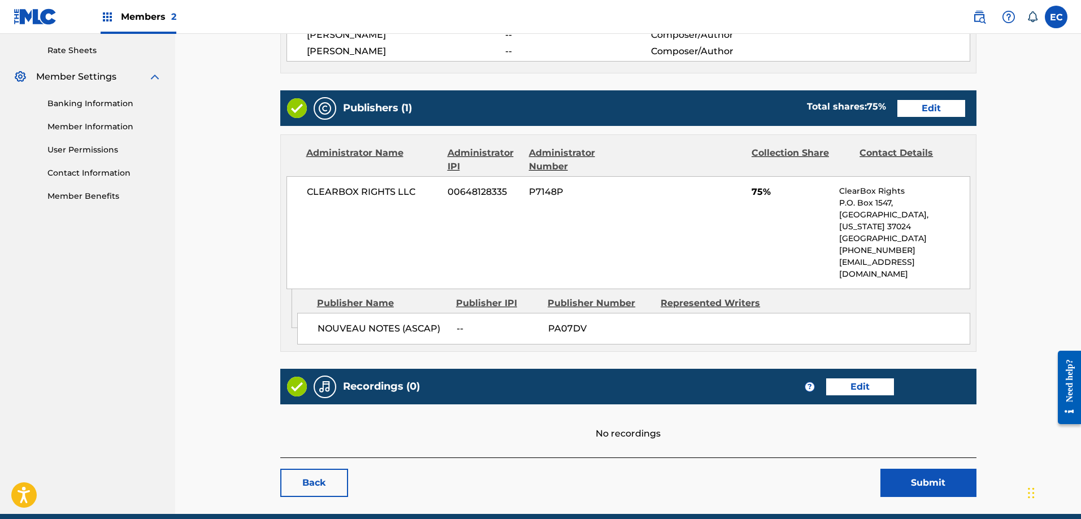
click at [870, 378] on link "Edit" at bounding box center [860, 386] width 68 height 17
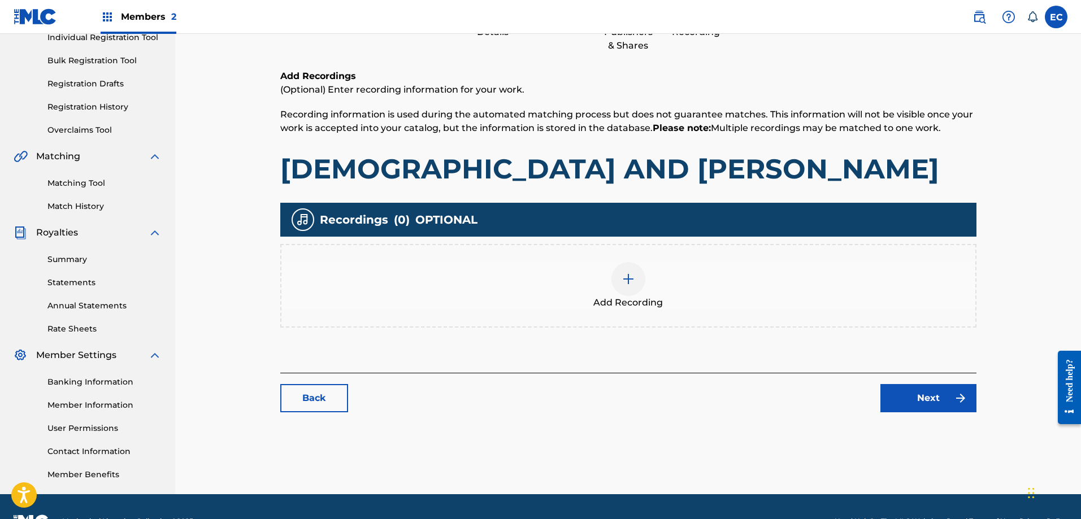
scroll to position [181, 0]
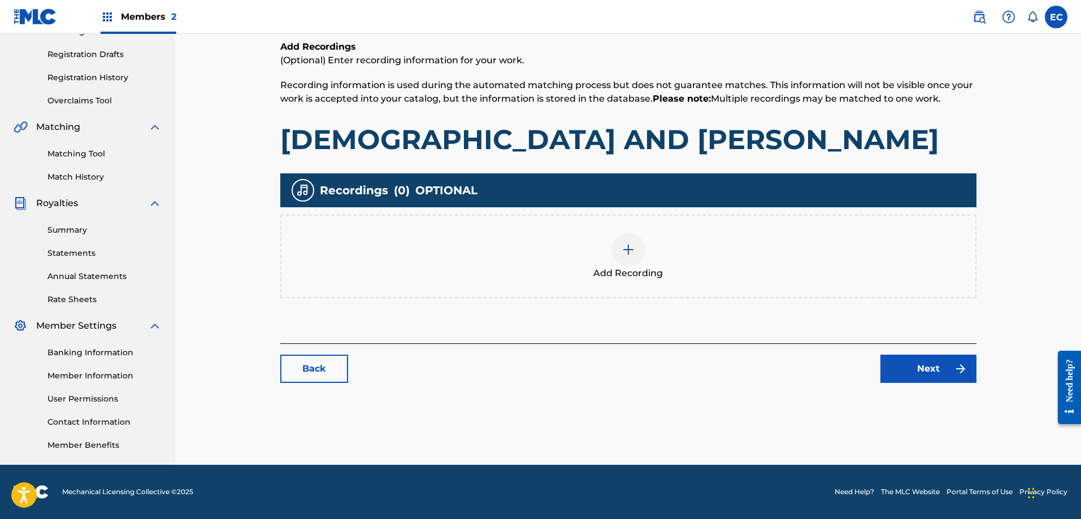
click at [632, 260] on div at bounding box center [628, 250] width 34 height 34
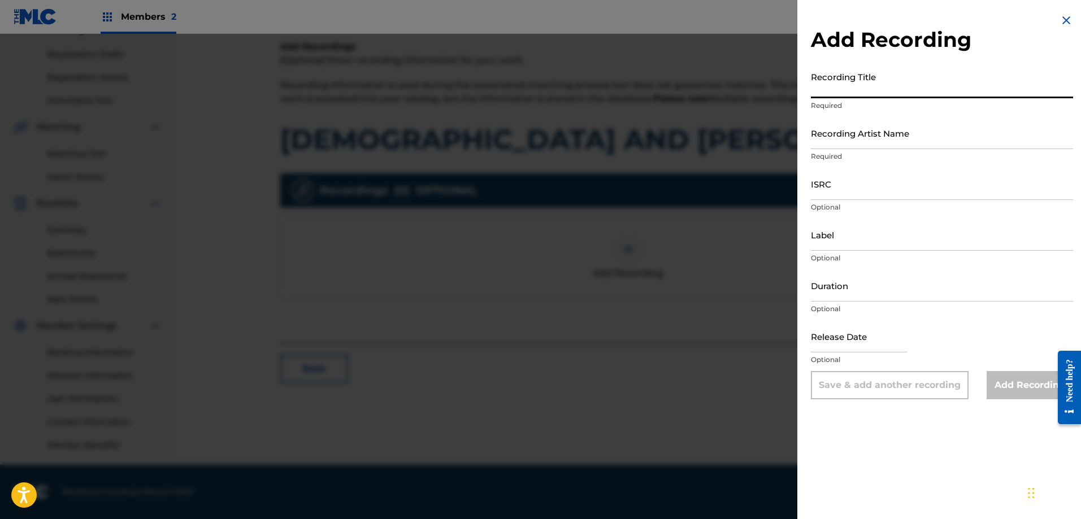
click at [915, 88] on input "Recording Title" at bounding box center [942, 82] width 262 height 32
type input "[DEMOGRAPHIC_DATA] and [PERSON_NAME]"
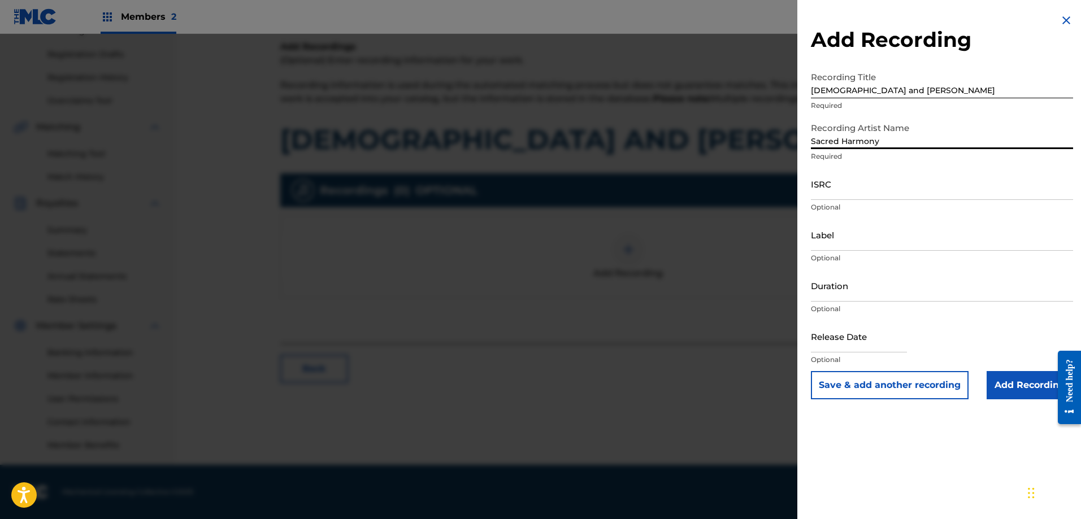
type input "Sacred Harmony"
click at [1008, 391] on input "Add Recording" at bounding box center [1029, 385] width 86 height 28
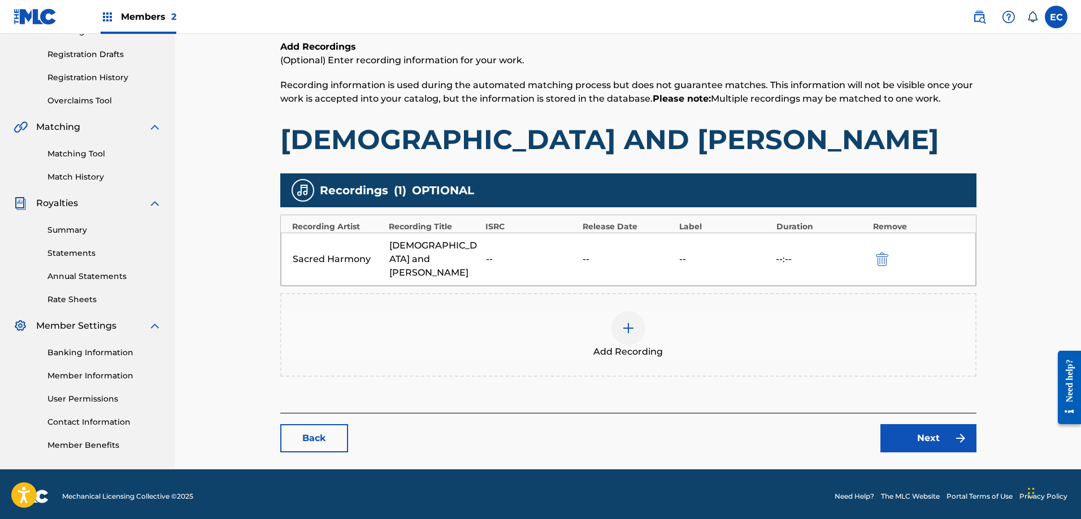
click at [930, 424] on link "Next" at bounding box center [928, 438] width 96 height 28
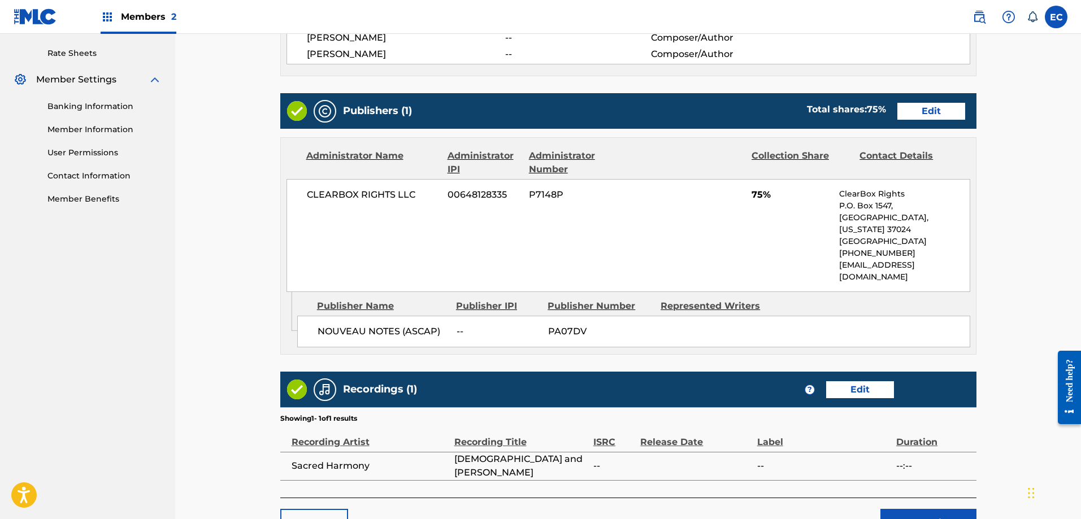
scroll to position [468, 0]
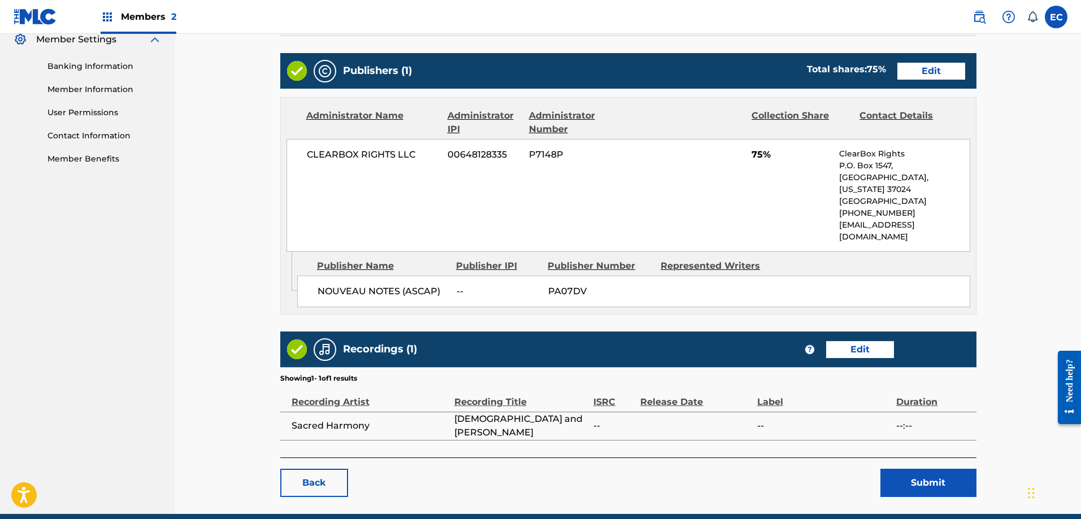
click at [944, 469] on button "Submit" at bounding box center [928, 483] width 96 height 28
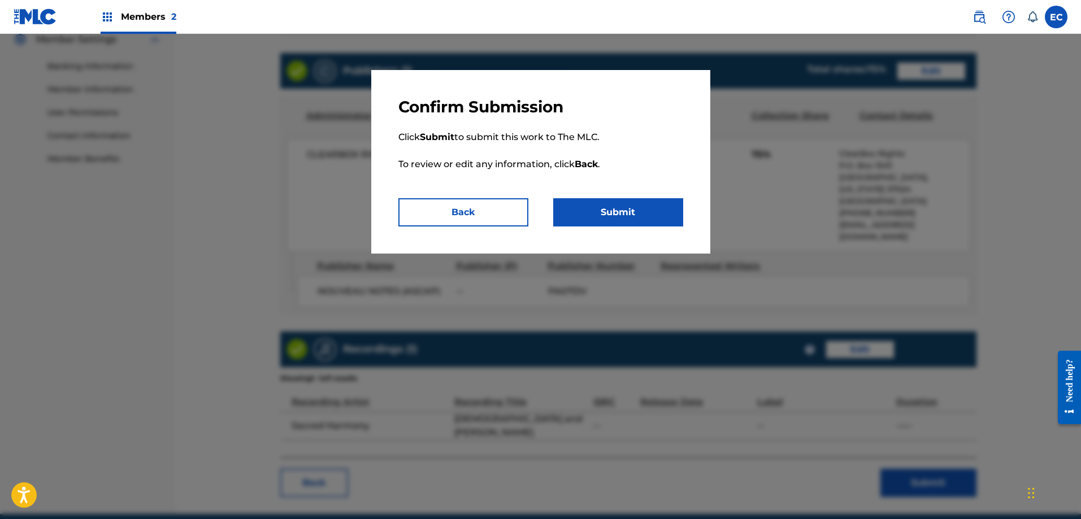
click at [604, 204] on button "Submit" at bounding box center [618, 212] width 130 height 28
